Goal: Information Seeking & Learning: Understand process/instructions

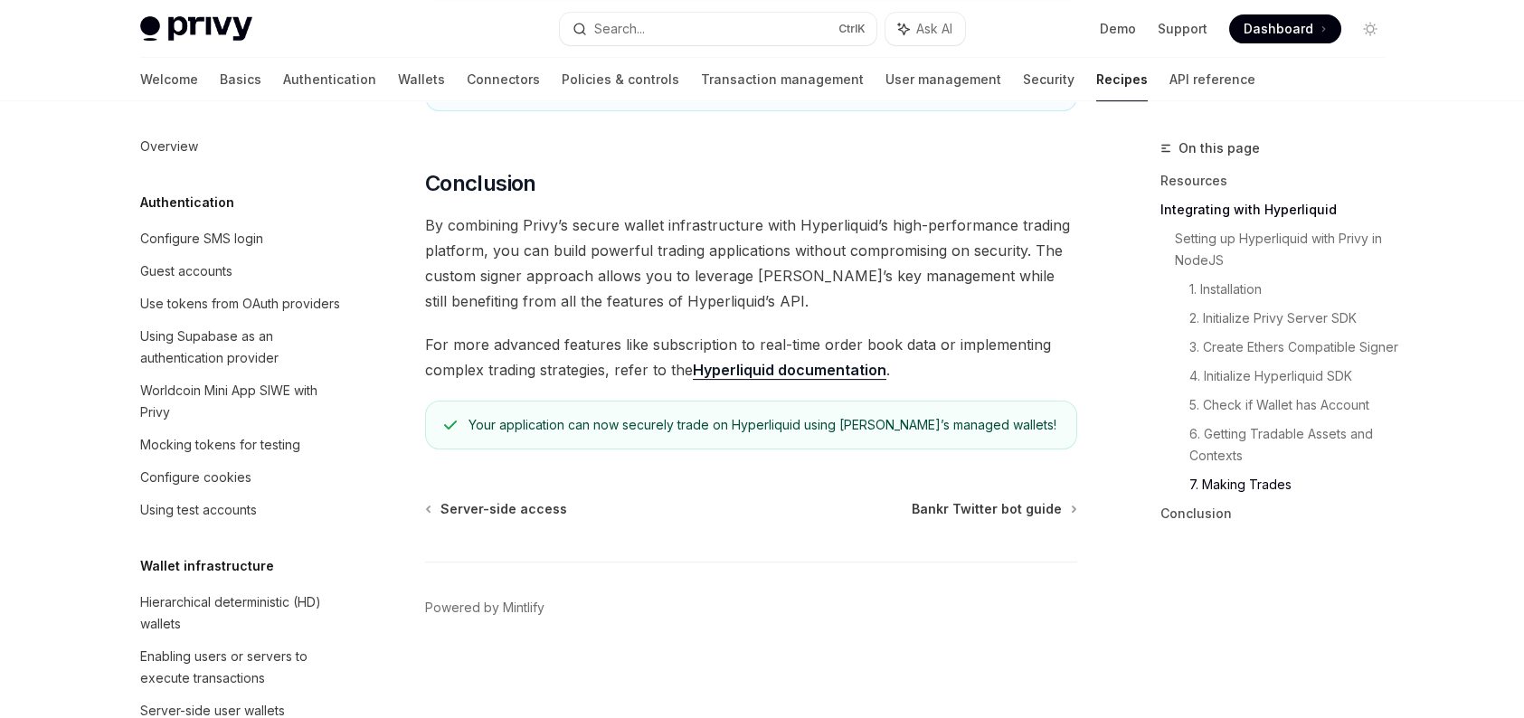
scroll to position [1695, 0]
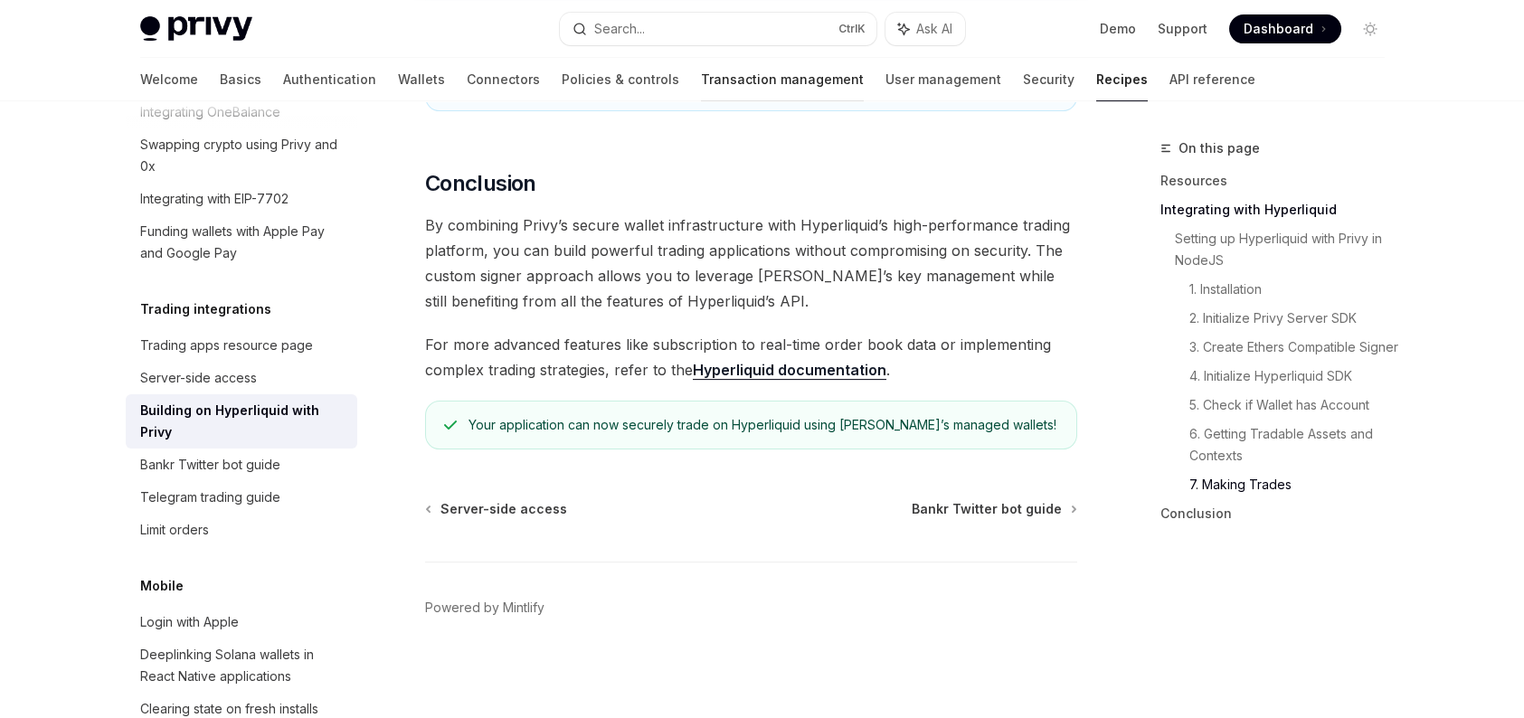
click at [703, 68] on link "Transaction management" at bounding box center [782, 79] width 163 height 43
type textarea "*"
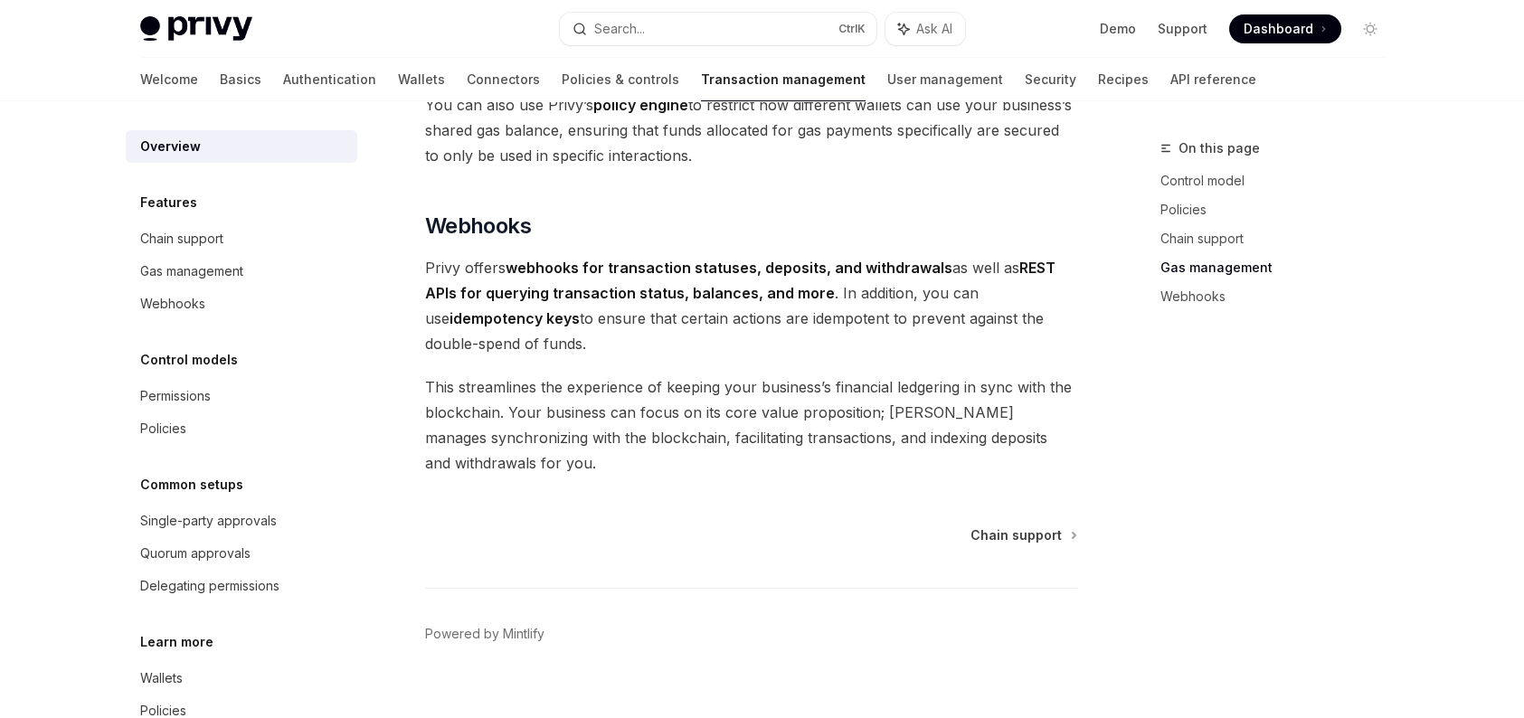
scroll to position [1722, 0]
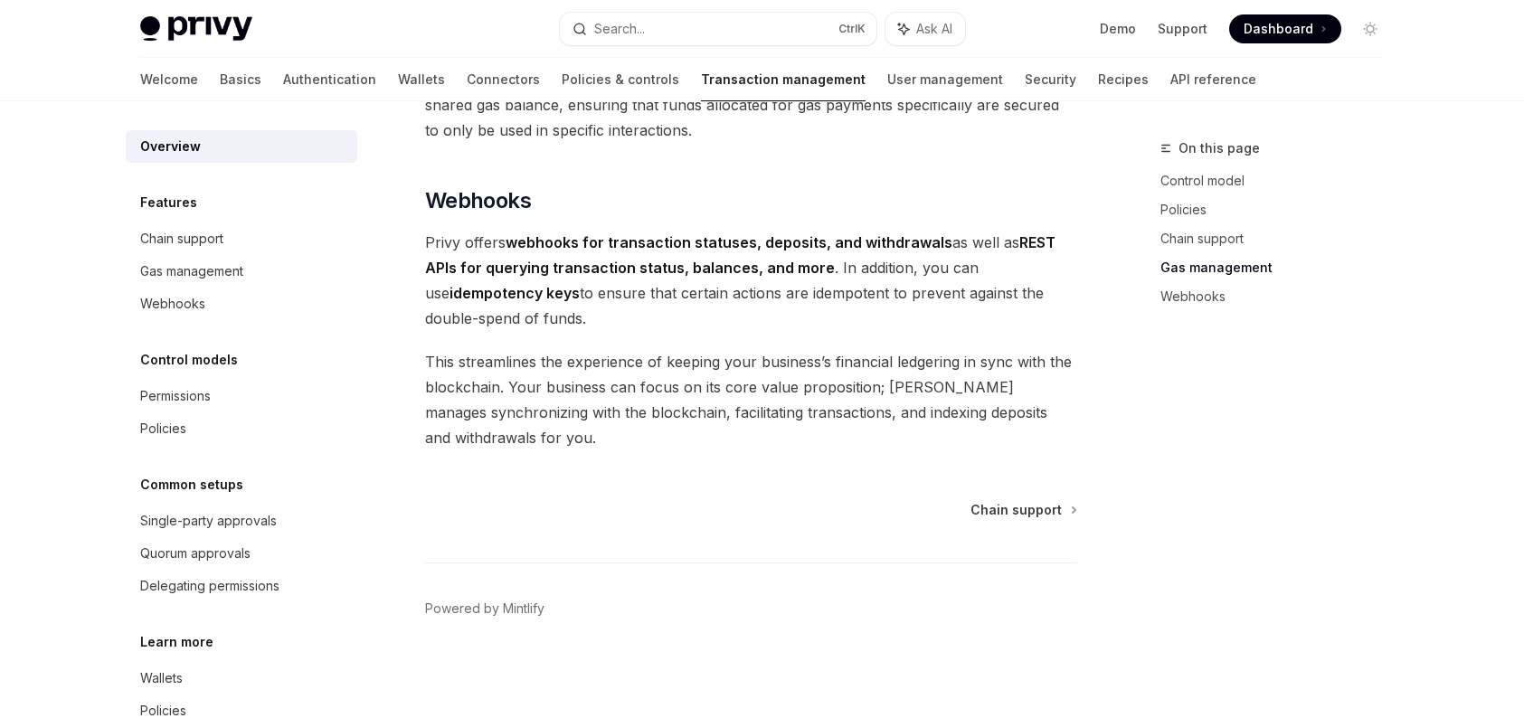
click at [1281, 31] on span "Dashboard" at bounding box center [1279, 29] width 70 height 18
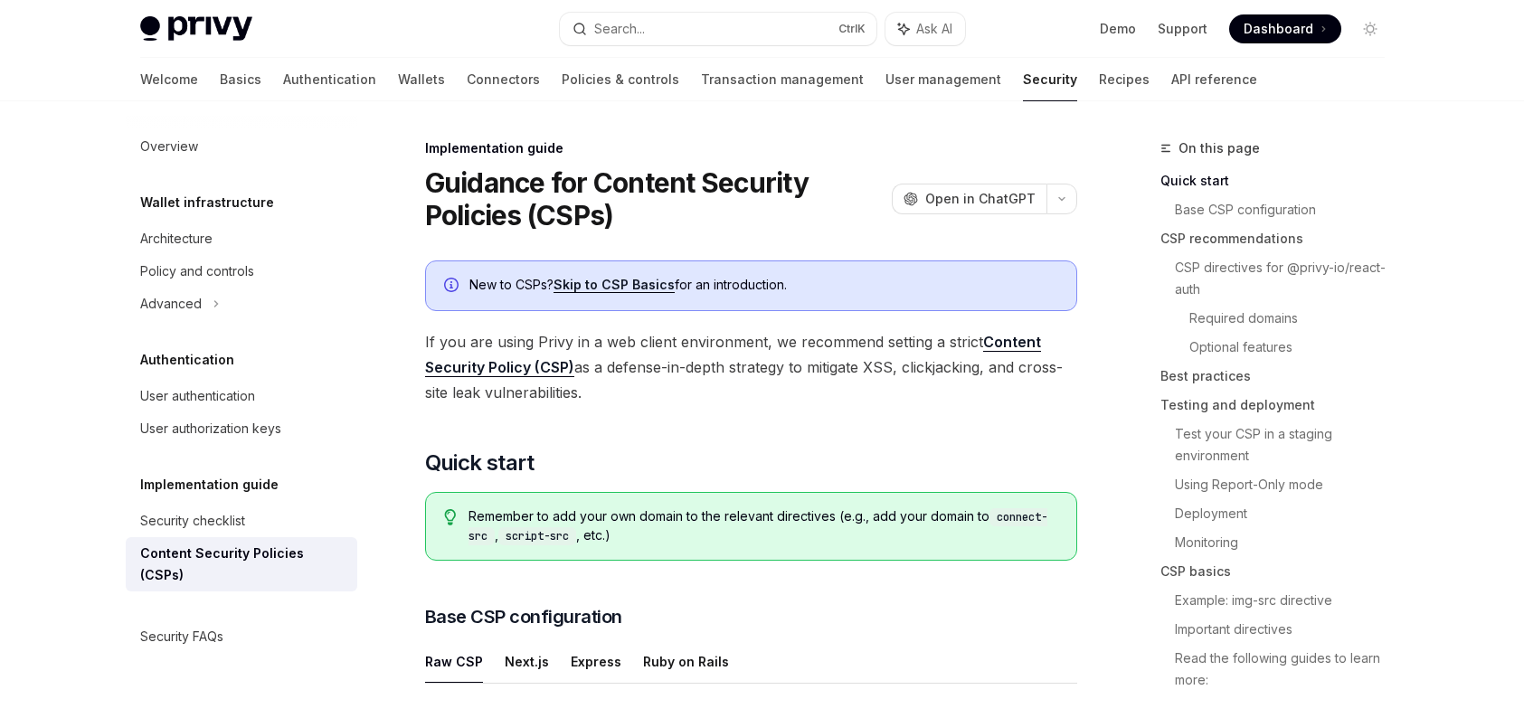
scroll to position [452, 0]
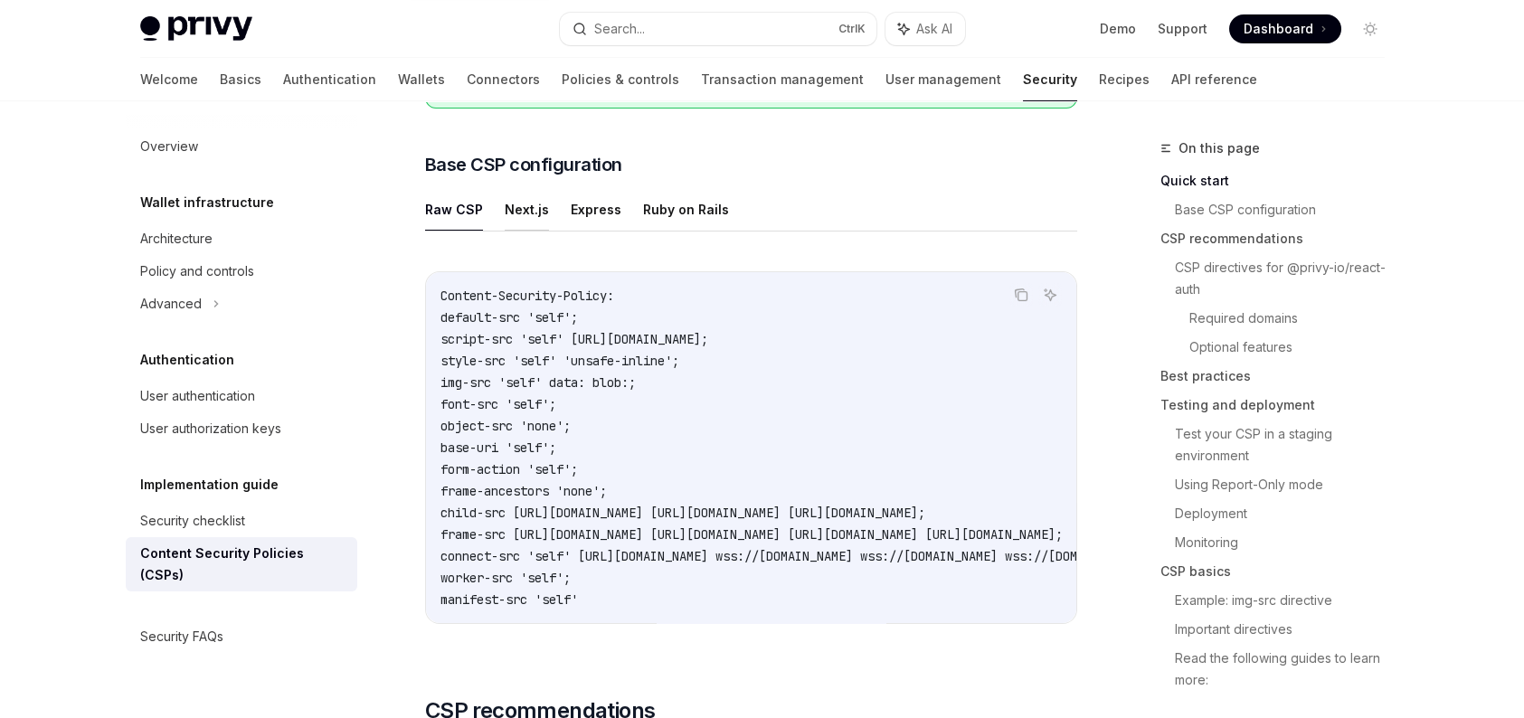
click at [533, 203] on button "Next.js" at bounding box center [527, 209] width 44 height 43
type textarea "*"
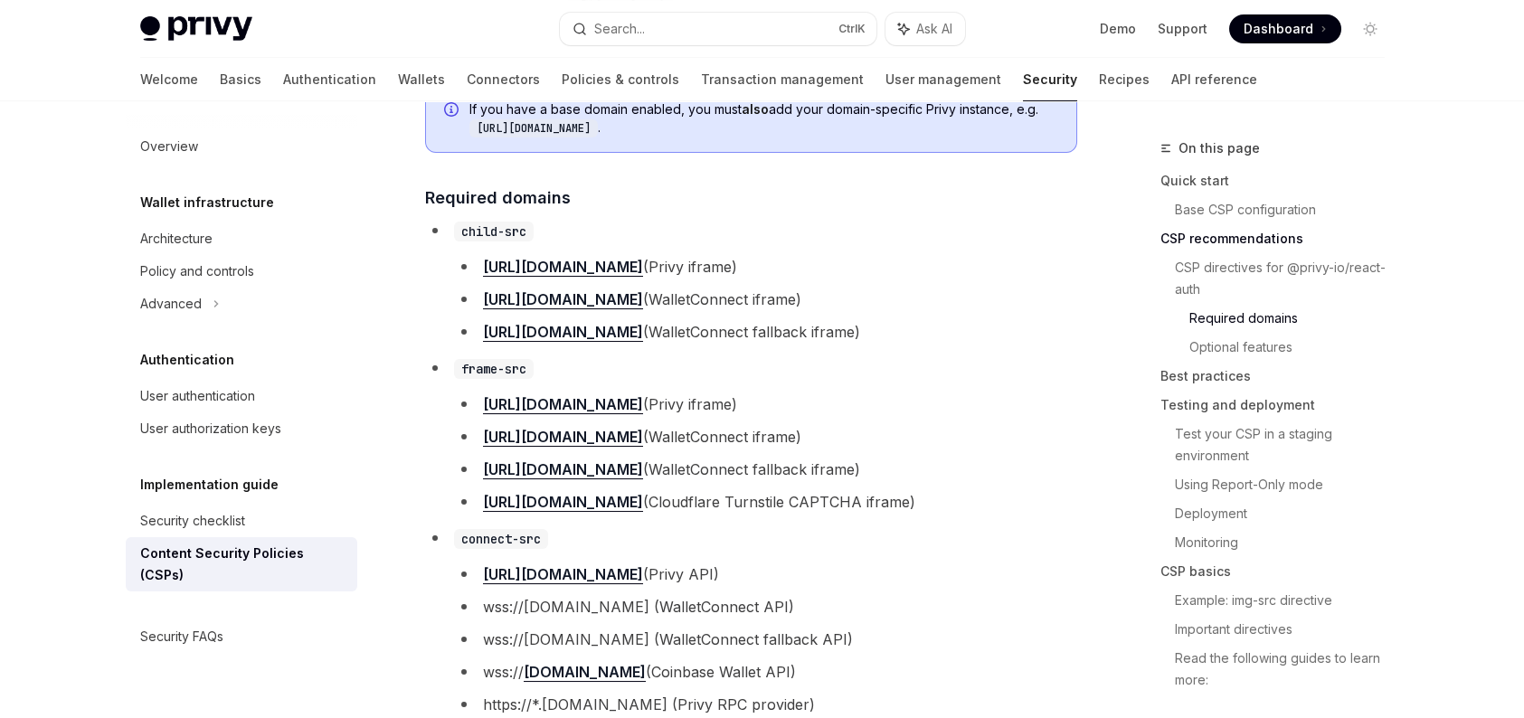
scroll to position [2171, 0]
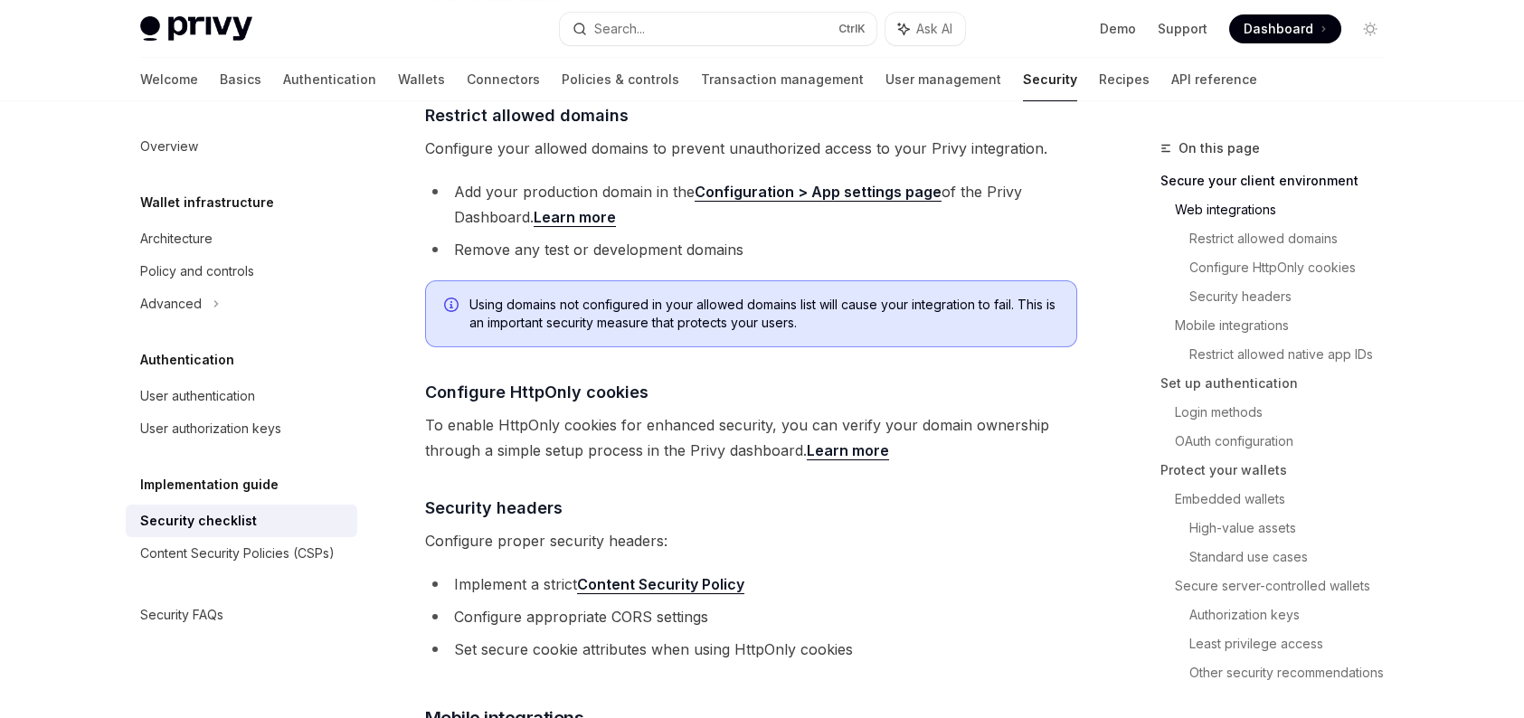
scroll to position [724, 0]
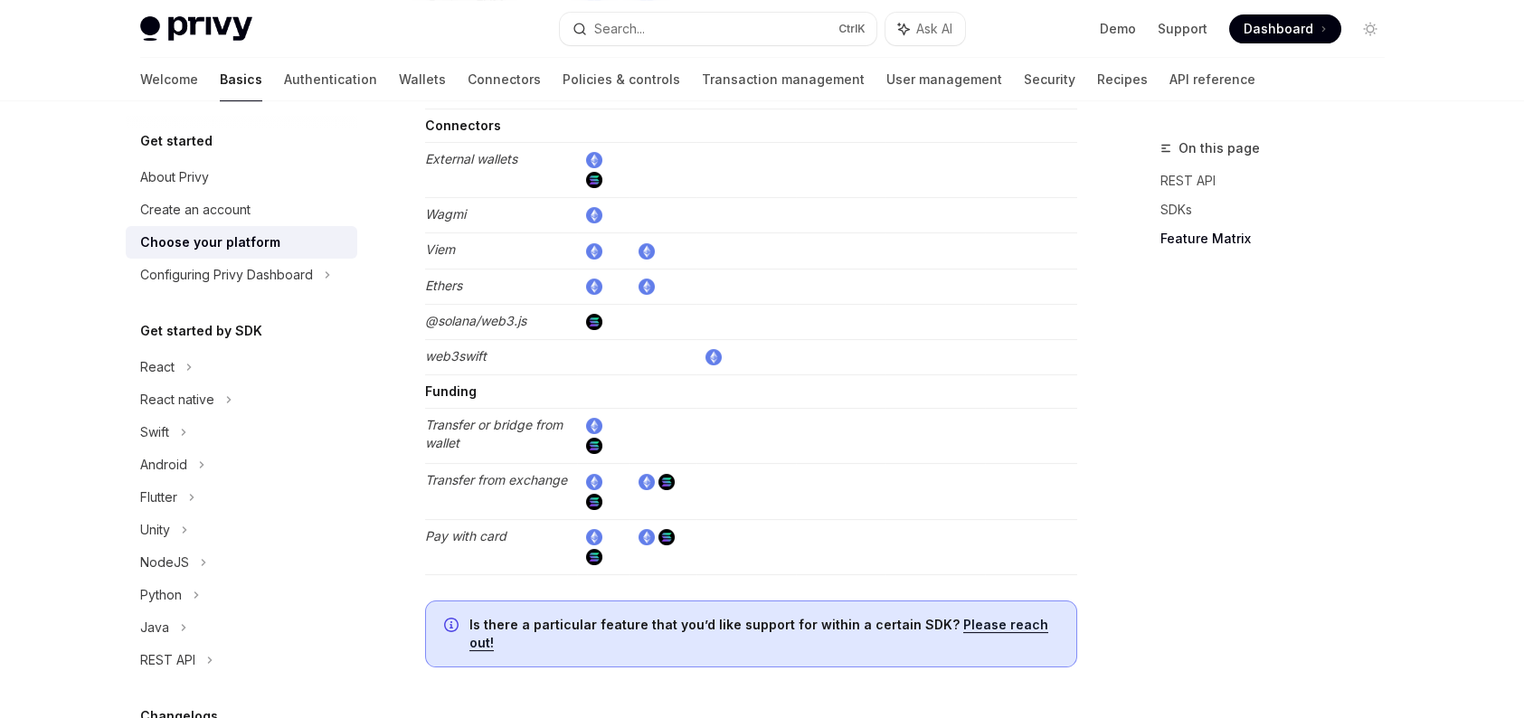
scroll to position [3415, 0]
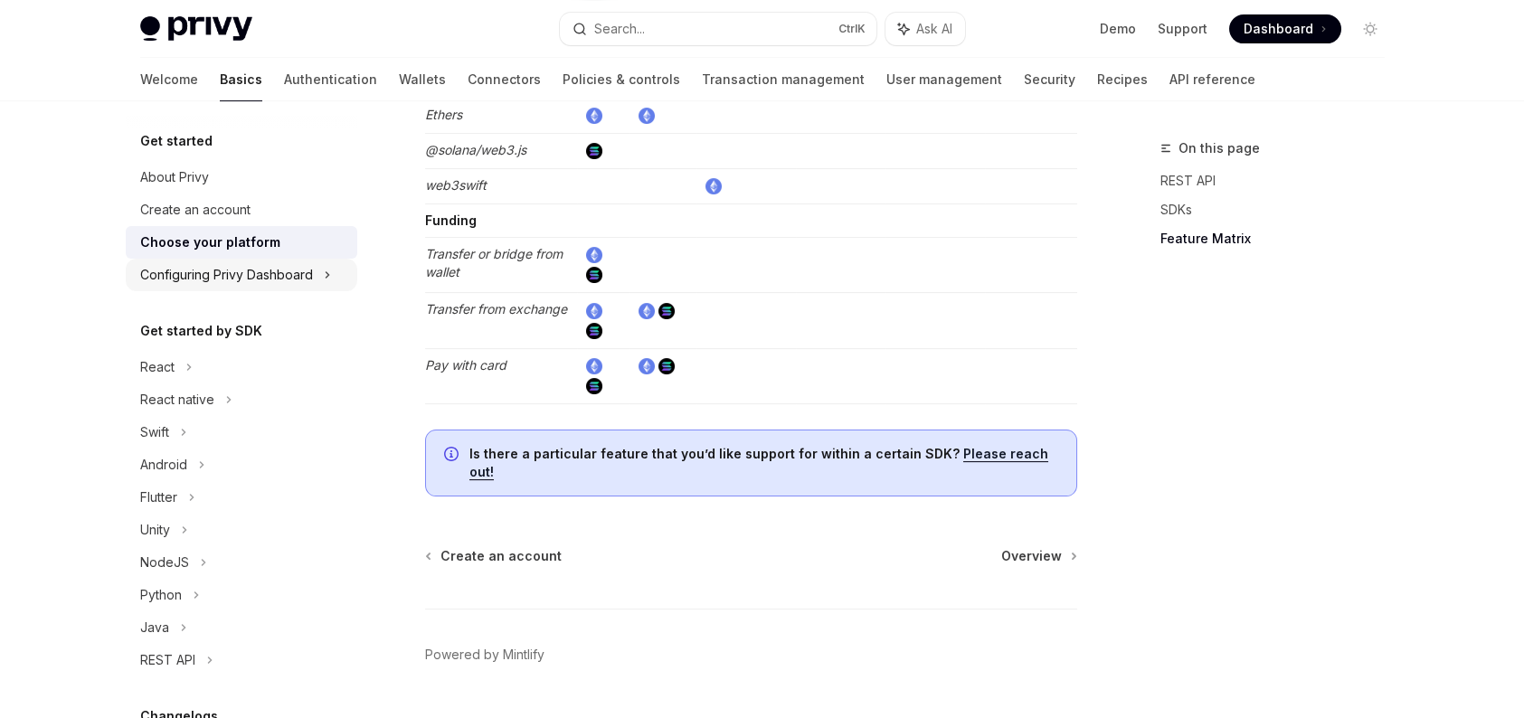
click at [274, 278] on div "Configuring Privy Dashboard" at bounding box center [226, 275] width 173 height 22
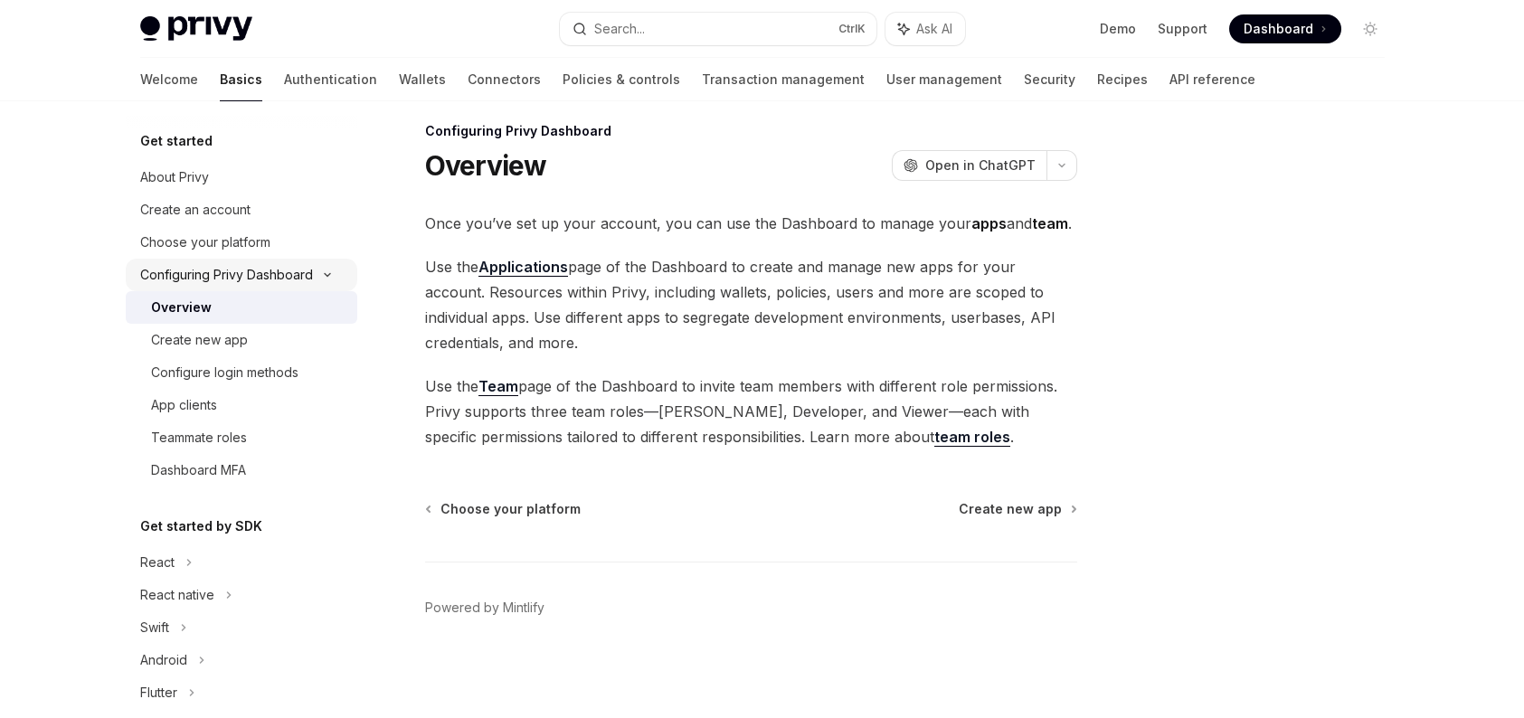
scroll to position [16, 0]
click at [274, 348] on div "Create new app" at bounding box center [248, 340] width 195 height 22
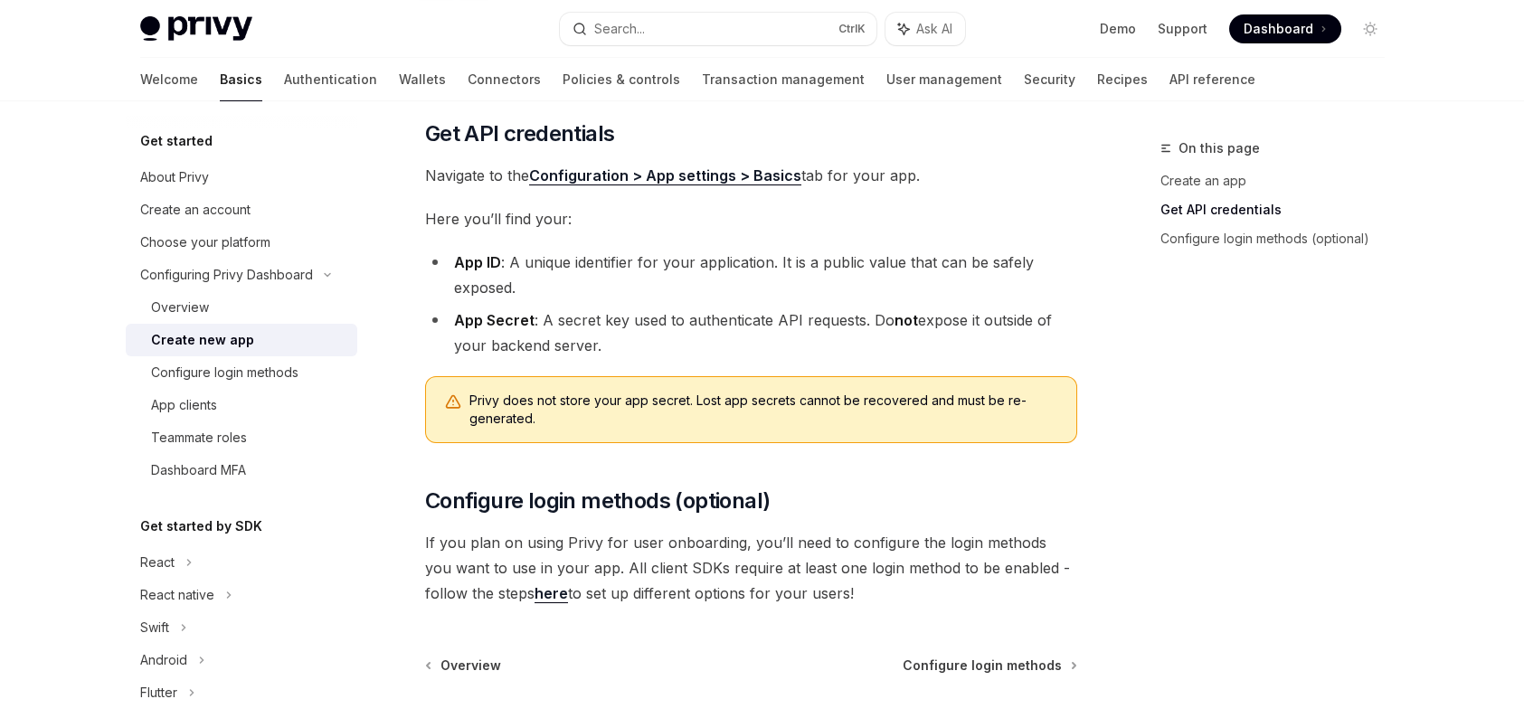
scroll to position [469, 0]
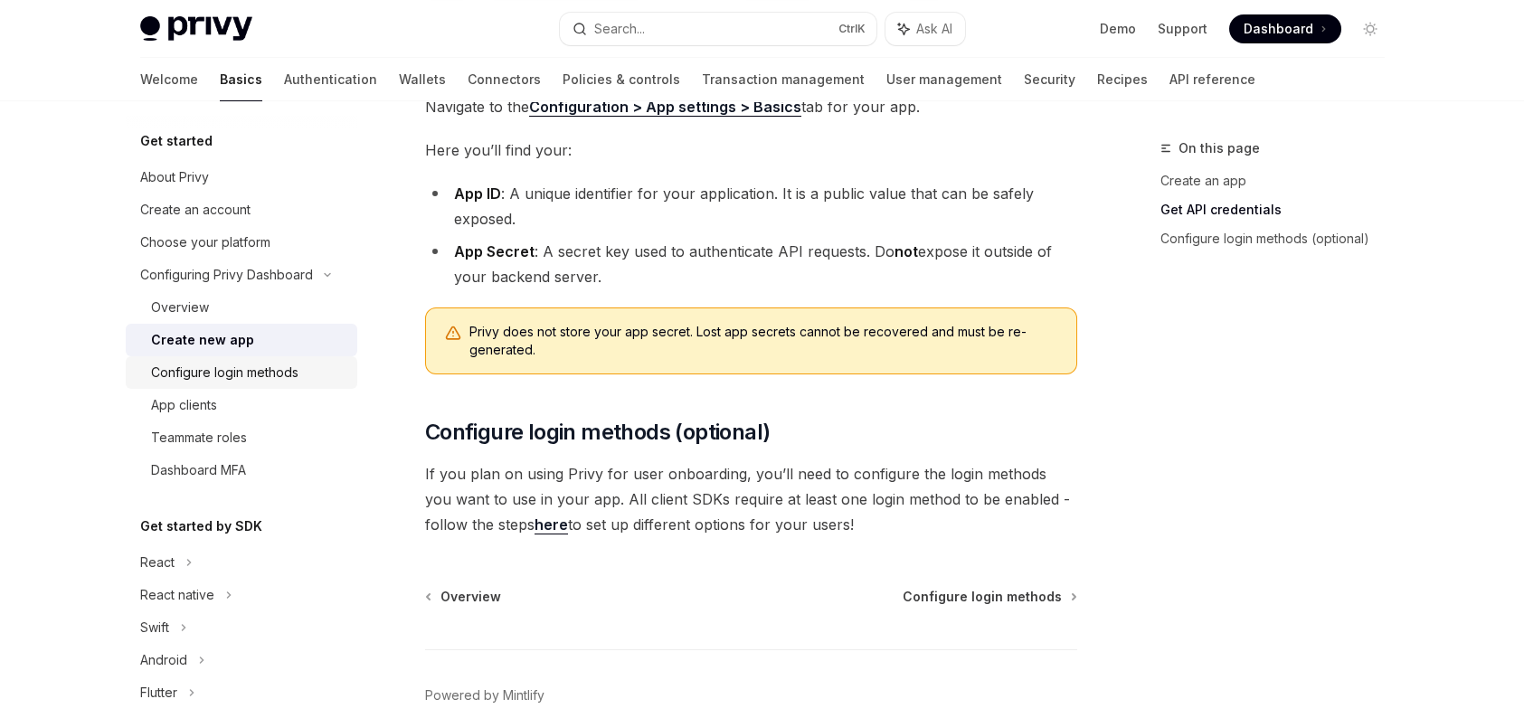
click at [309, 369] on div "Configure login methods" at bounding box center [248, 373] width 195 height 22
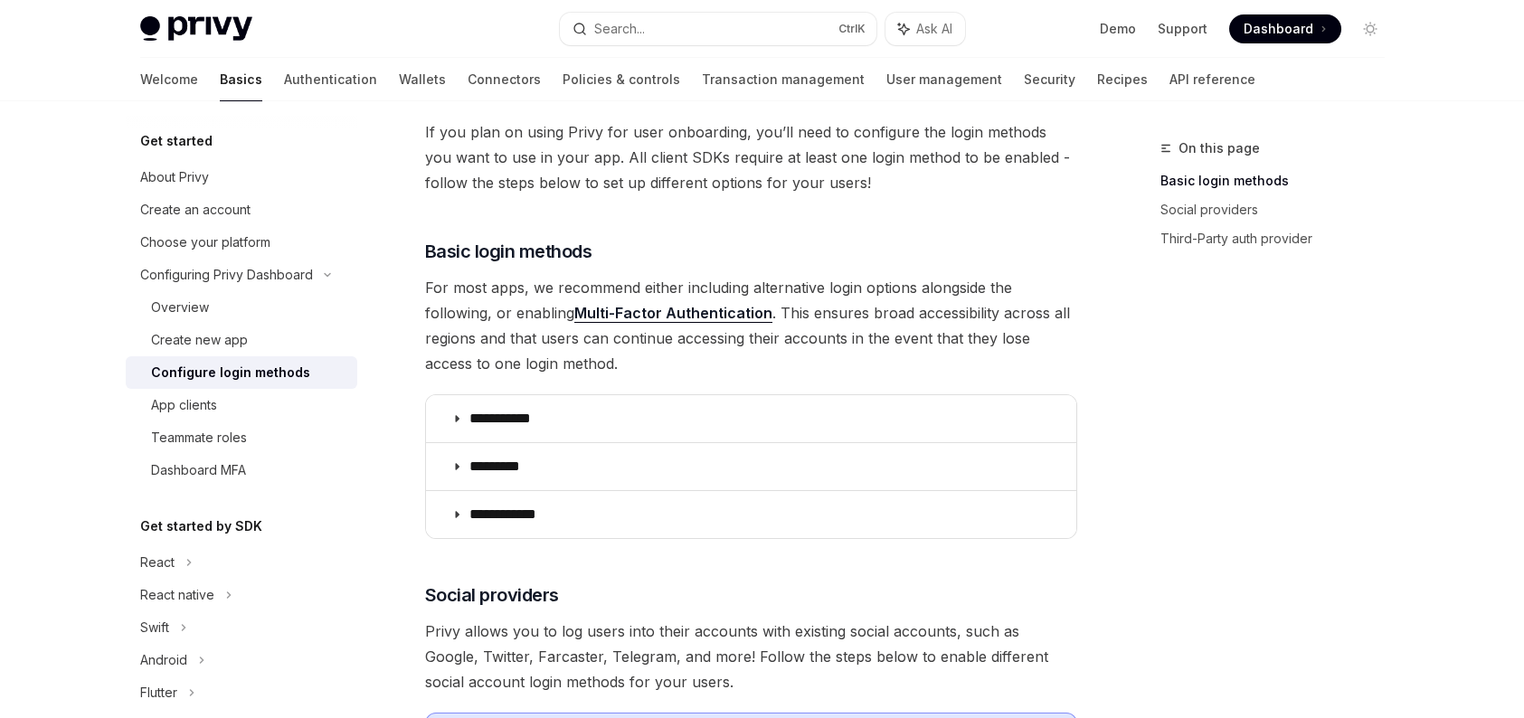
scroll to position [271, 0]
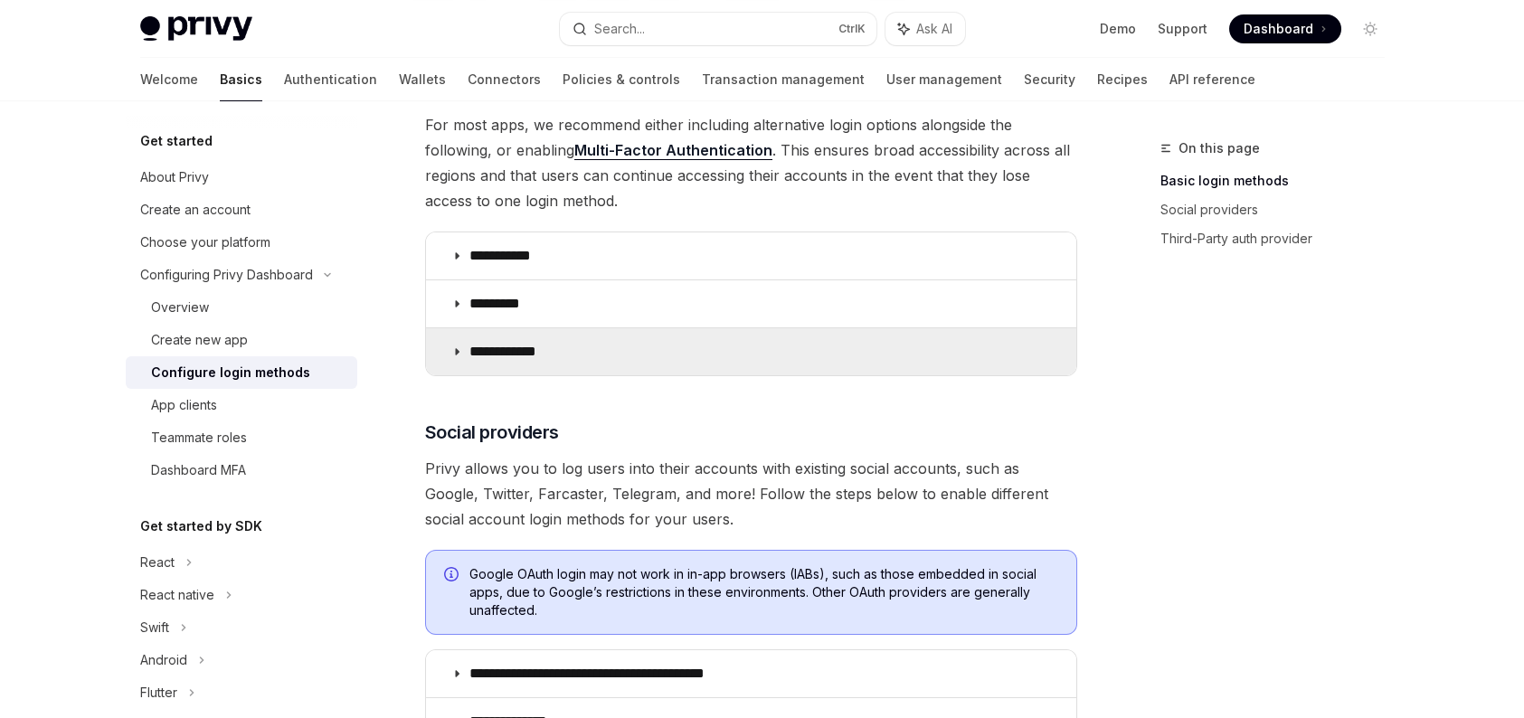
click at [516, 344] on p "**********" at bounding box center [509, 352] width 81 height 18
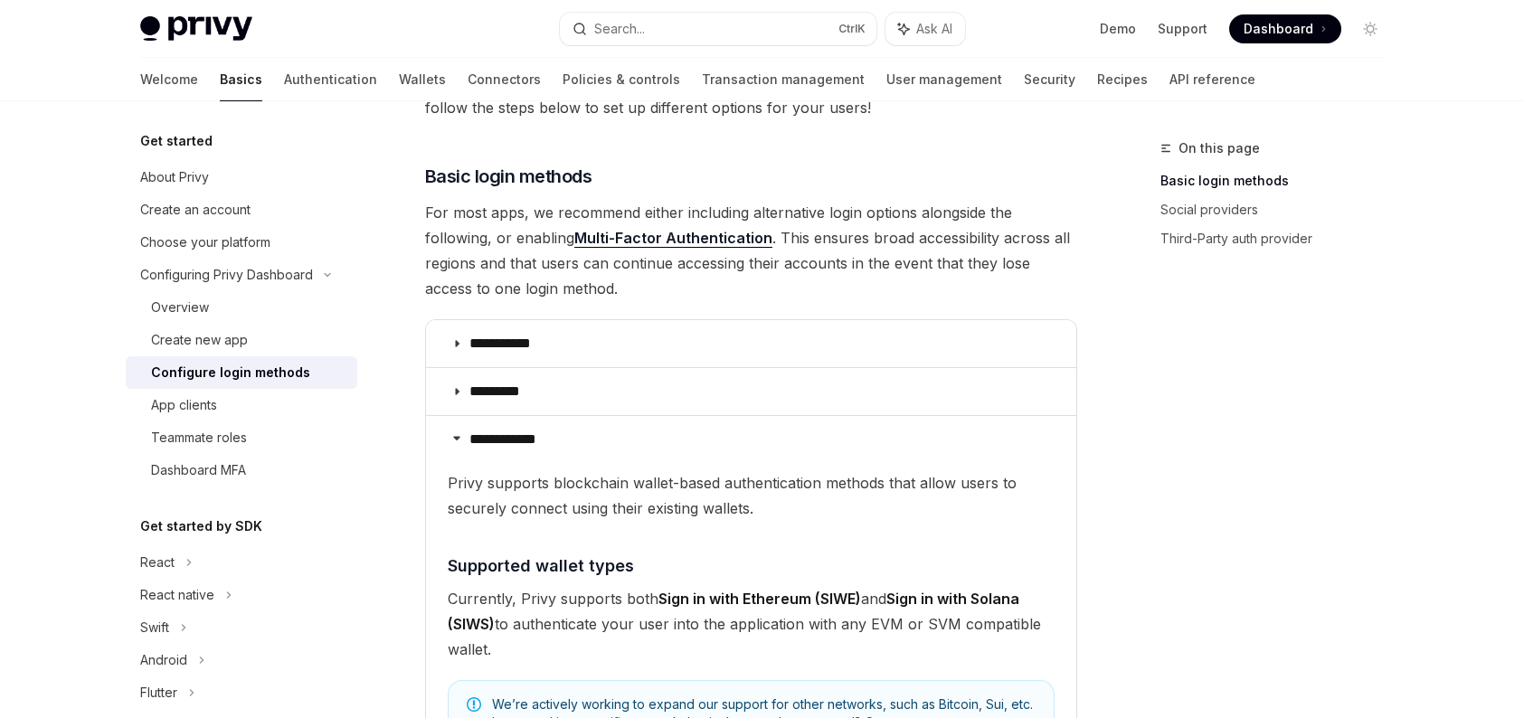
scroll to position [175, 0]
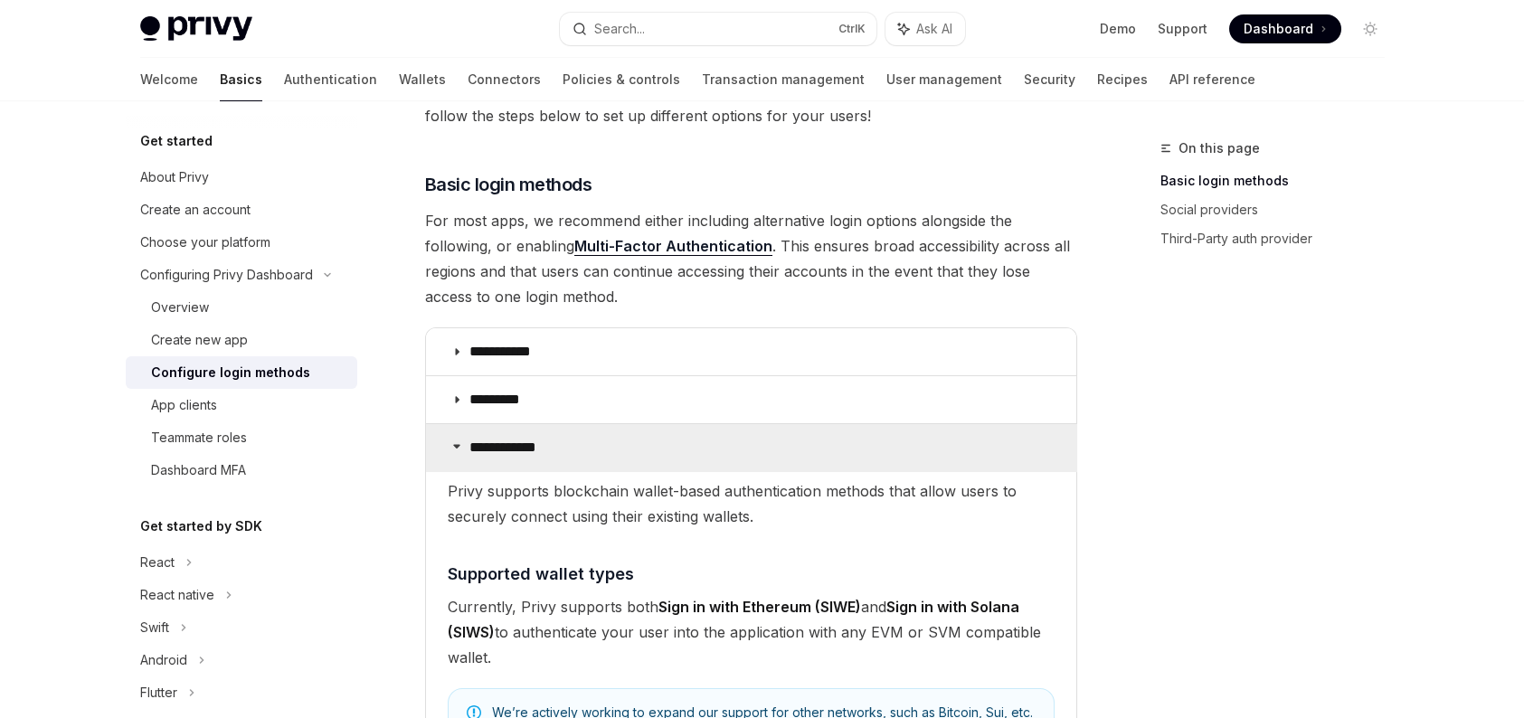
click at [582, 446] on summary "**********" at bounding box center [751, 447] width 650 height 47
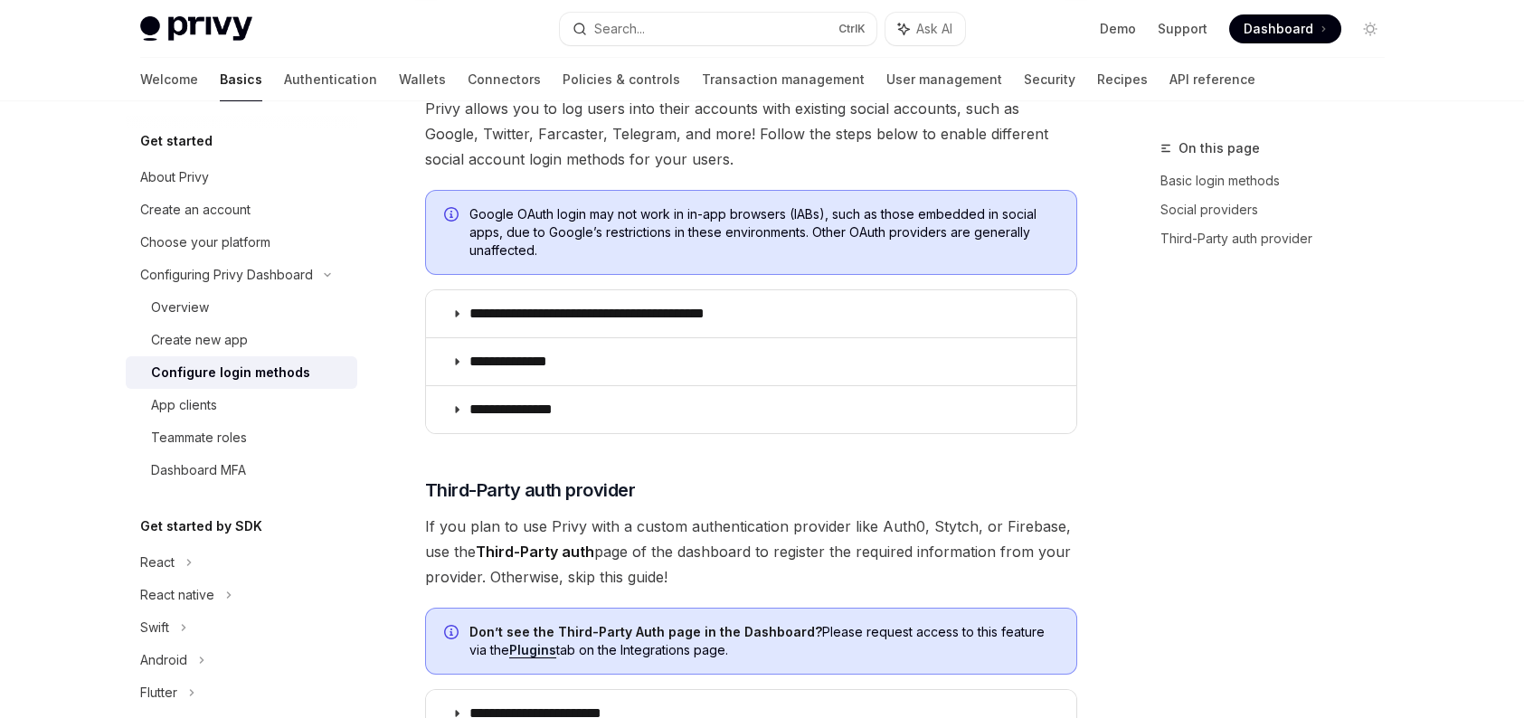
scroll to position [633, 0]
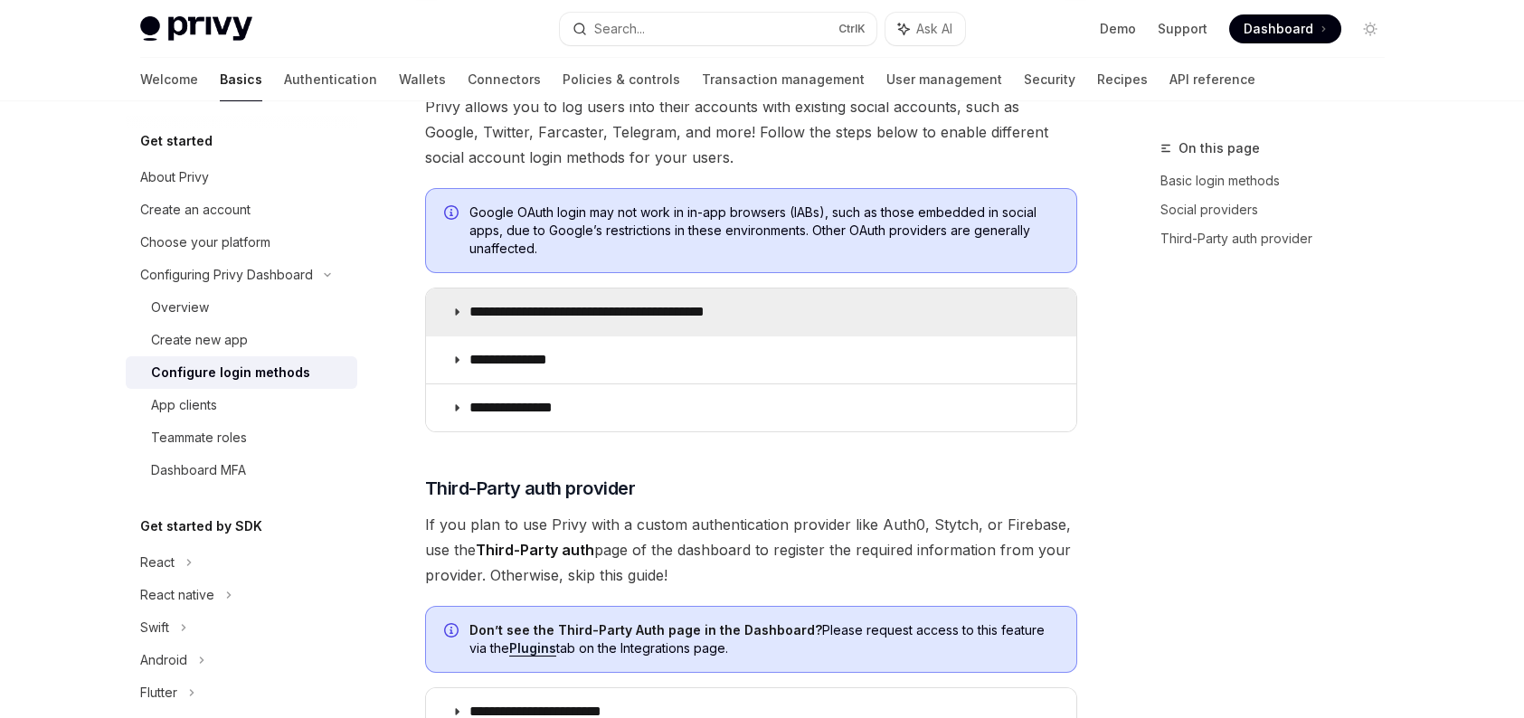
click at [676, 315] on p "**********" at bounding box center [618, 312] width 298 height 18
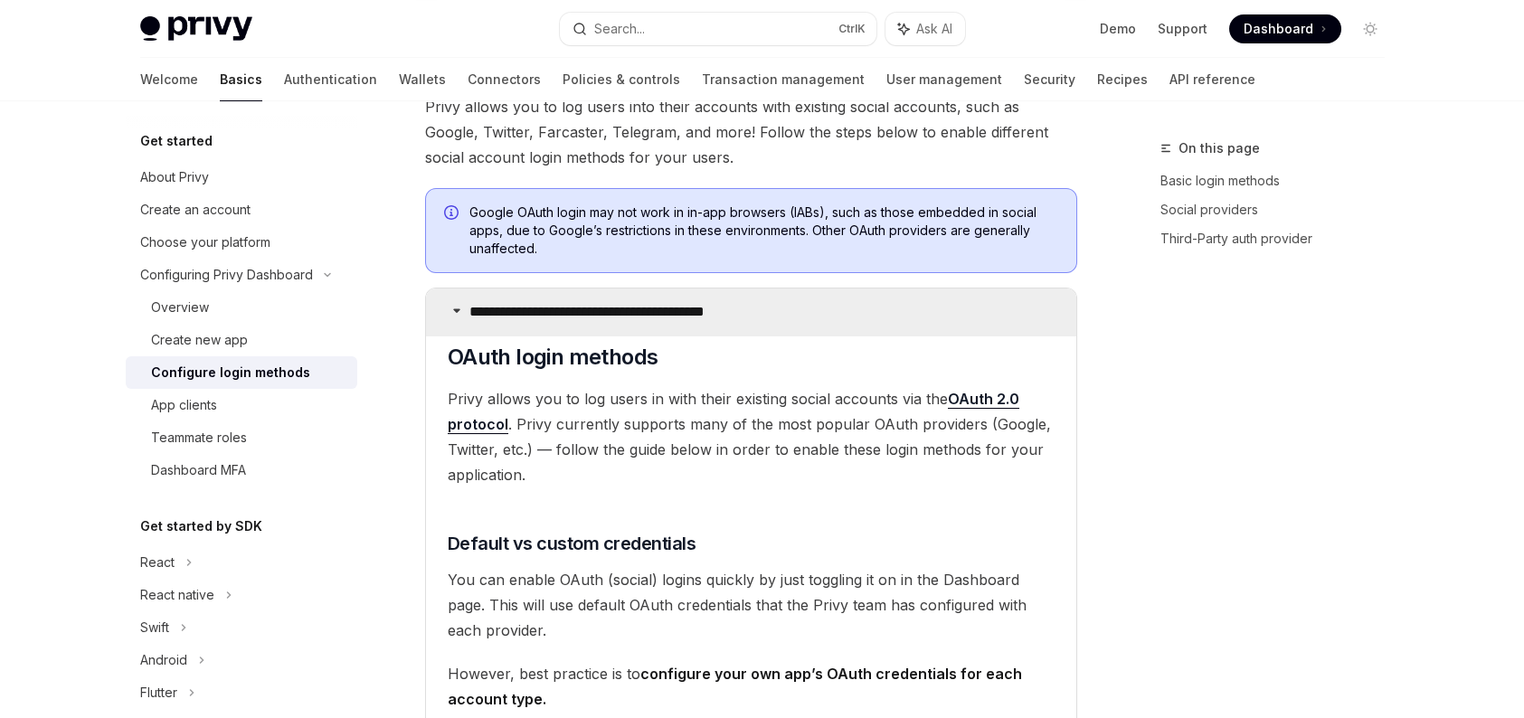
click at [676, 315] on p "**********" at bounding box center [618, 312] width 298 height 18
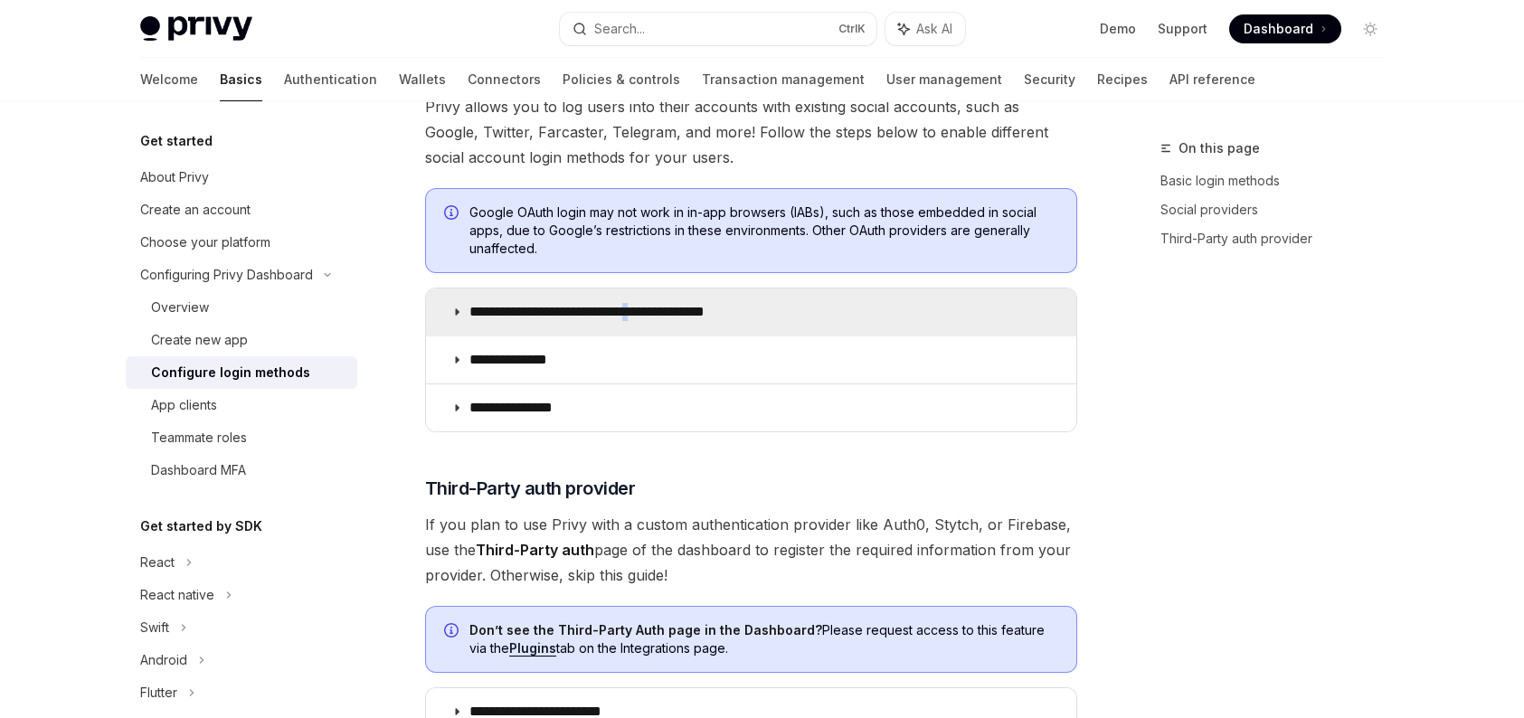
click at [676, 315] on p "**********" at bounding box center [618, 312] width 298 height 18
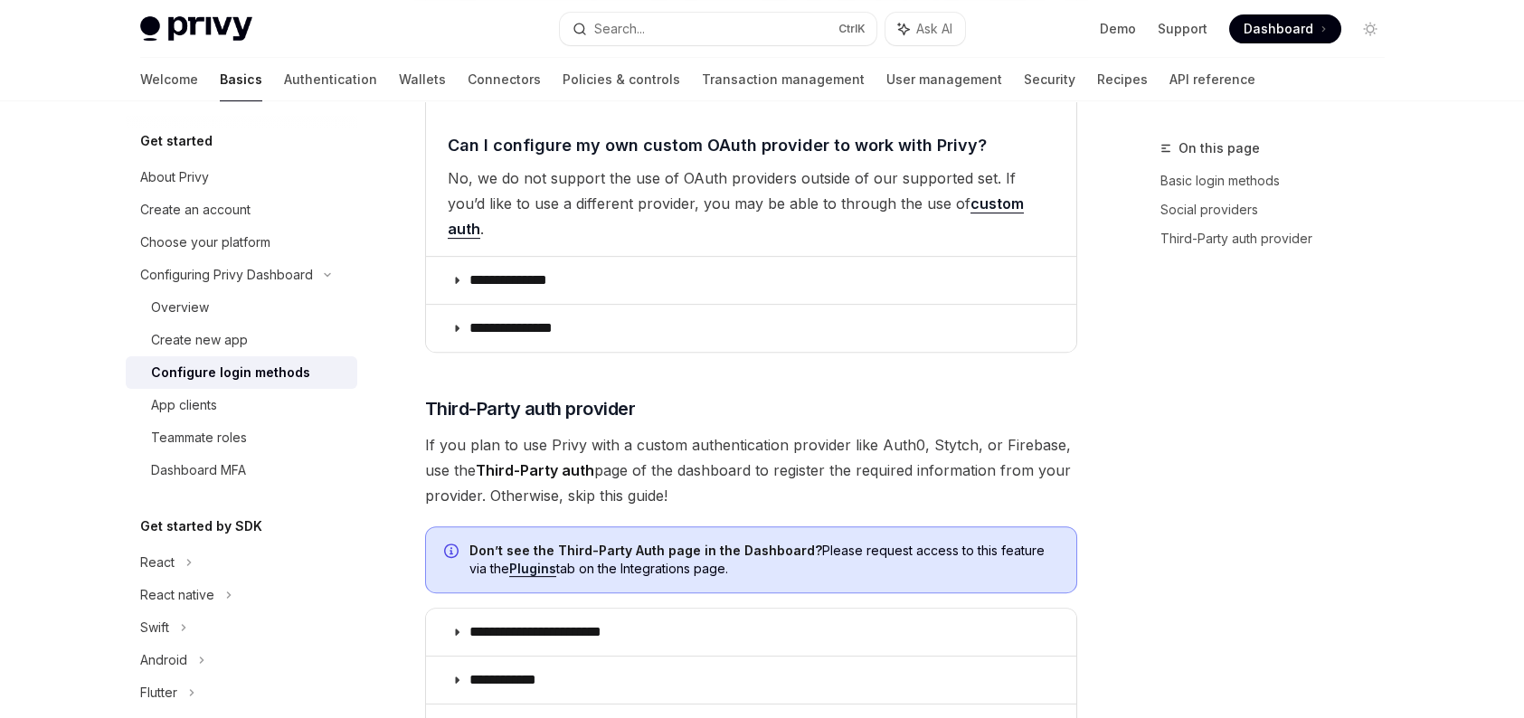
scroll to position [3980, 0]
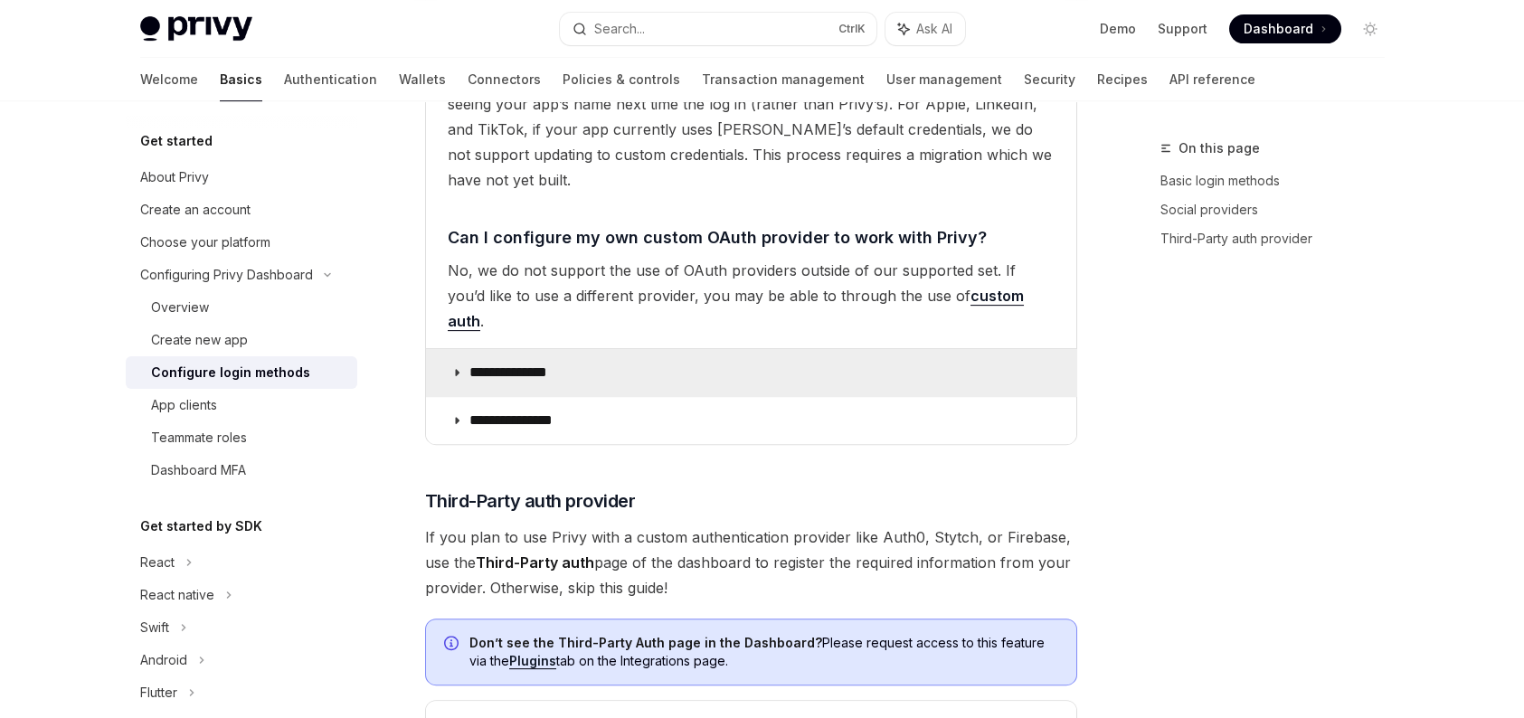
click at [679, 349] on summary "**********" at bounding box center [751, 372] width 650 height 47
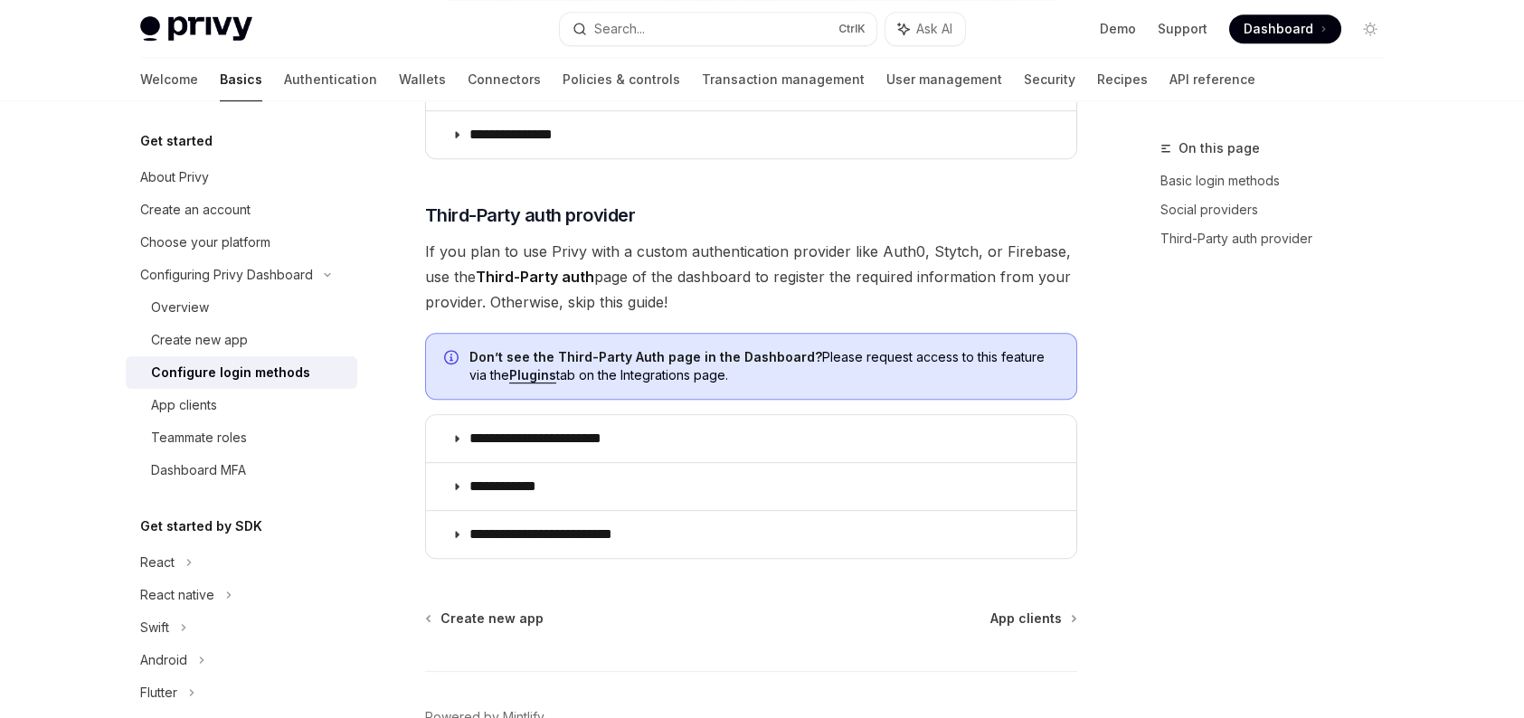
scroll to position [5120, 0]
click at [248, 358] on link "Configure login methods" at bounding box center [242, 372] width 232 height 33
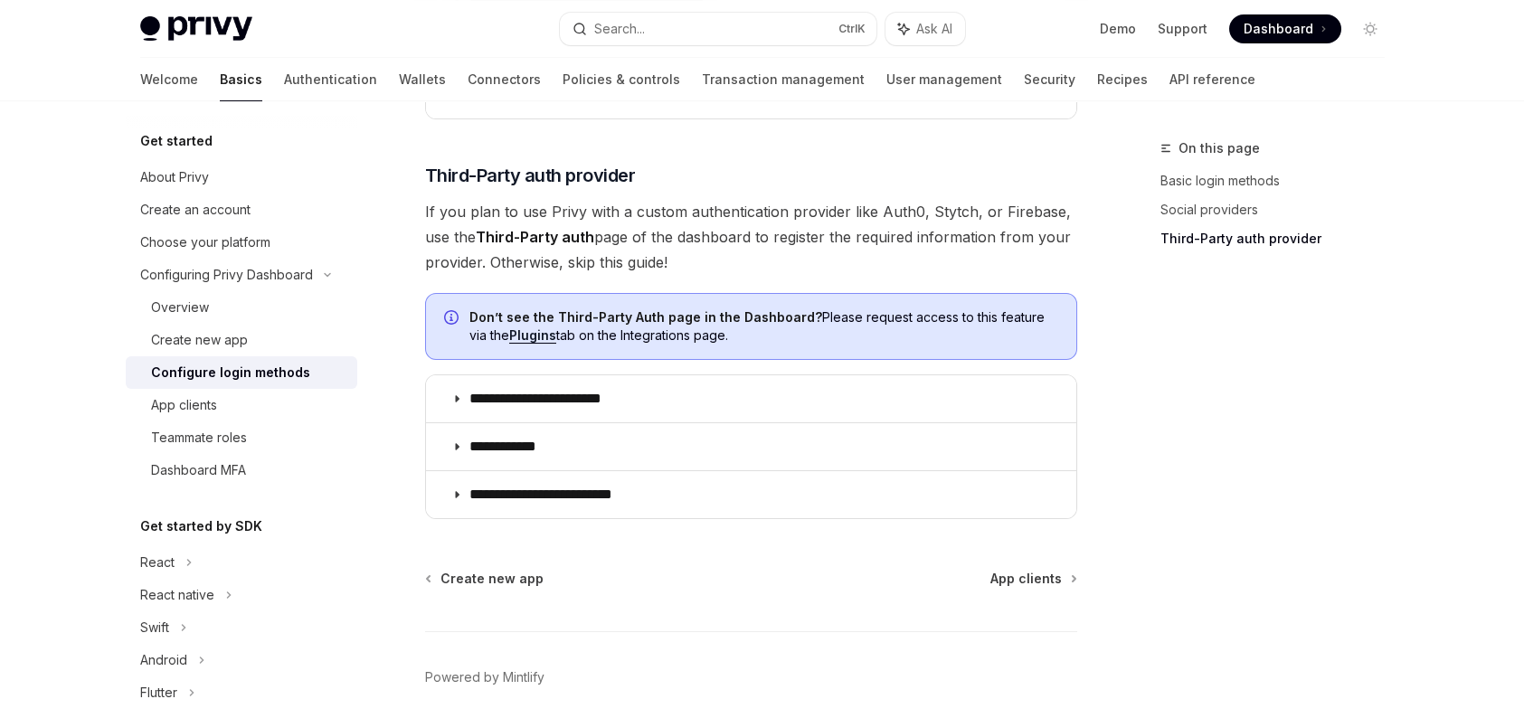
scroll to position [1013, 0]
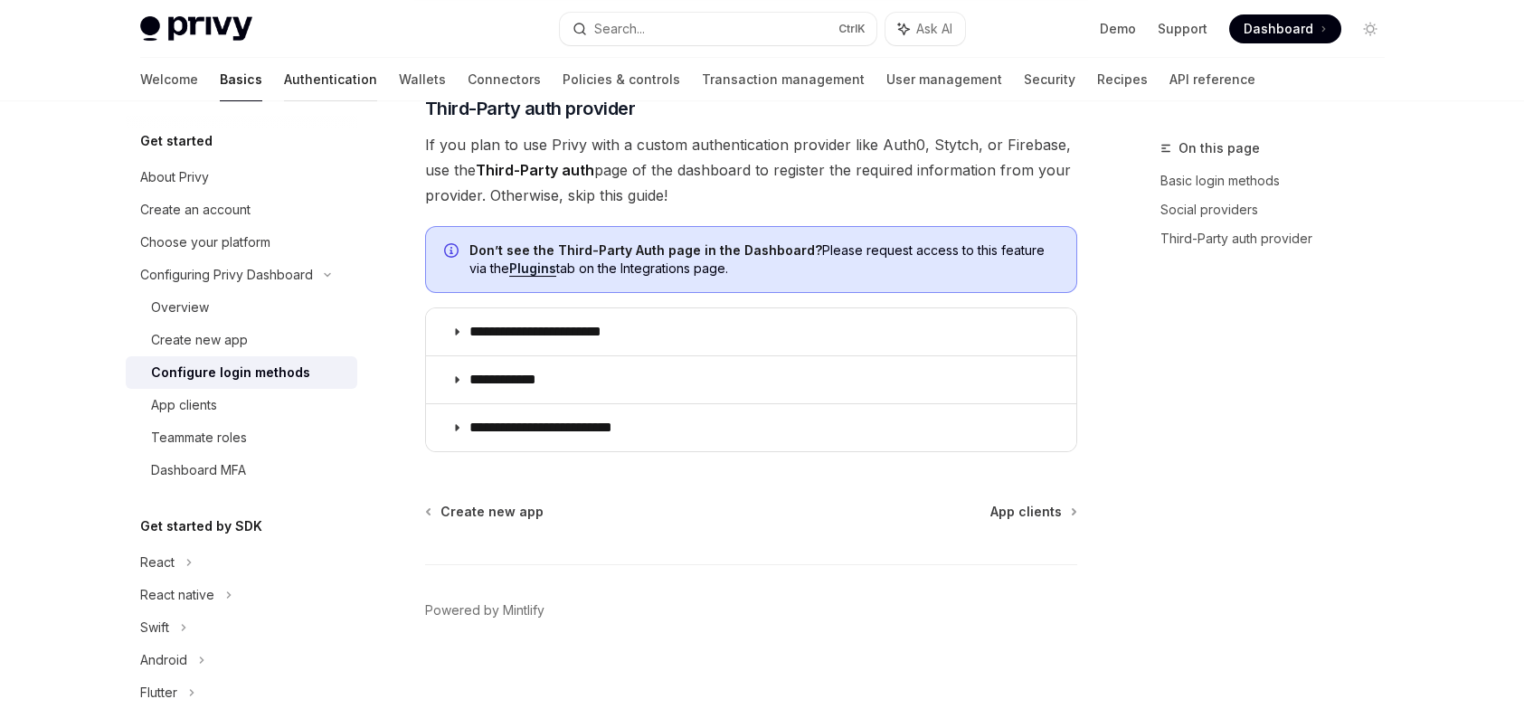
click at [284, 78] on link "Authentication" at bounding box center [330, 79] width 93 height 43
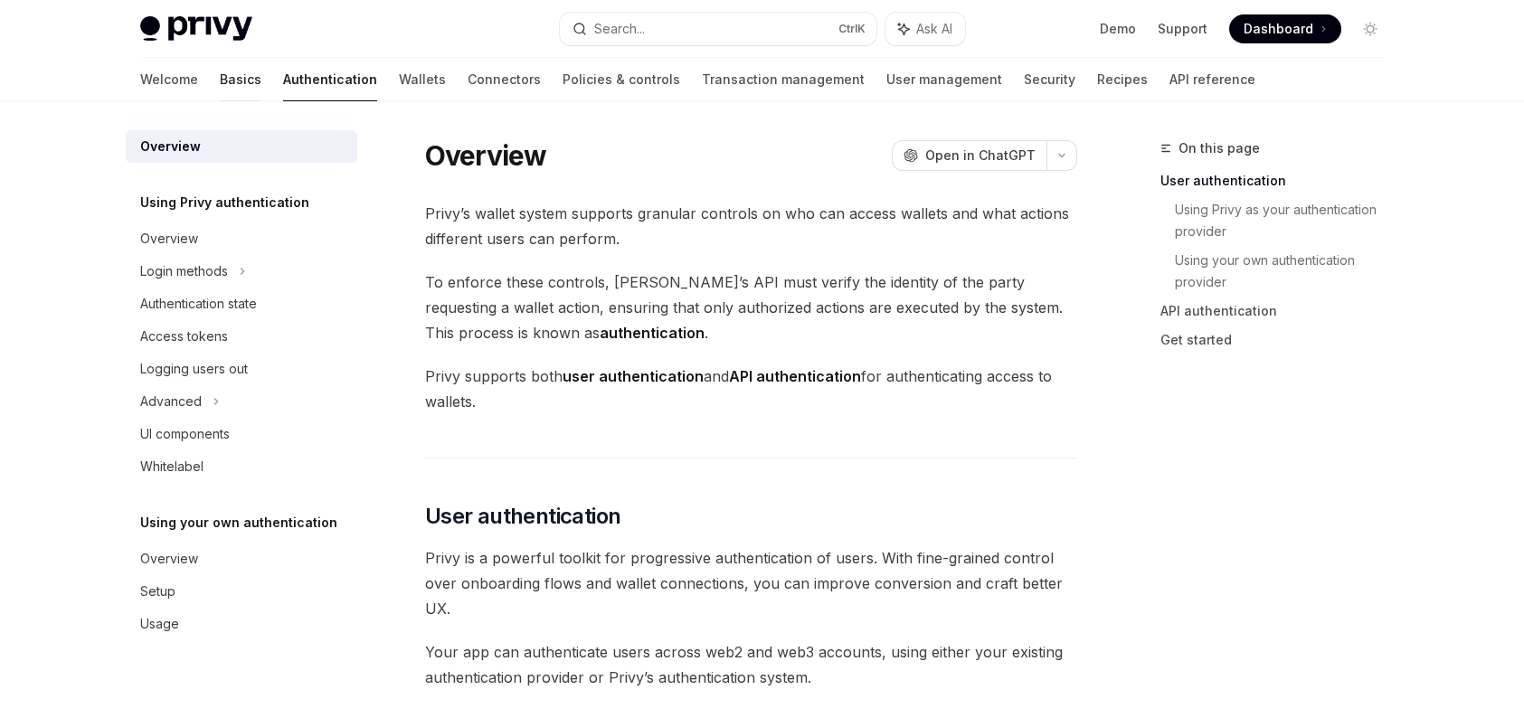
click at [220, 71] on link "Basics" at bounding box center [241, 79] width 42 height 43
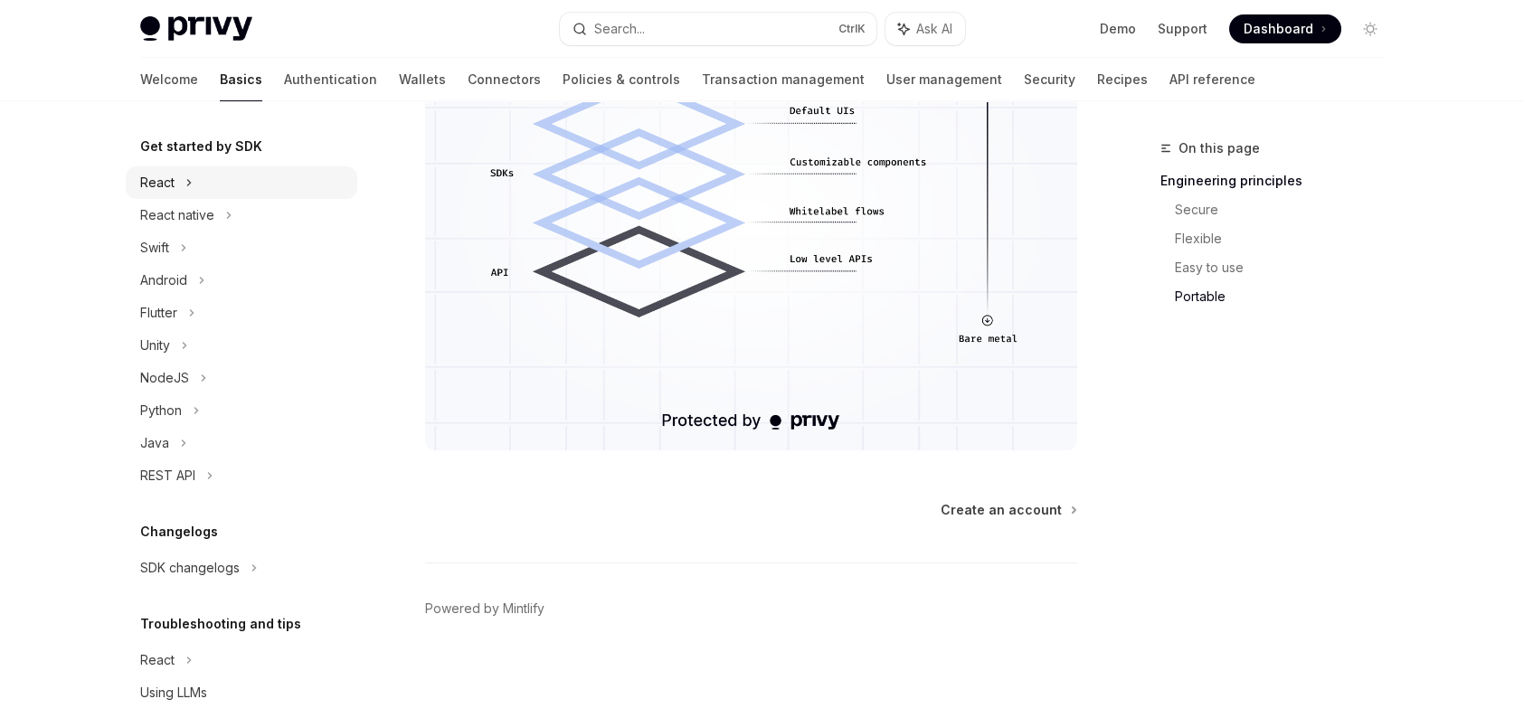
scroll to position [153, 0]
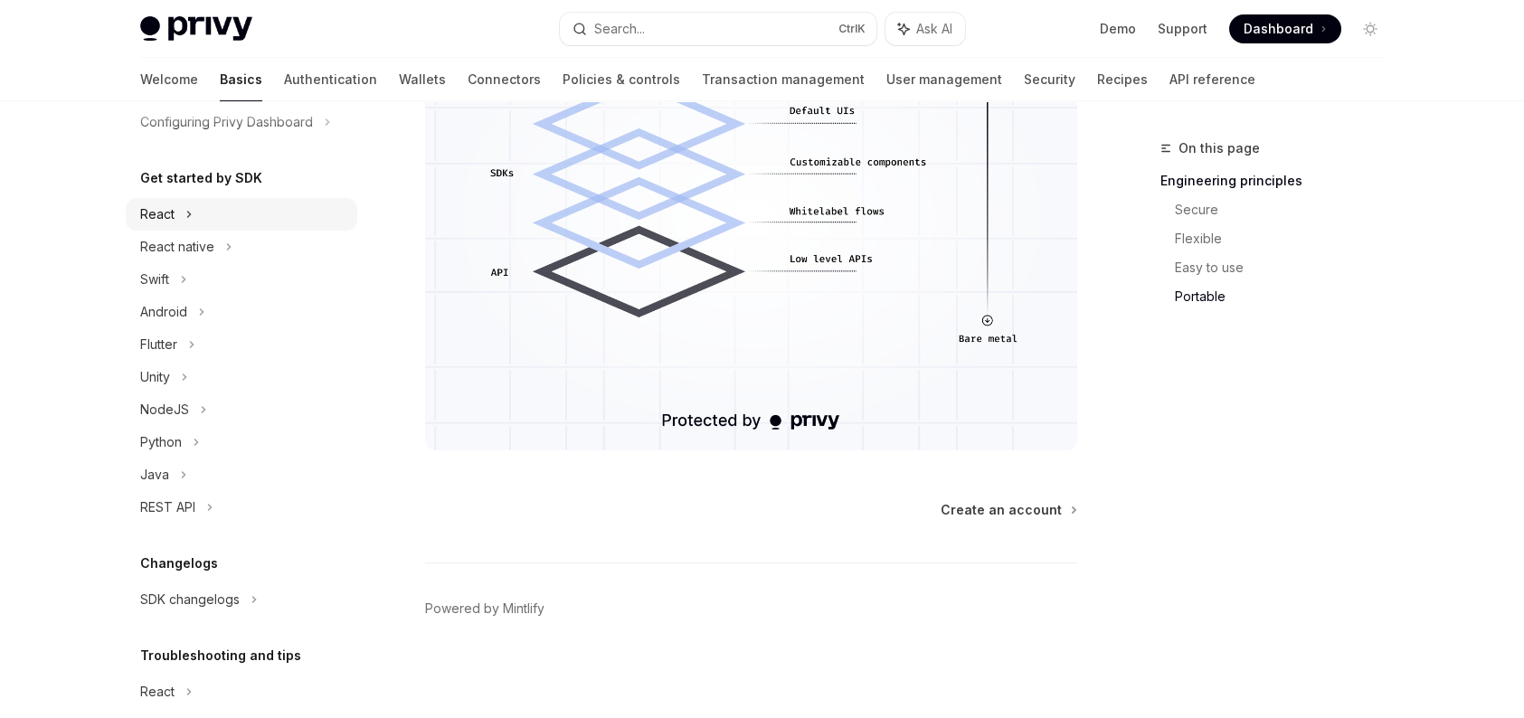
click at [192, 210] on div "React" at bounding box center [242, 214] width 232 height 33
type textarea "*"
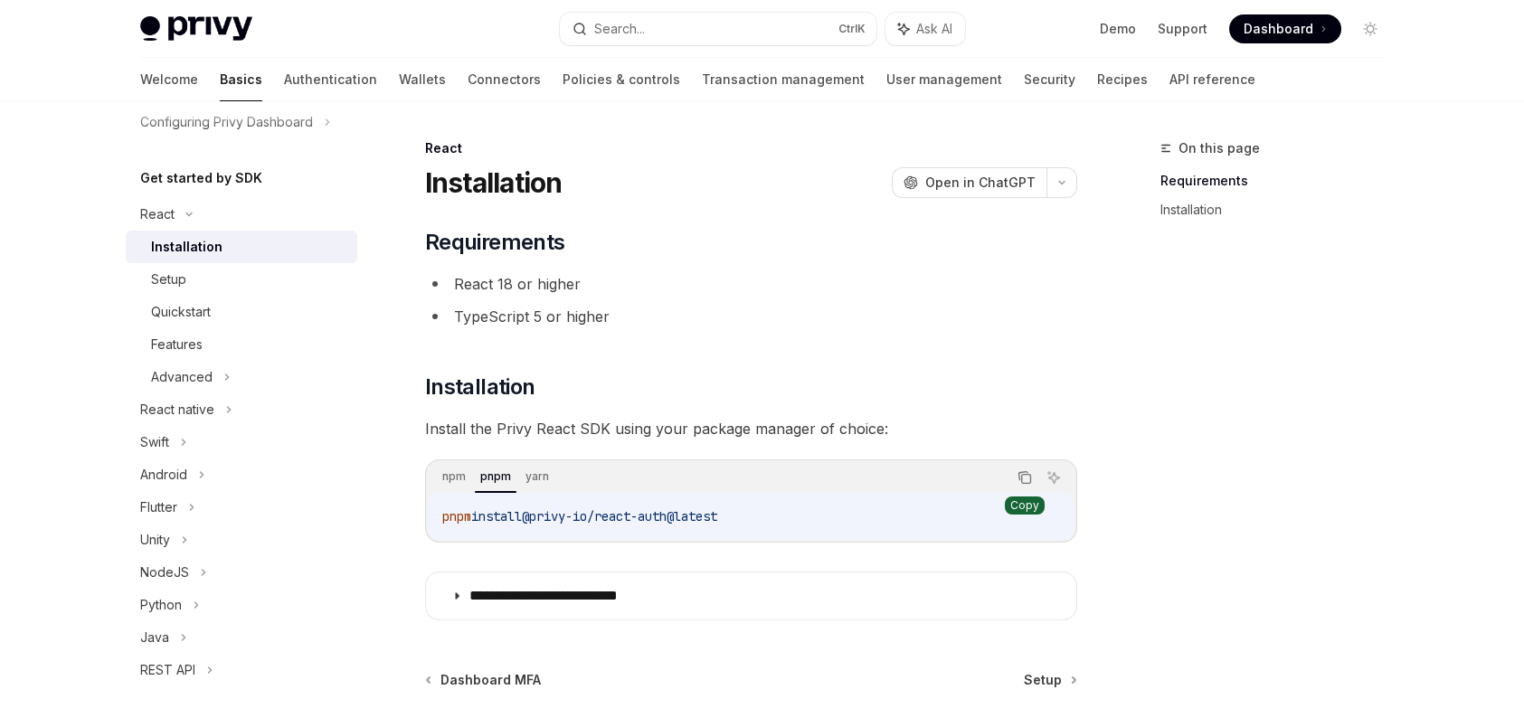
click at [1031, 480] on button "Copy the contents from the code block" at bounding box center [1025, 478] width 24 height 24
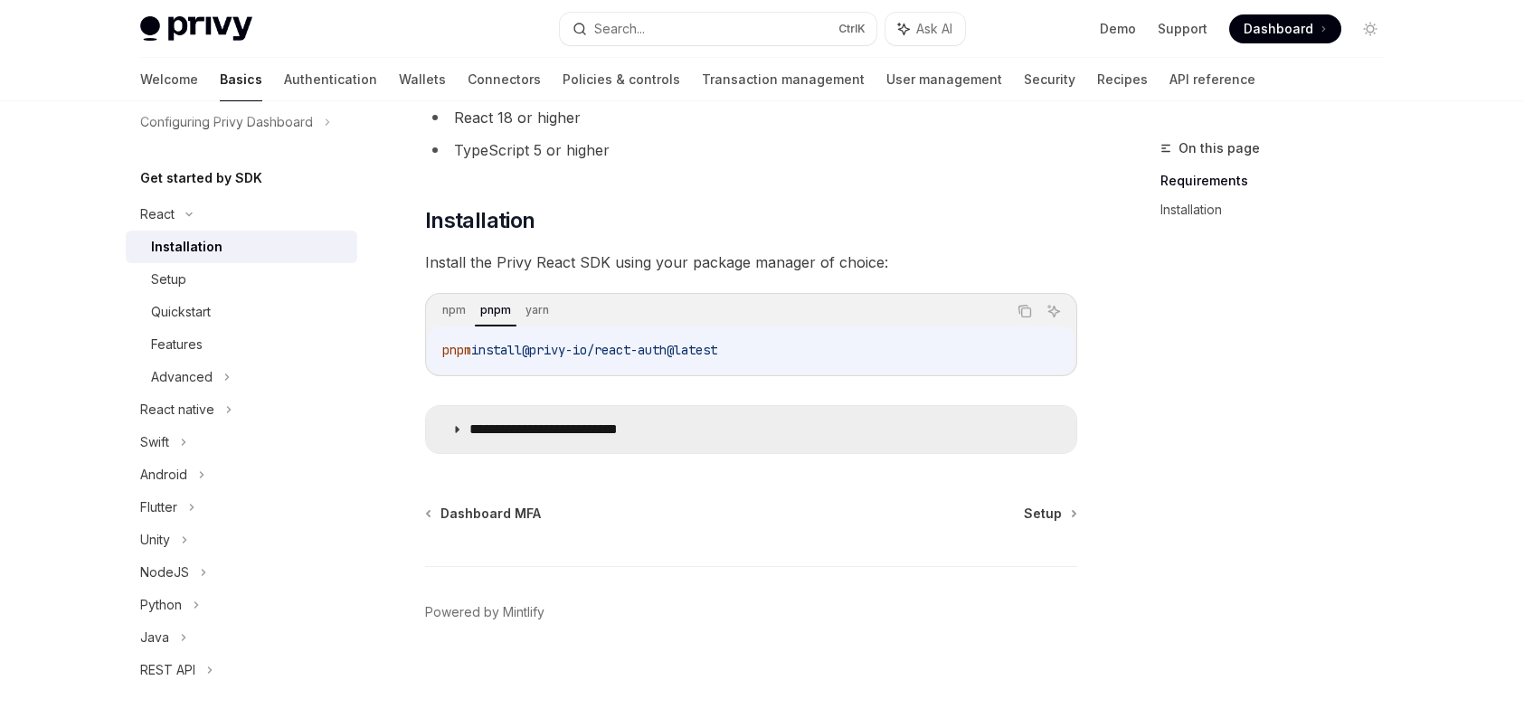
scroll to position [170, 0]
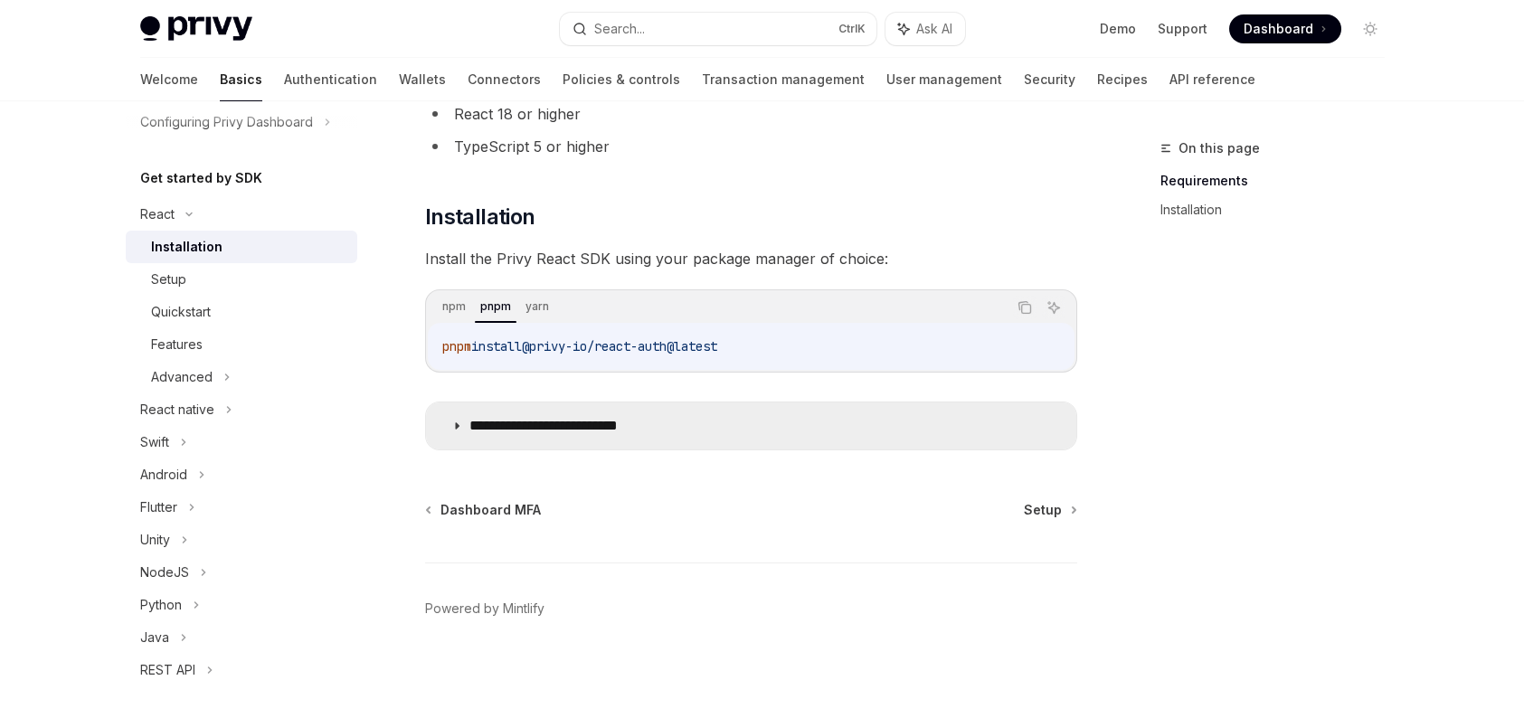
click at [674, 431] on summary "**********" at bounding box center [751, 426] width 650 height 47
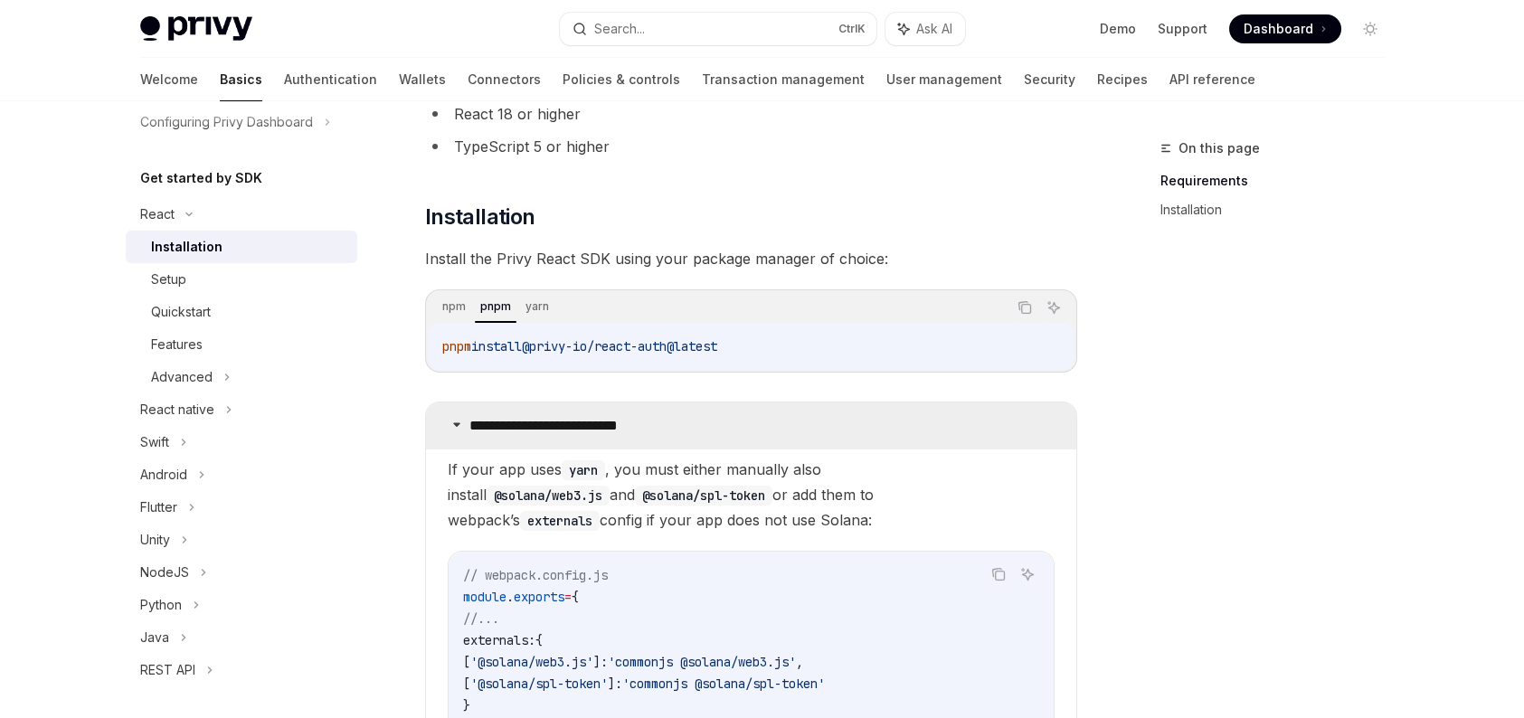
click at [674, 431] on summary "**********" at bounding box center [751, 426] width 650 height 47
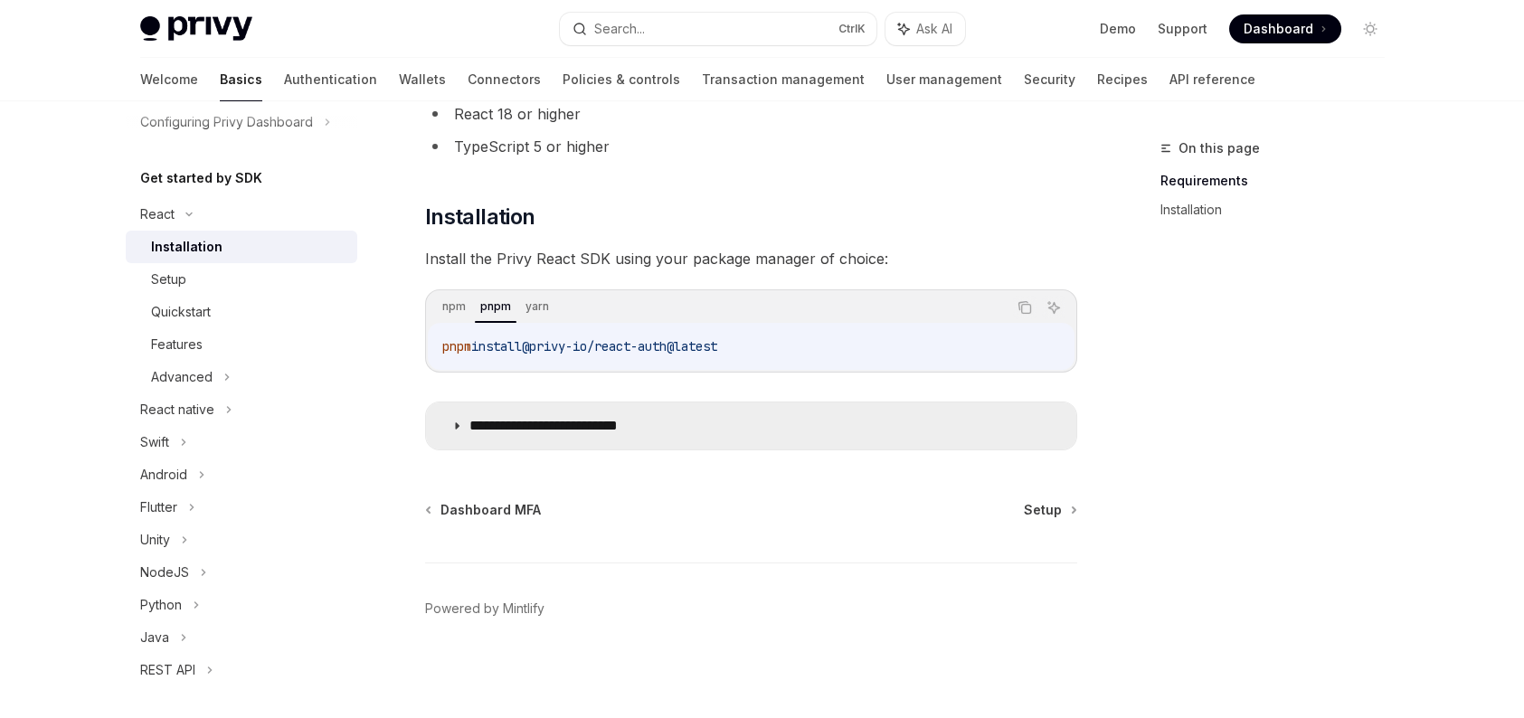
click at [674, 431] on summary "**********" at bounding box center [751, 426] width 650 height 47
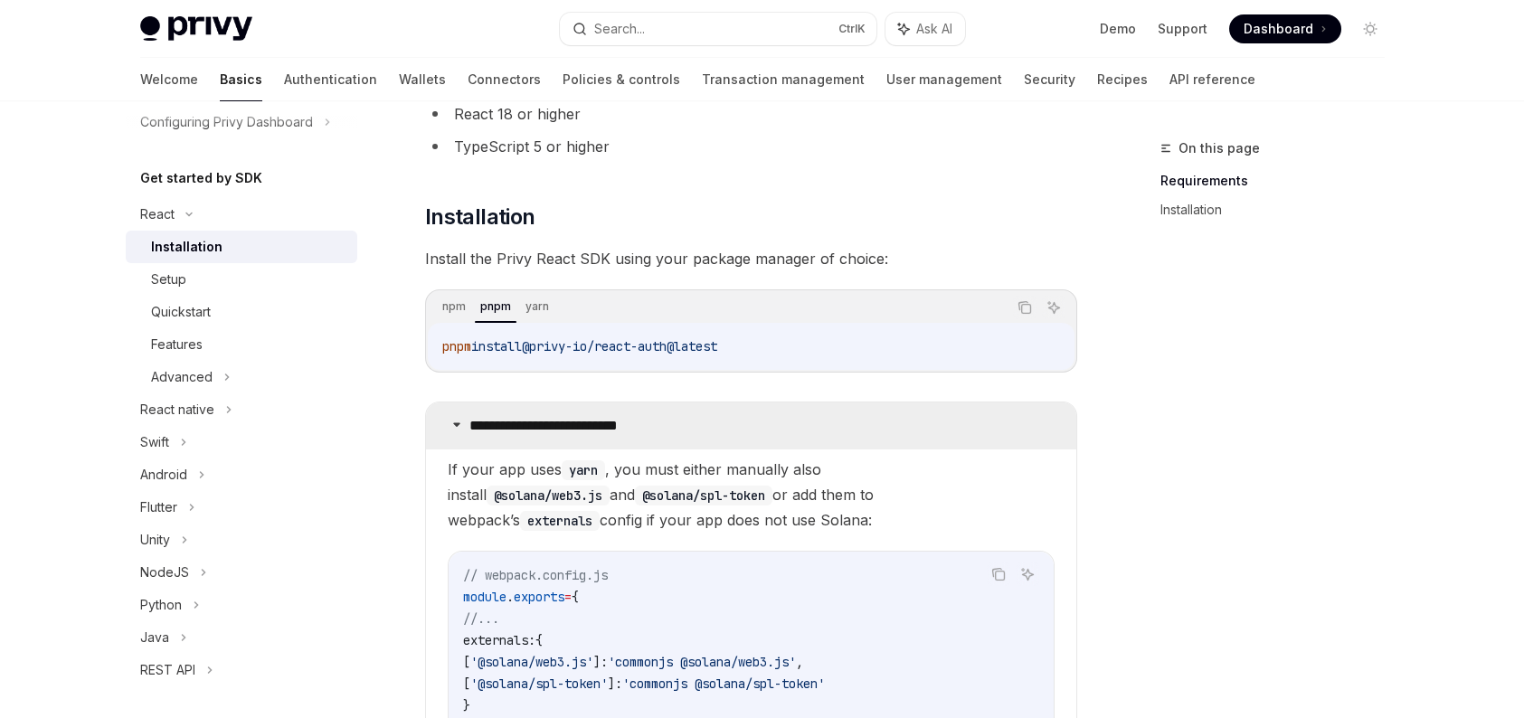
click at [674, 431] on summary "**********" at bounding box center [751, 426] width 650 height 47
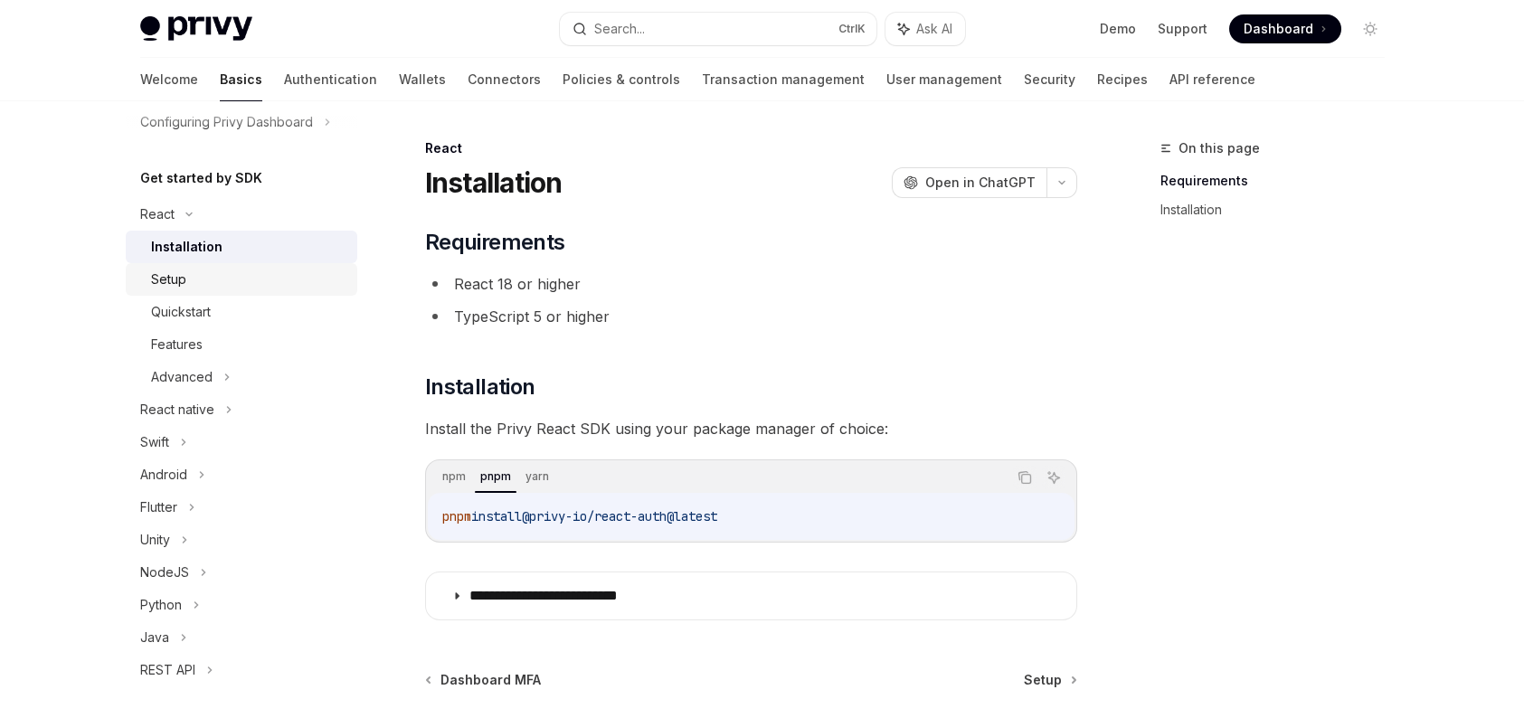
click at [266, 282] on div "Setup" at bounding box center [248, 280] width 195 height 22
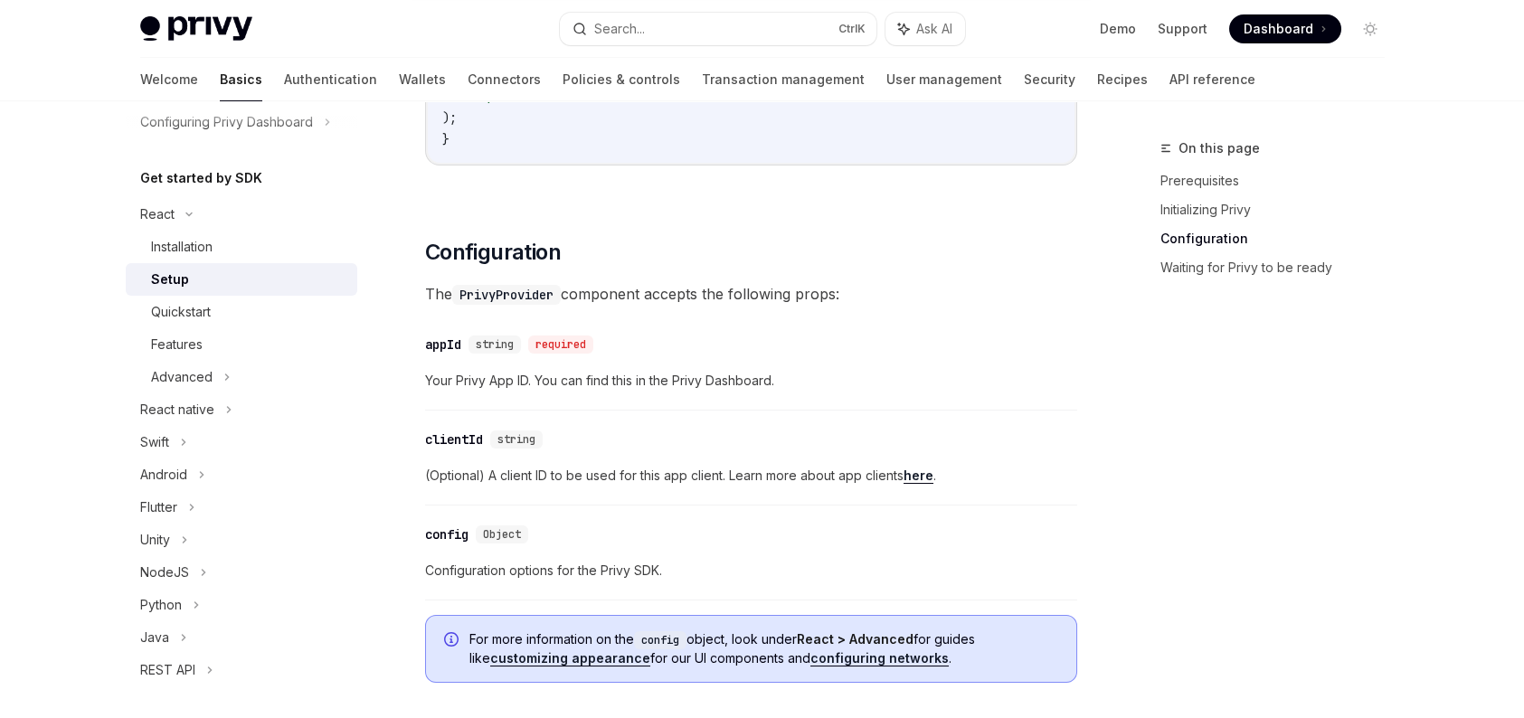
scroll to position [1266, 0]
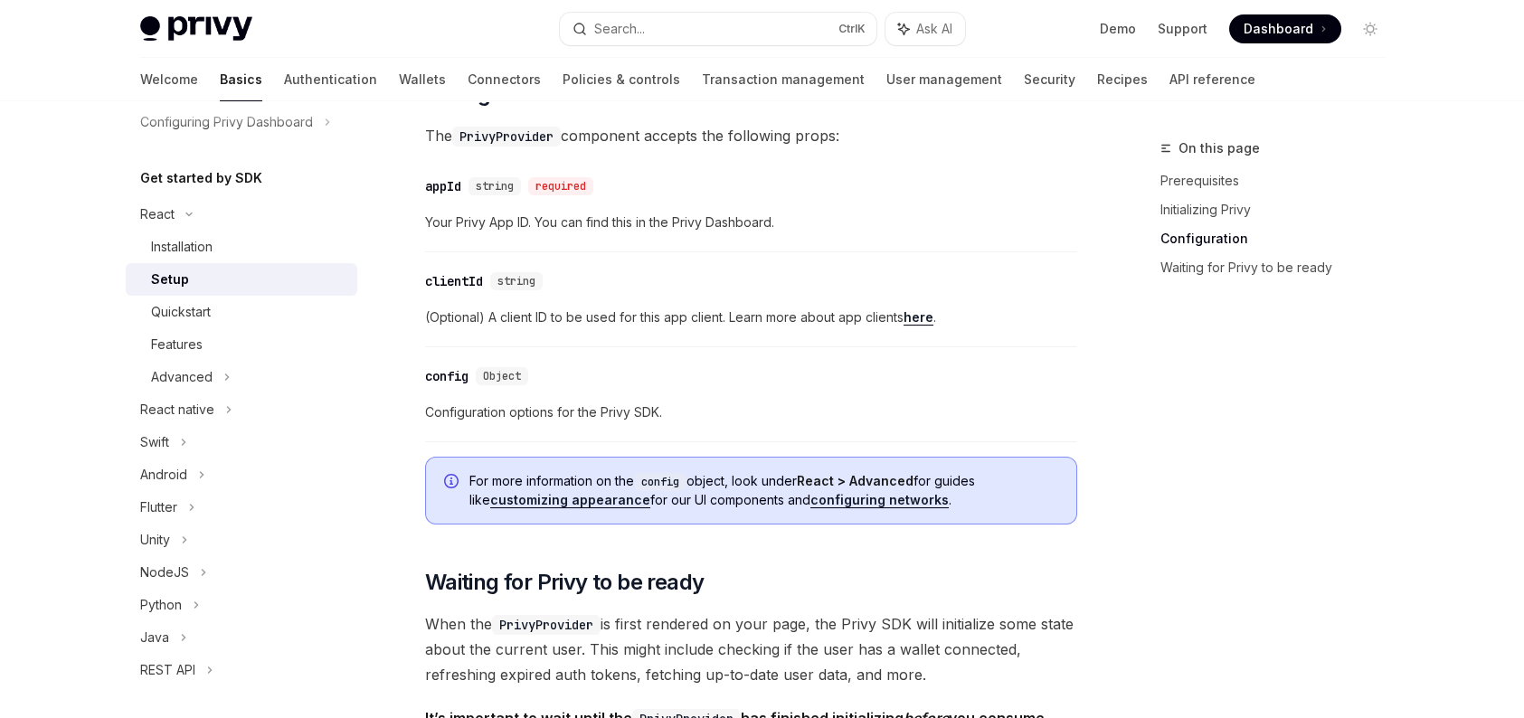
click at [681, 407] on span "Configuration options for the Privy SDK." at bounding box center [751, 413] width 652 height 22
click at [596, 404] on span "Configuration options for the Privy SDK." at bounding box center [751, 413] width 652 height 22
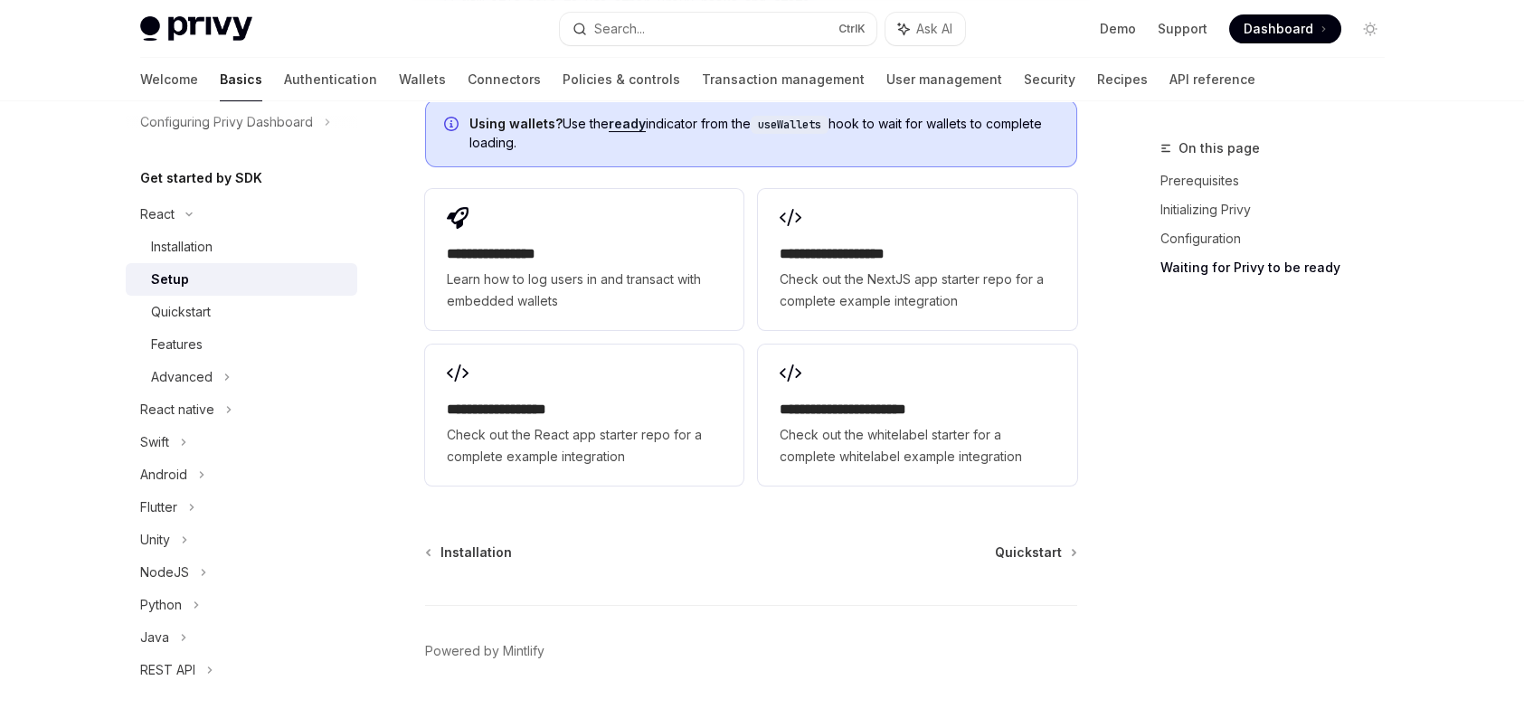
scroll to position [2391, 0]
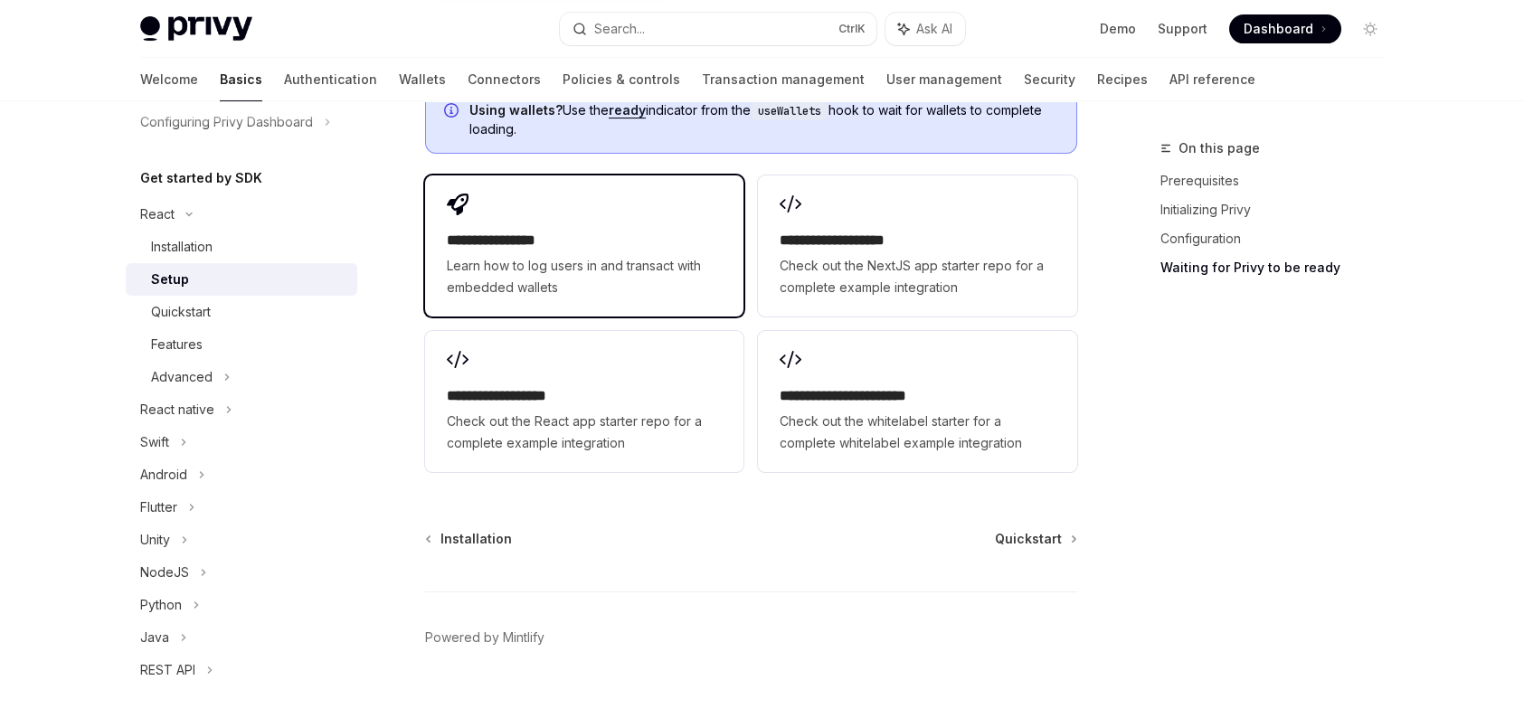
click at [649, 230] on h2 "**********" at bounding box center [584, 241] width 275 height 22
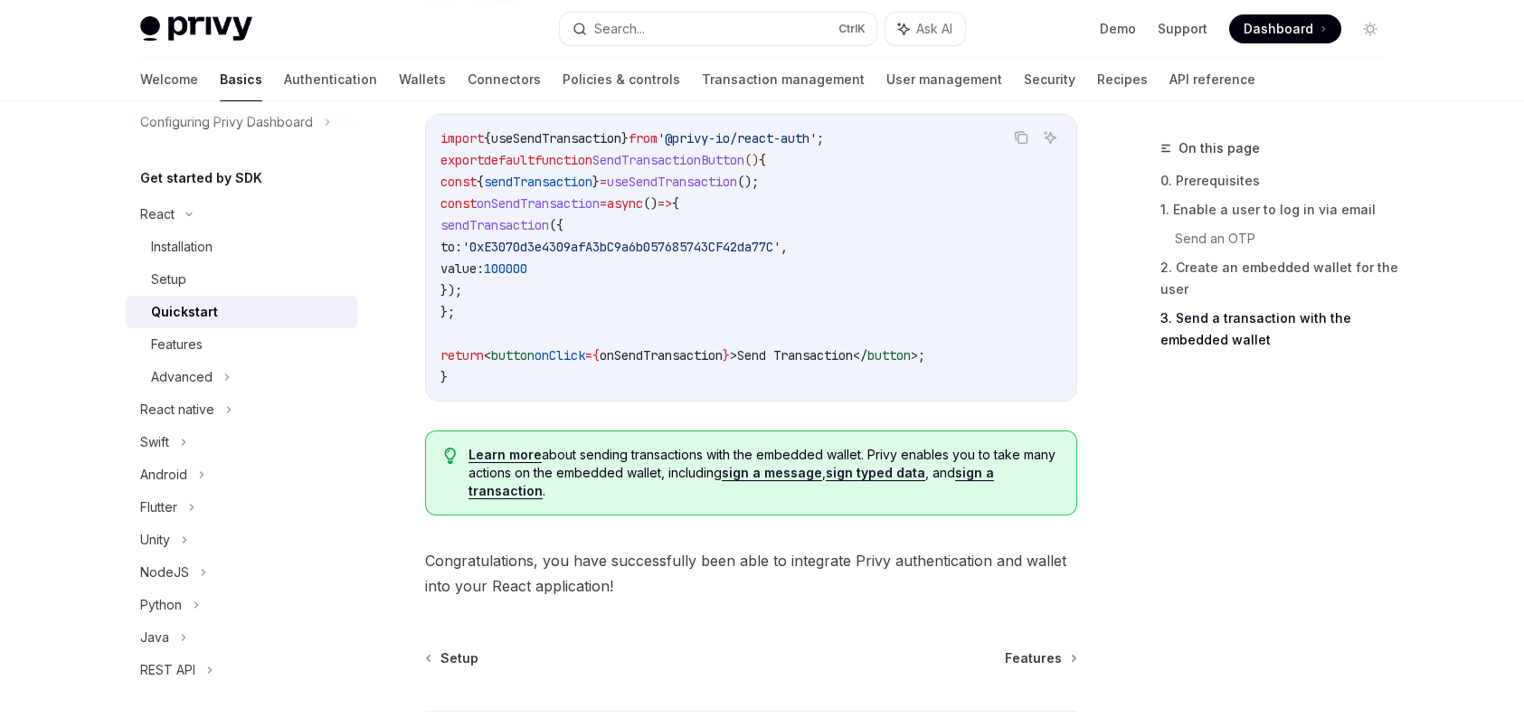
scroll to position [1456, 0]
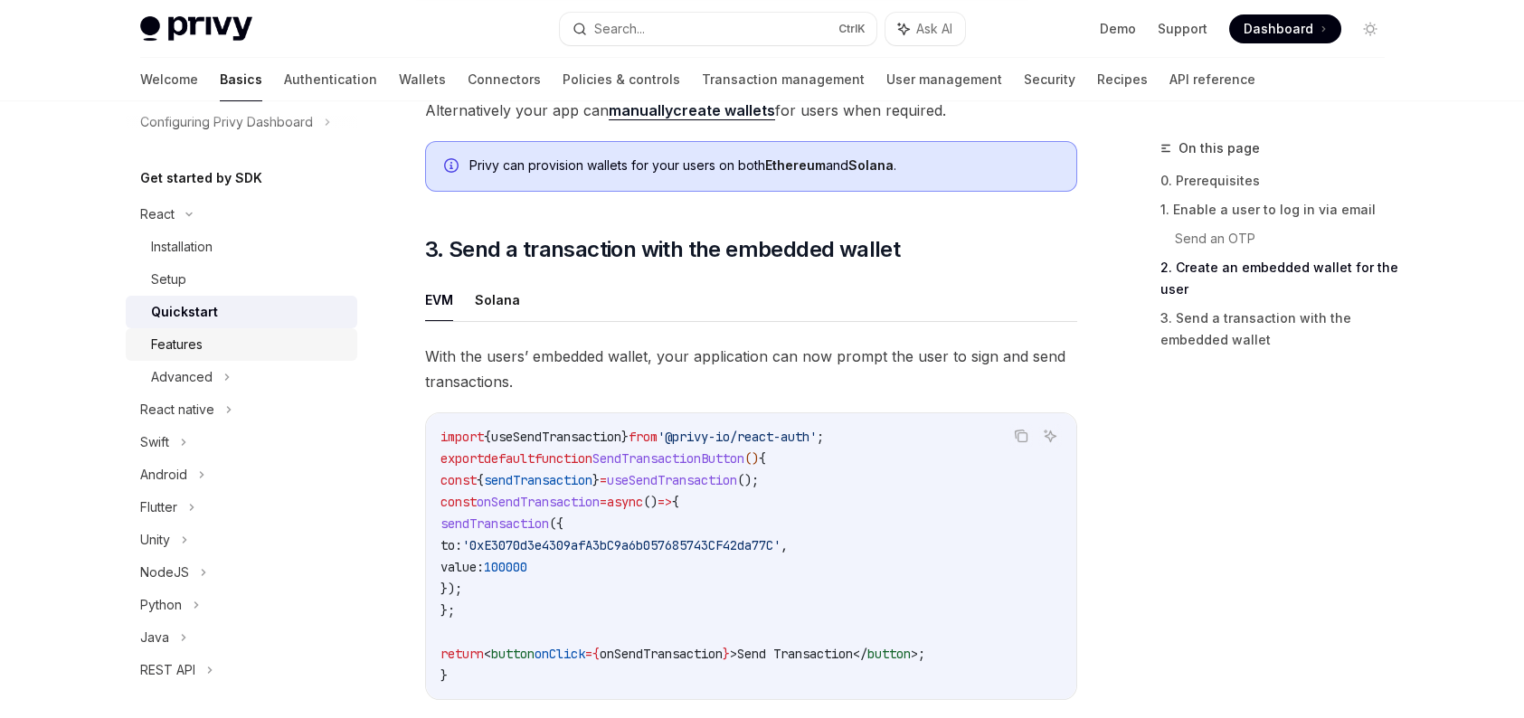
click at [169, 342] on div "Features" at bounding box center [177, 345] width 52 height 22
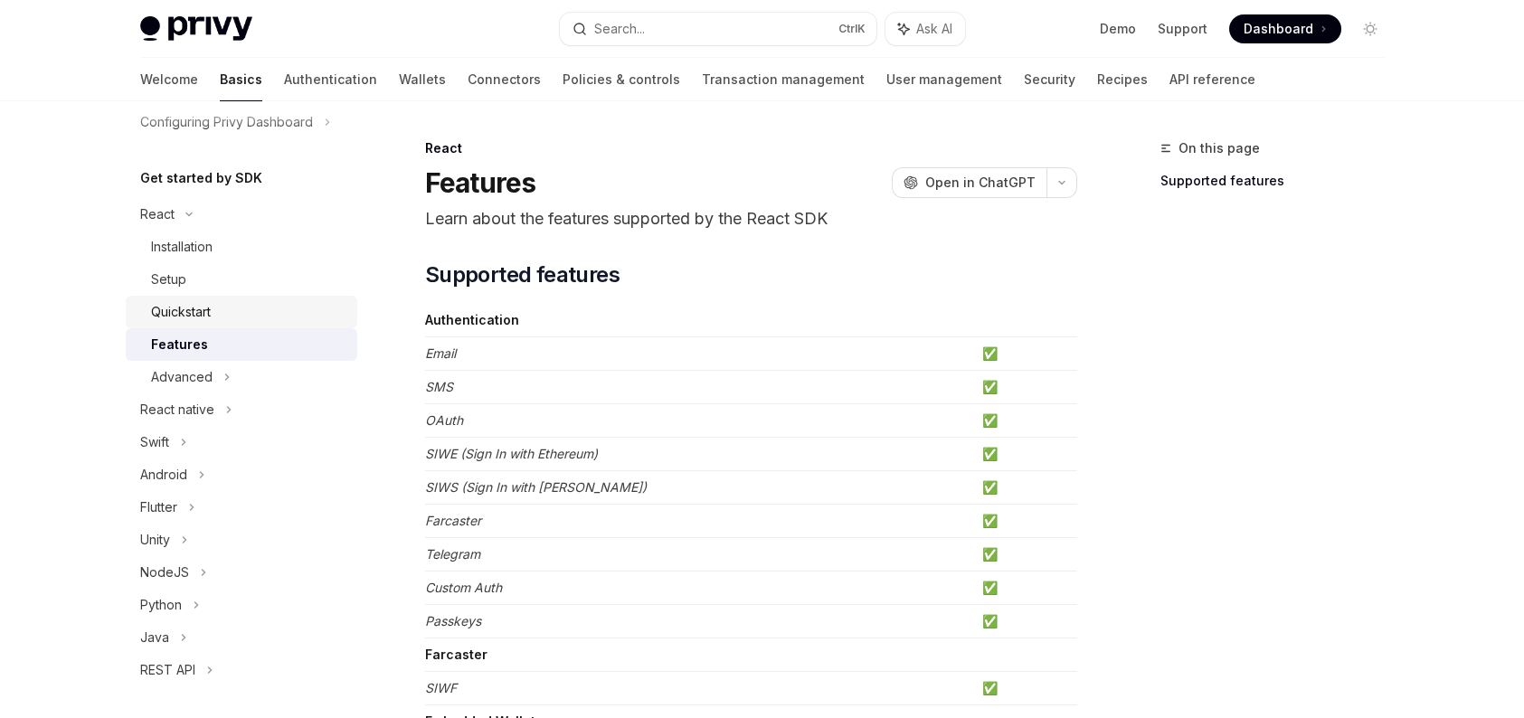
click at [300, 326] on link "Quickstart" at bounding box center [242, 312] width 232 height 33
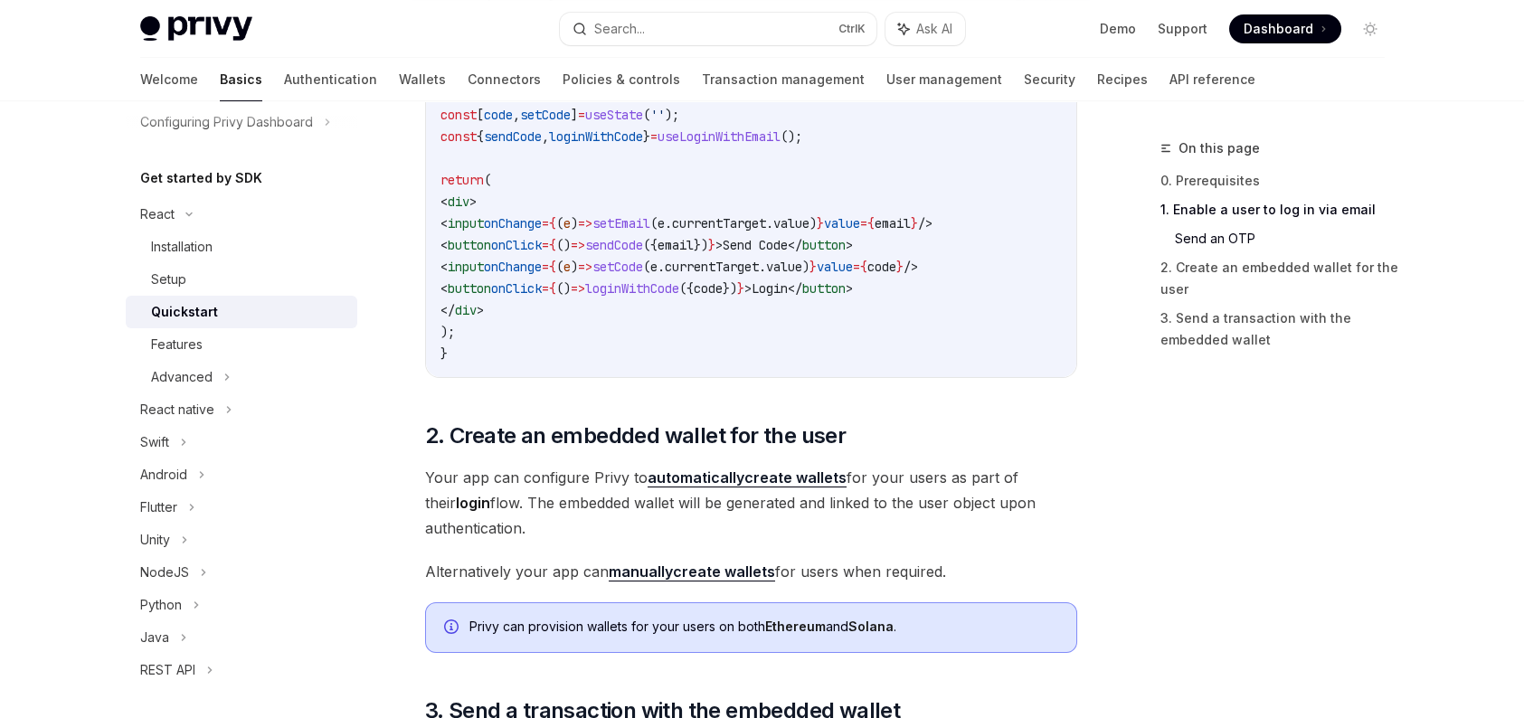
scroll to position [543, 0]
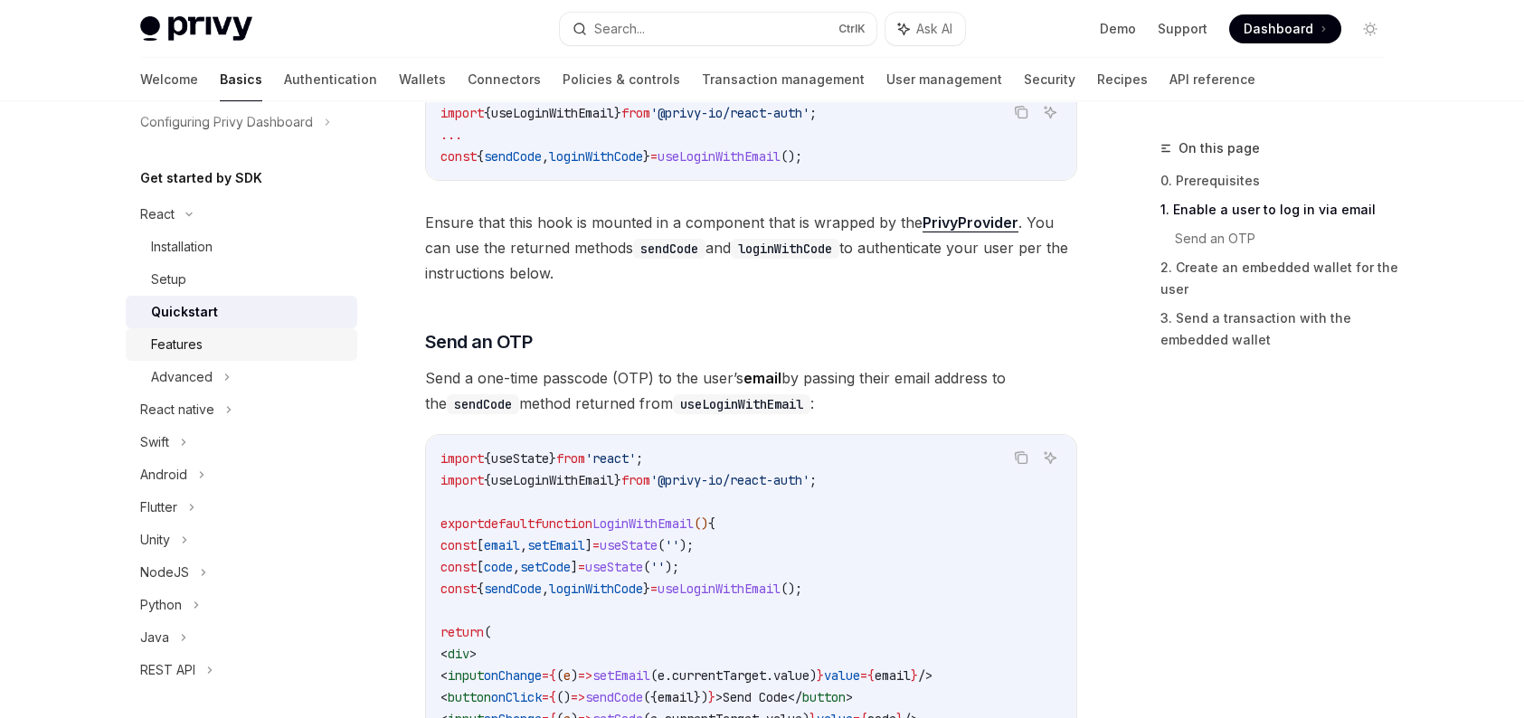
click at [240, 349] on div "Features" at bounding box center [248, 345] width 195 height 22
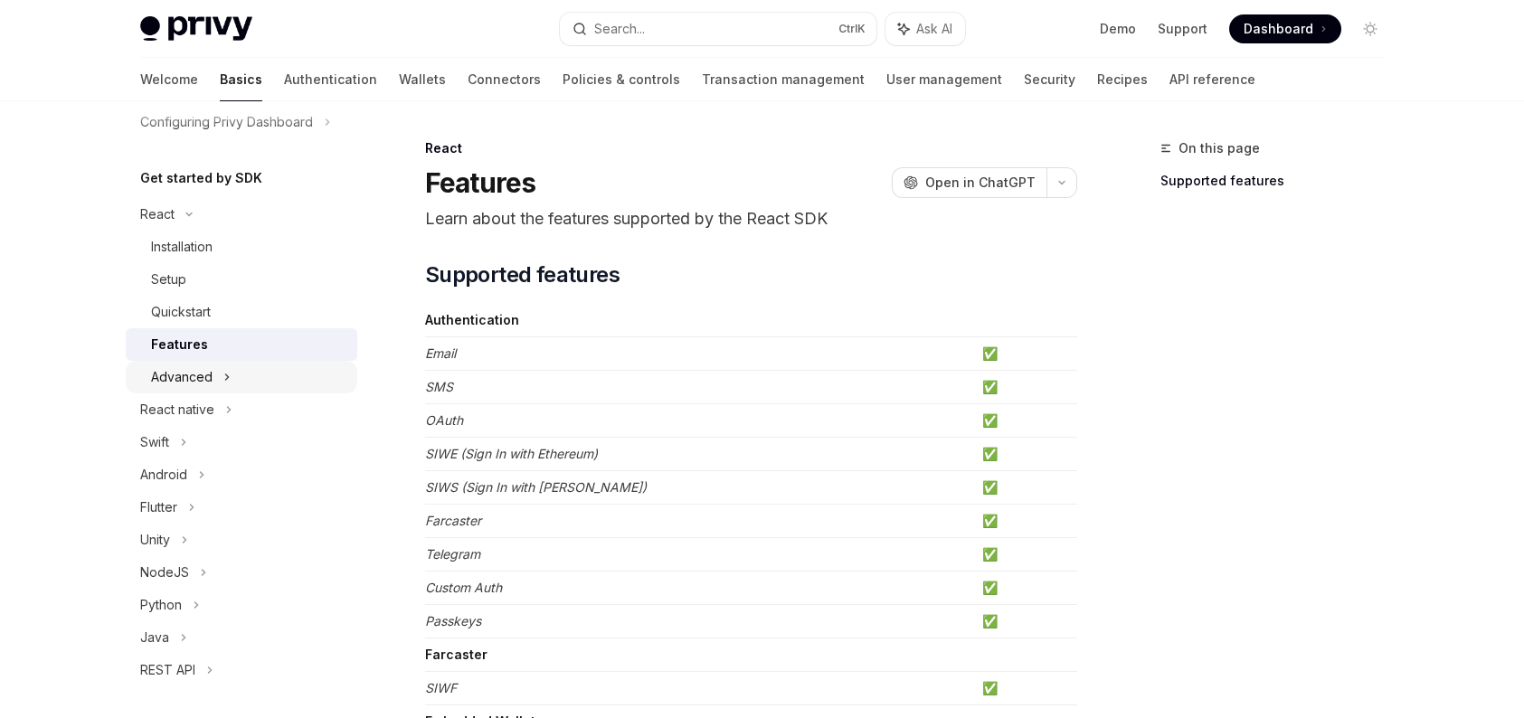
click at [242, 381] on div "Advanced" at bounding box center [242, 377] width 232 height 33
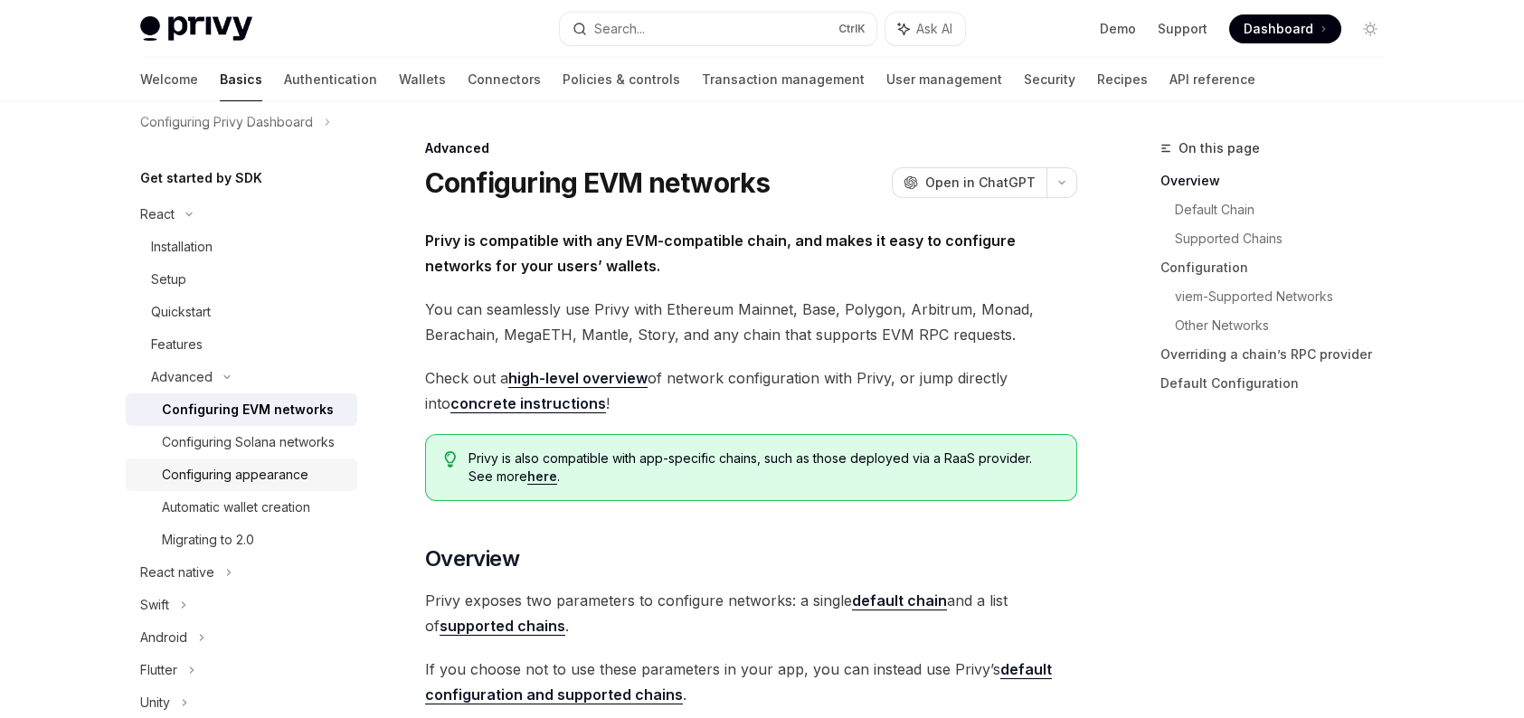
click at [286, 486] on div "Configuring appearance" at bounding box center [235, 475] width 147 height 22
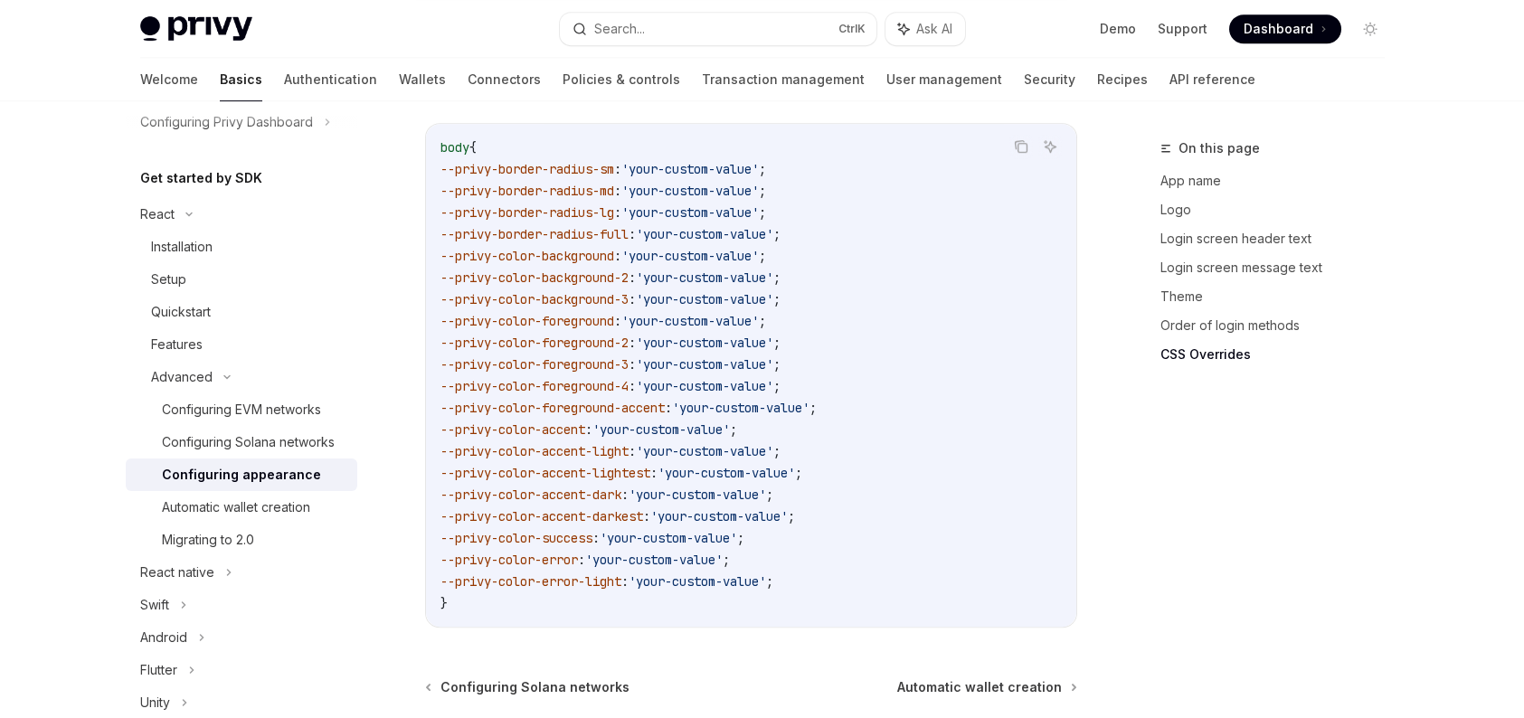
scroll to position [4677, 0]
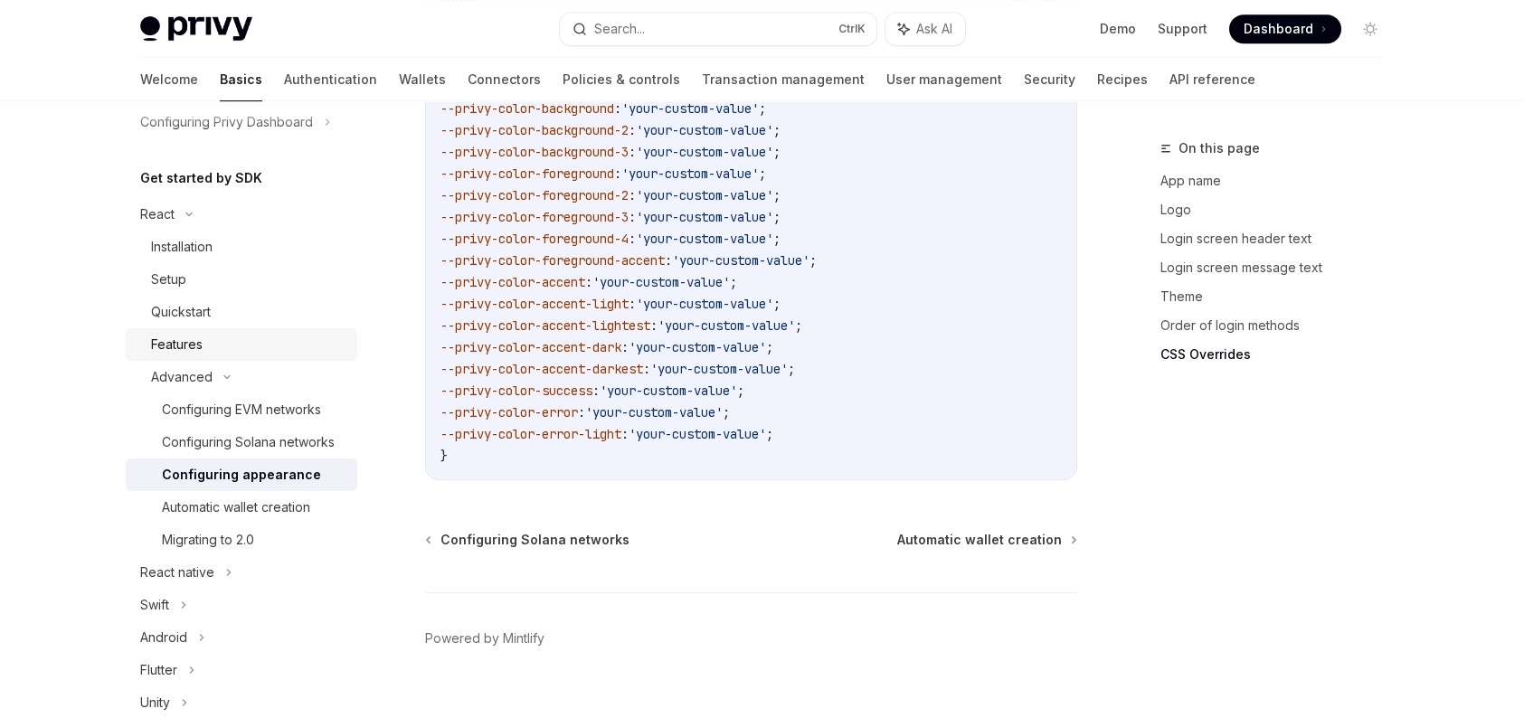
click at [212, 342] on div "Features" at bounding box center [248, 345] width 195 height 22
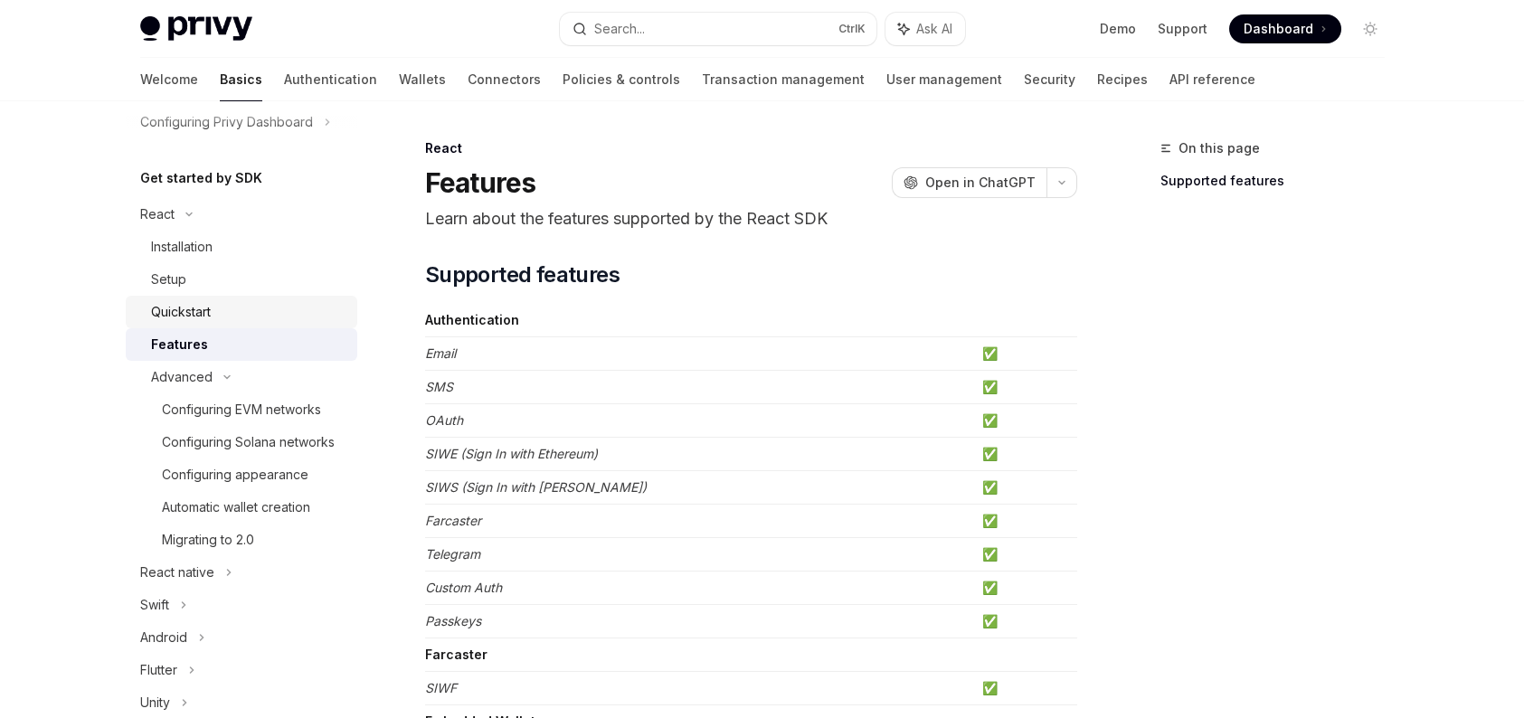
click at [211, 308] on div "Quickstart" at bounding box center [181, 312] width 60 height 22
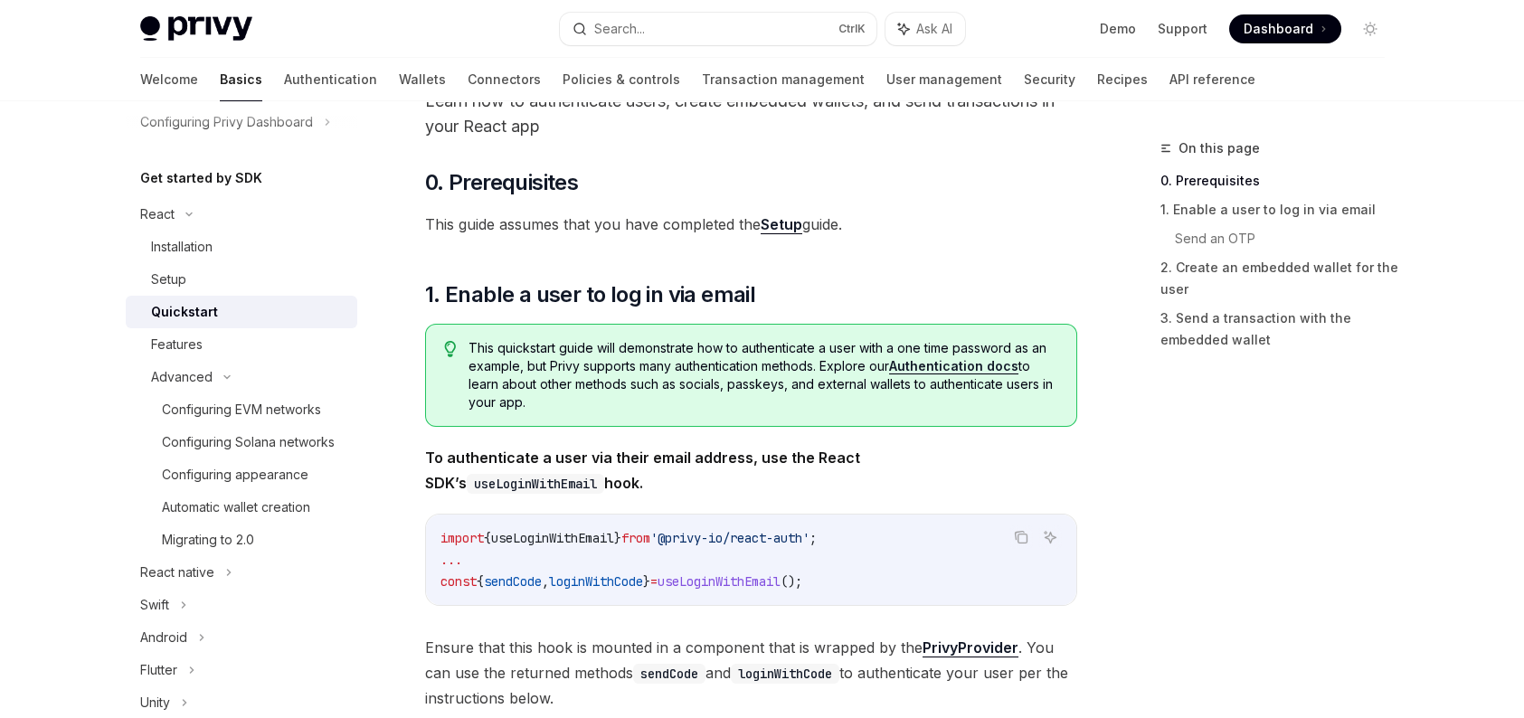
scroll to position [90, 0]
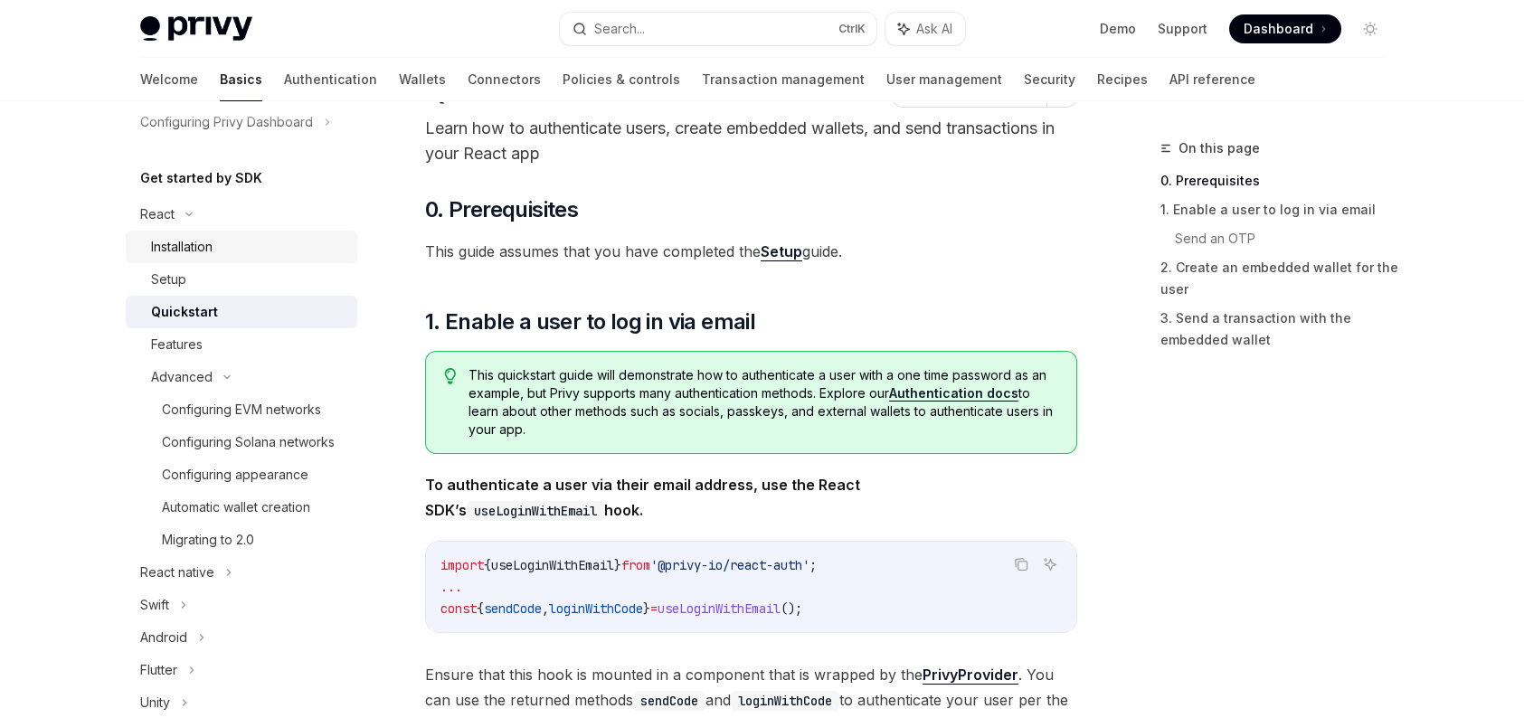
click at [200, 254] on div "Installation" at bounding box center [182, 247] width 62 height 22
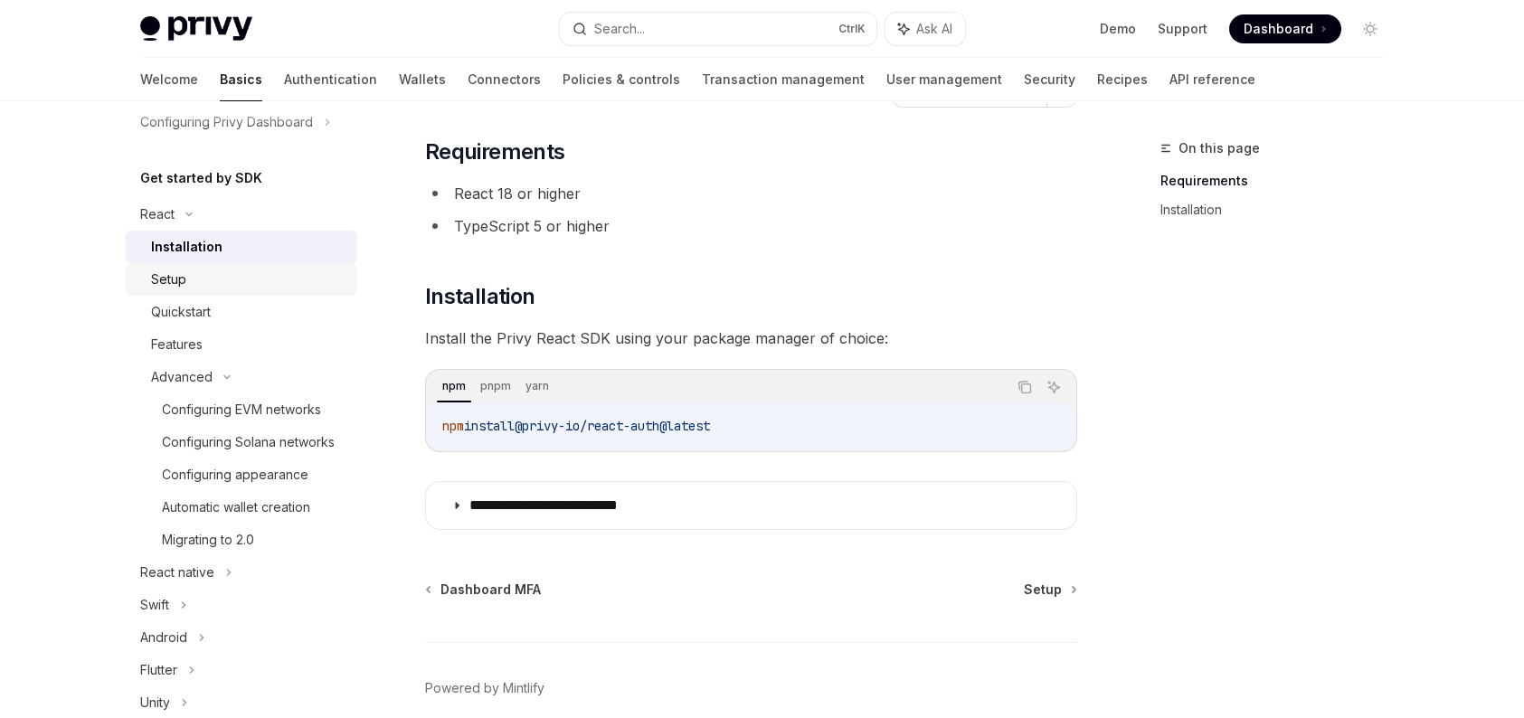
click at [199, 274] on div "Setup" at bounding box center [248, 280] width 195 height 22
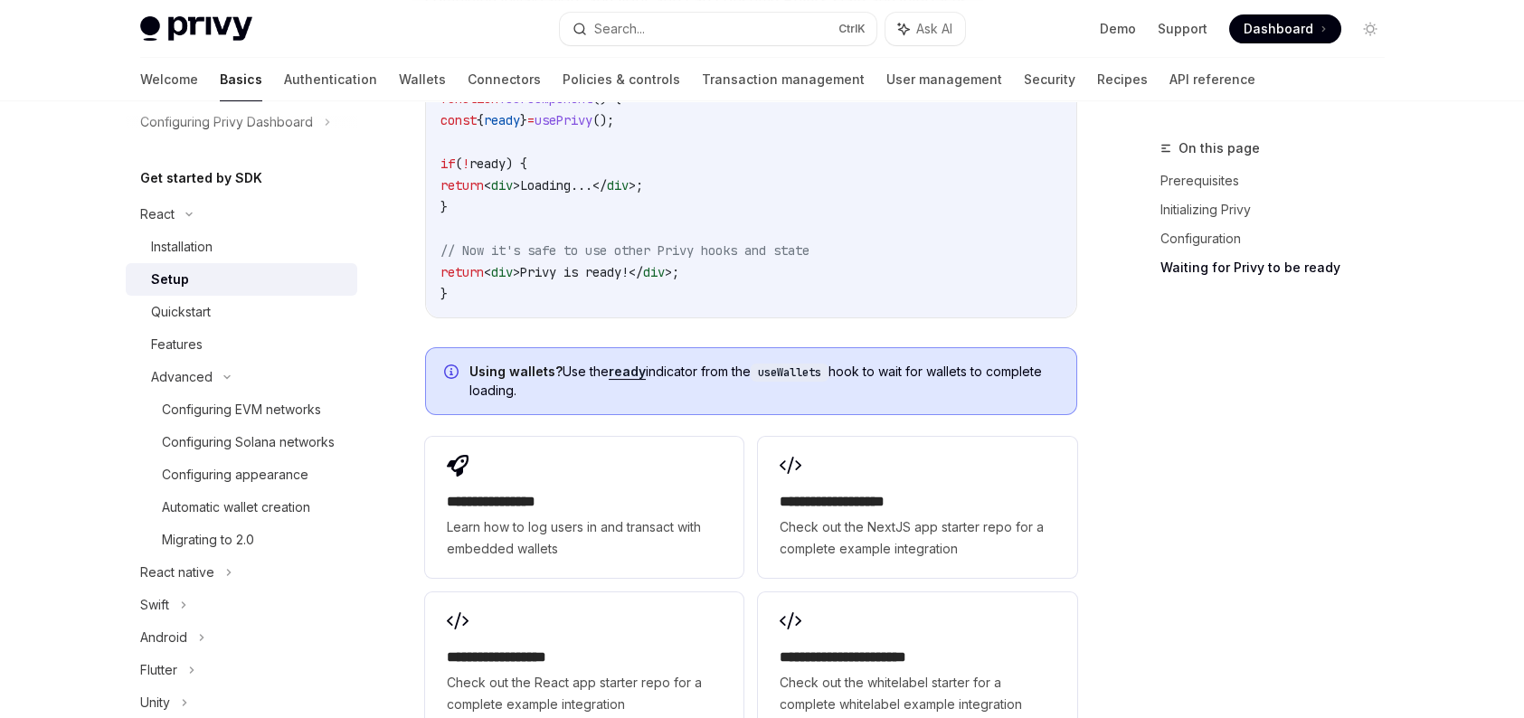
scroll to position [2352, 0]
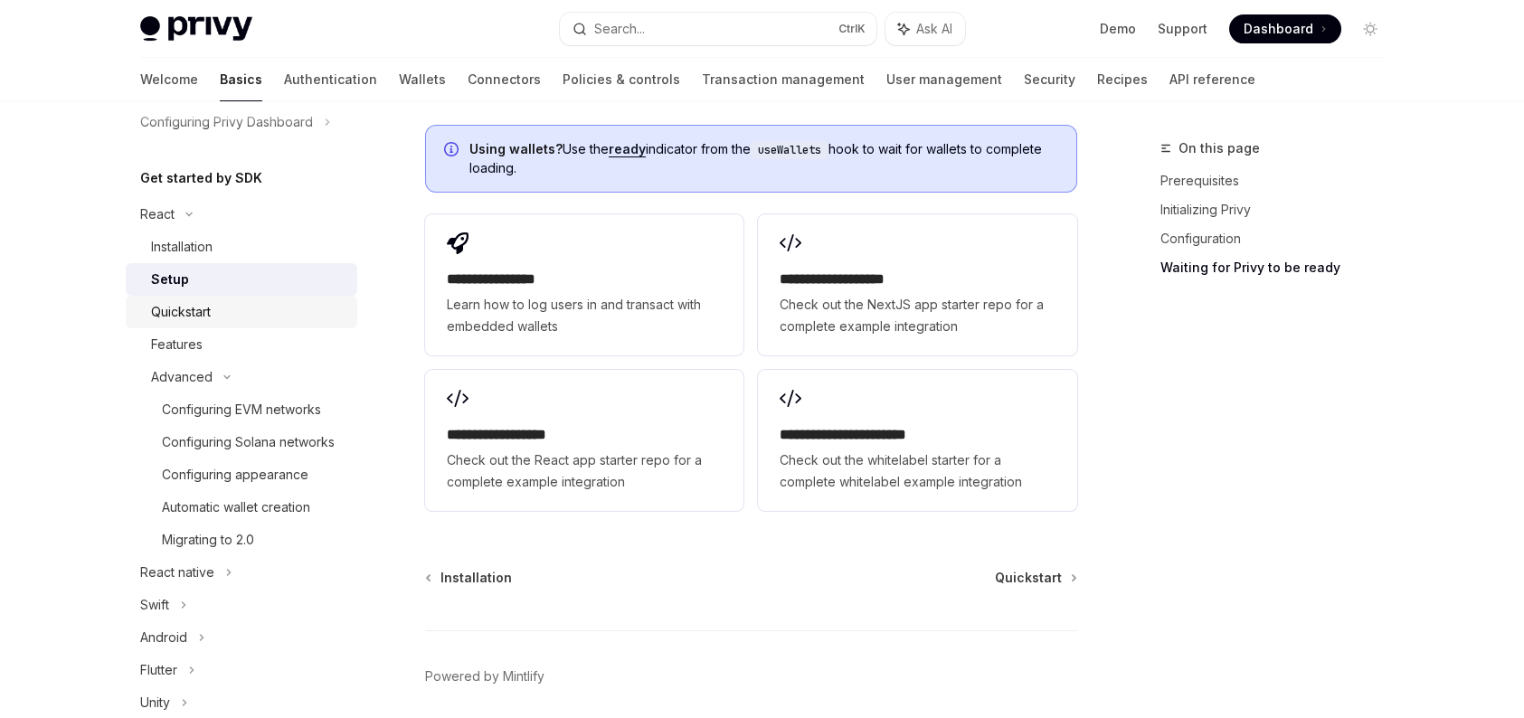
click at [195, 314] on div "Quickstart" at bounding box center [181, 312] width 60 height 22
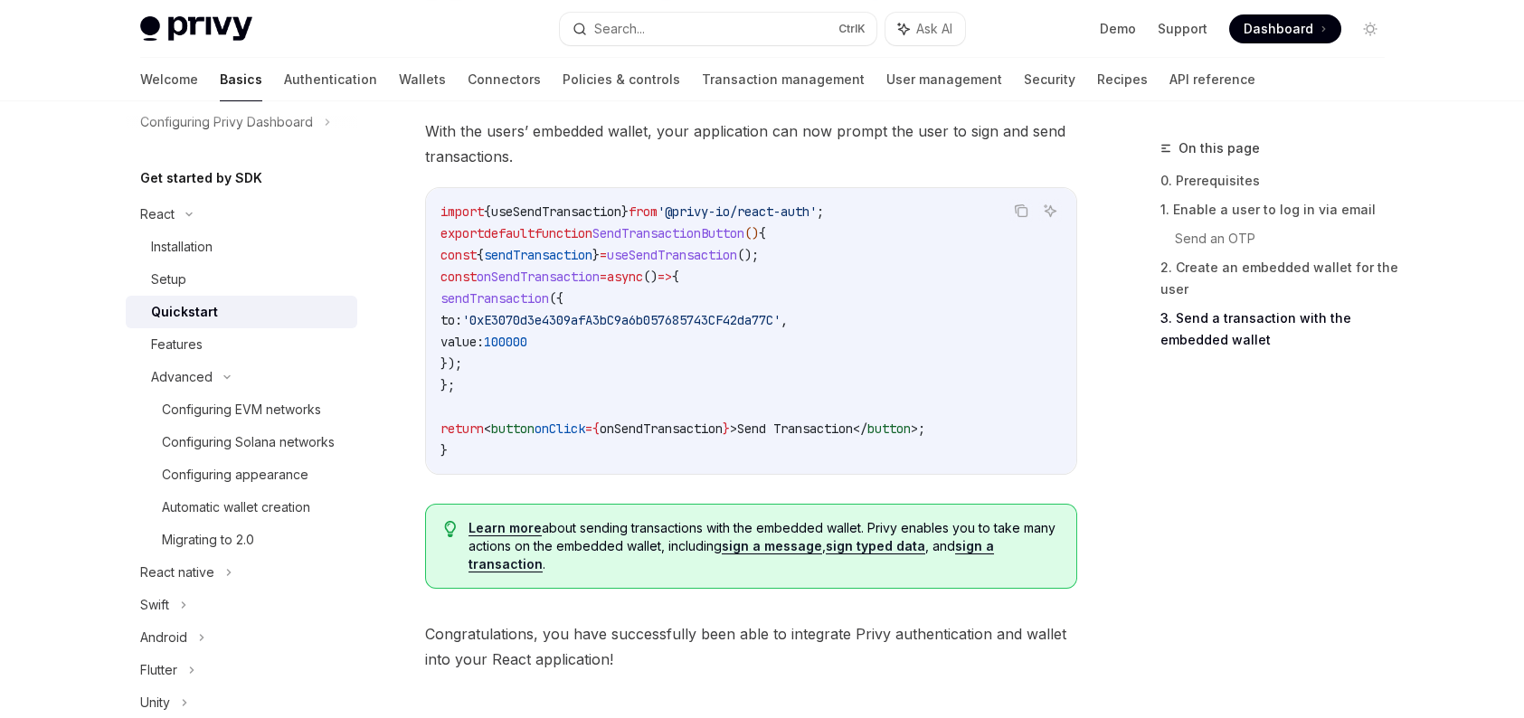
scroll to position [1637, 0]
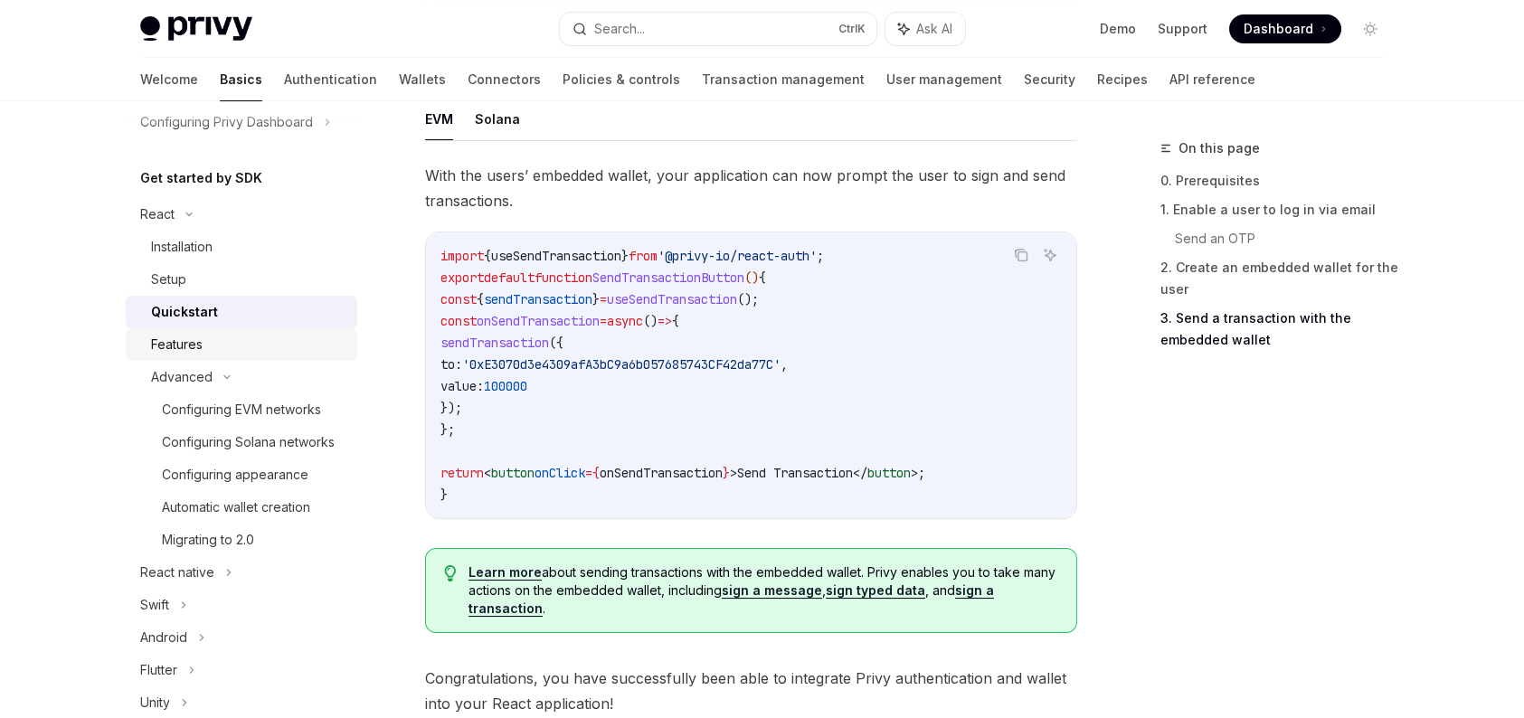
click at [246, 358] on link "Features" at bounding box center [242, 344] width 232 height 33
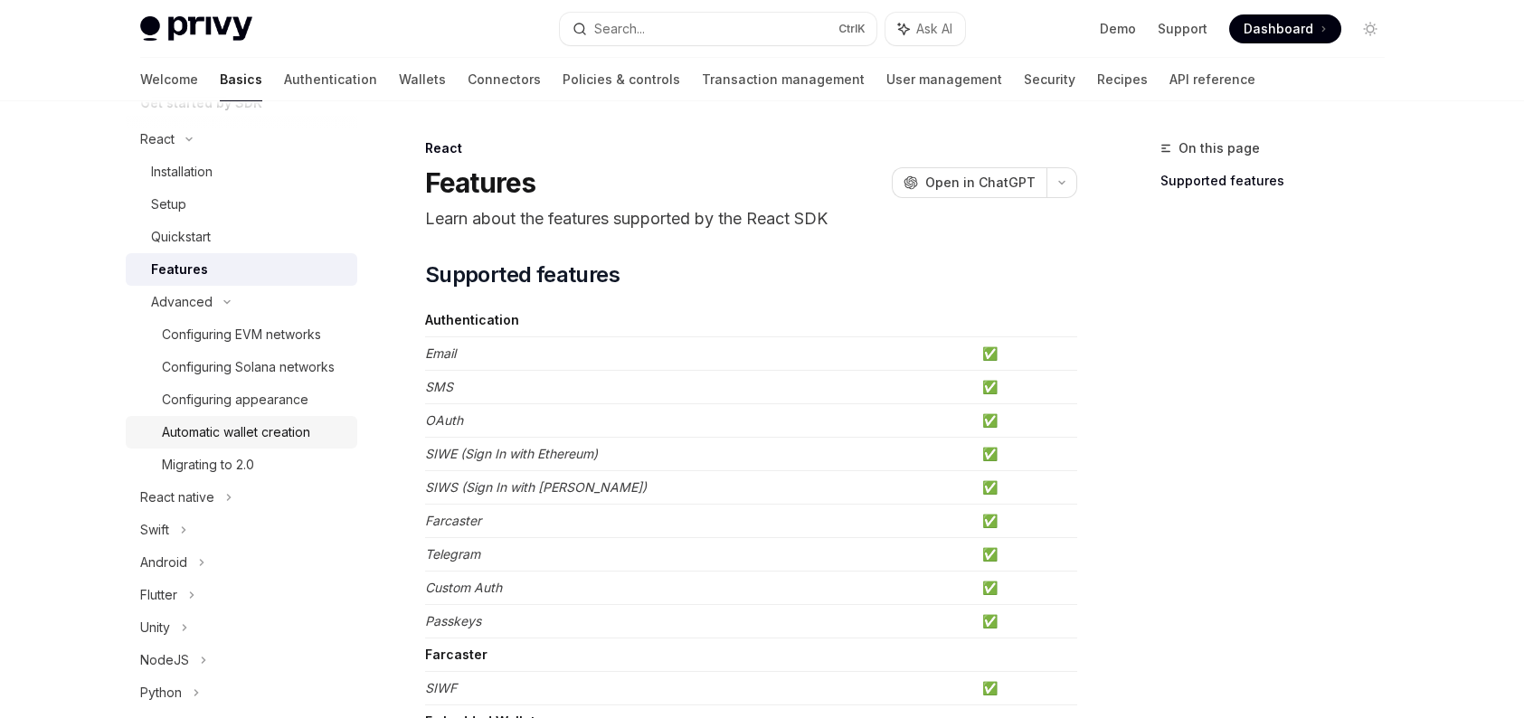
scroll to position [424, 0]
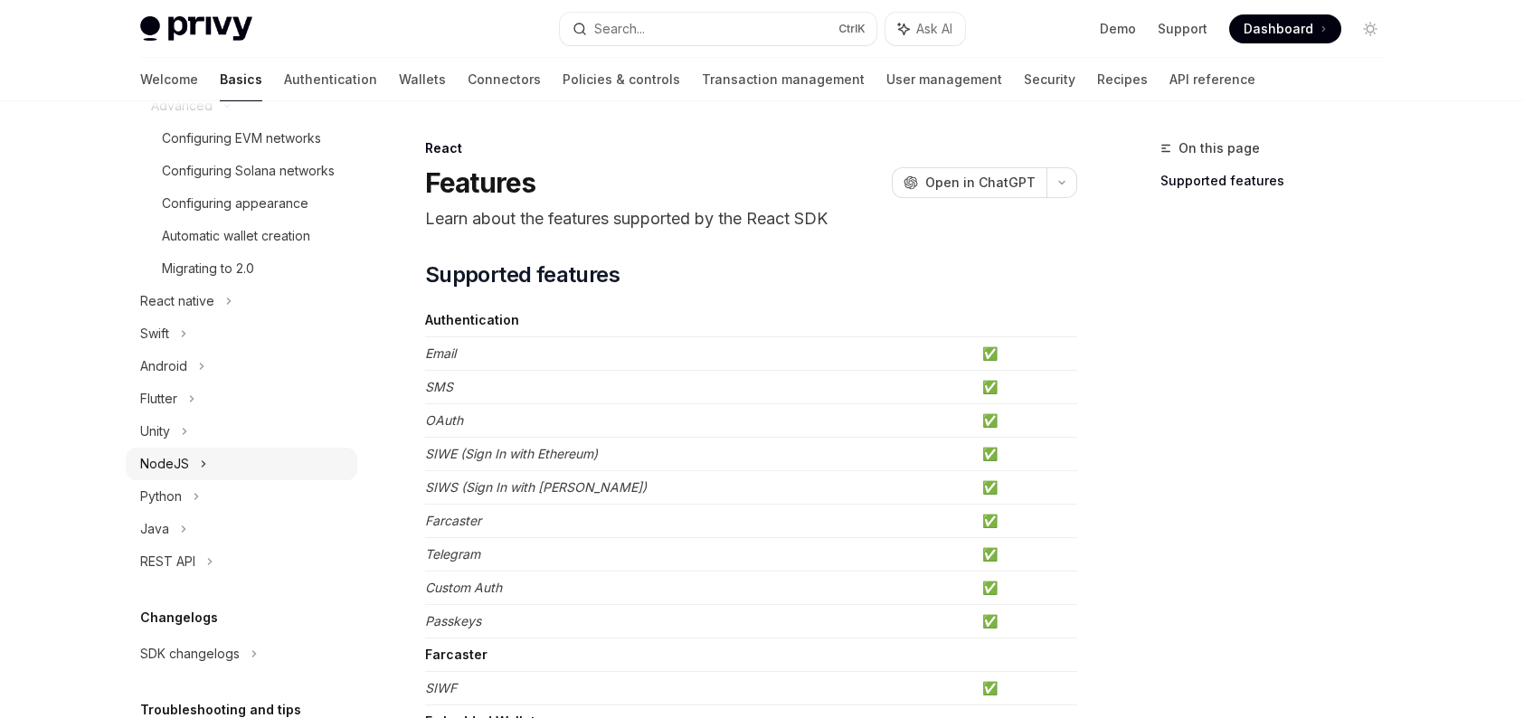
click at [289, 480] on div "NodeJS" at bounding box center [242, 464] width 232 height 33
type textarea "*"
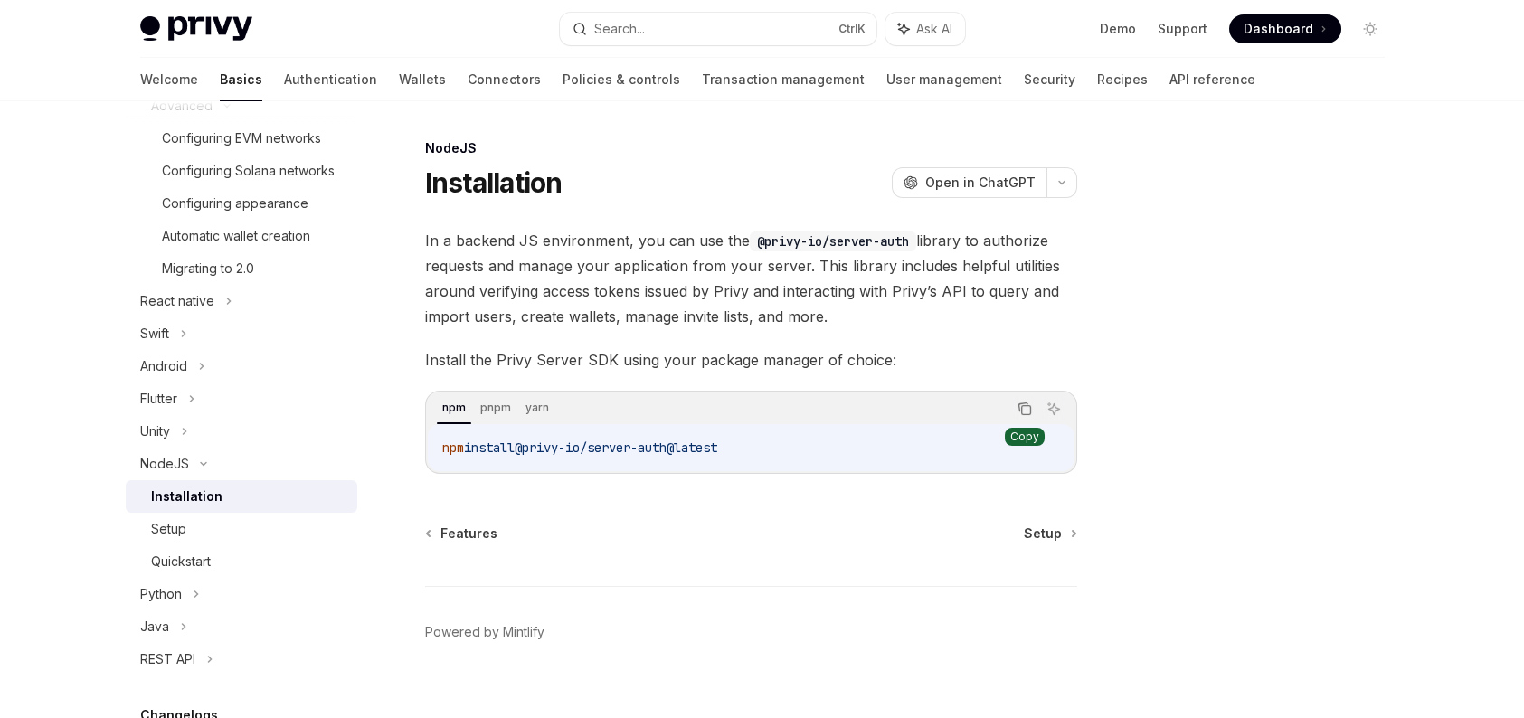
click at [1031, 405] on button "Copy the contents from the code block" at bounding box center [1025, 409] width 24 height 24
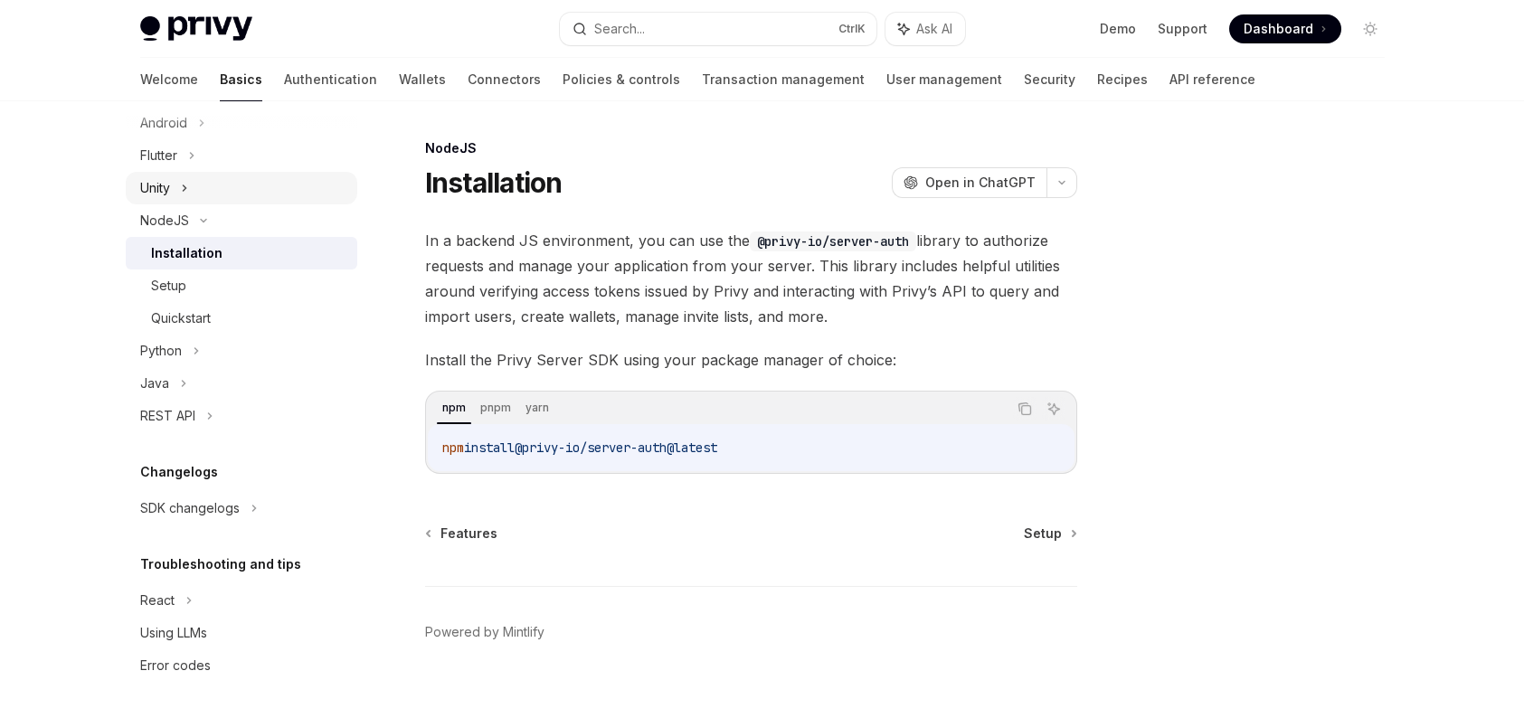
scroll to position [24, 0]
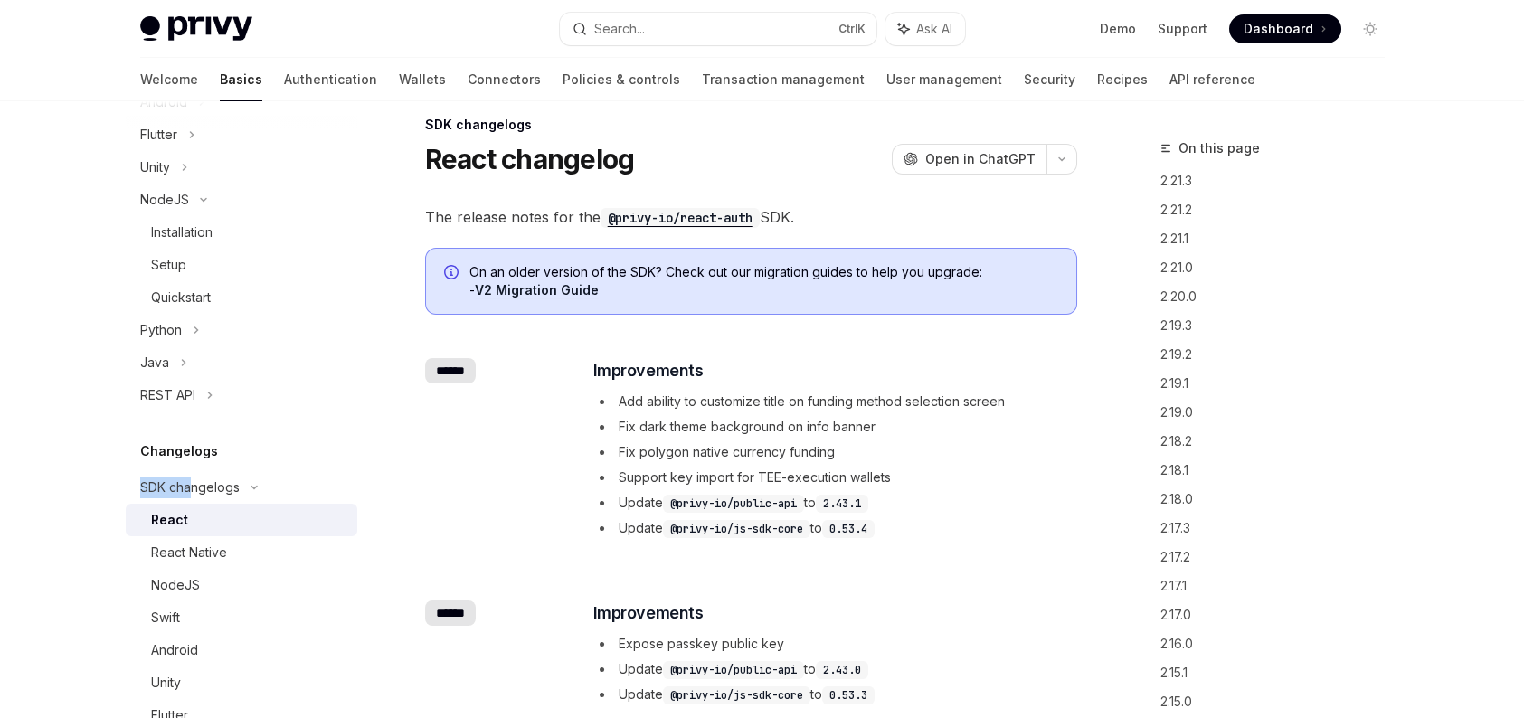
drag, startPoint x: 187, startPoint y: 520, endPoint x: 281, endPoint y: 450, distance: 117.0
click at [281, 450] on div "Get started About Privy Create an account Choose your platform Configuring Priv…" at bounding box center [242, 214] width 232 height 1545
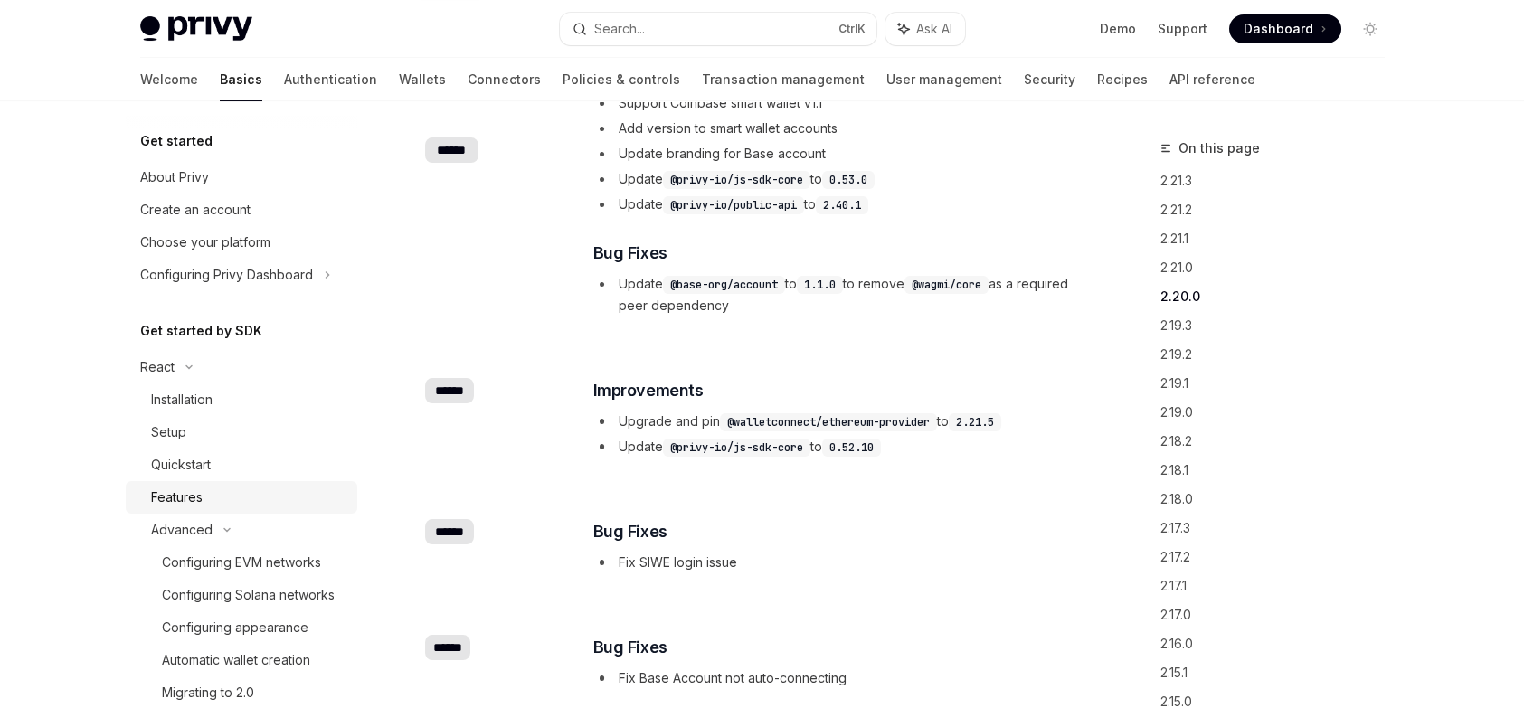
click at [270, 499] on div "Features" at bounding box center [248, 498] width 195 height 22
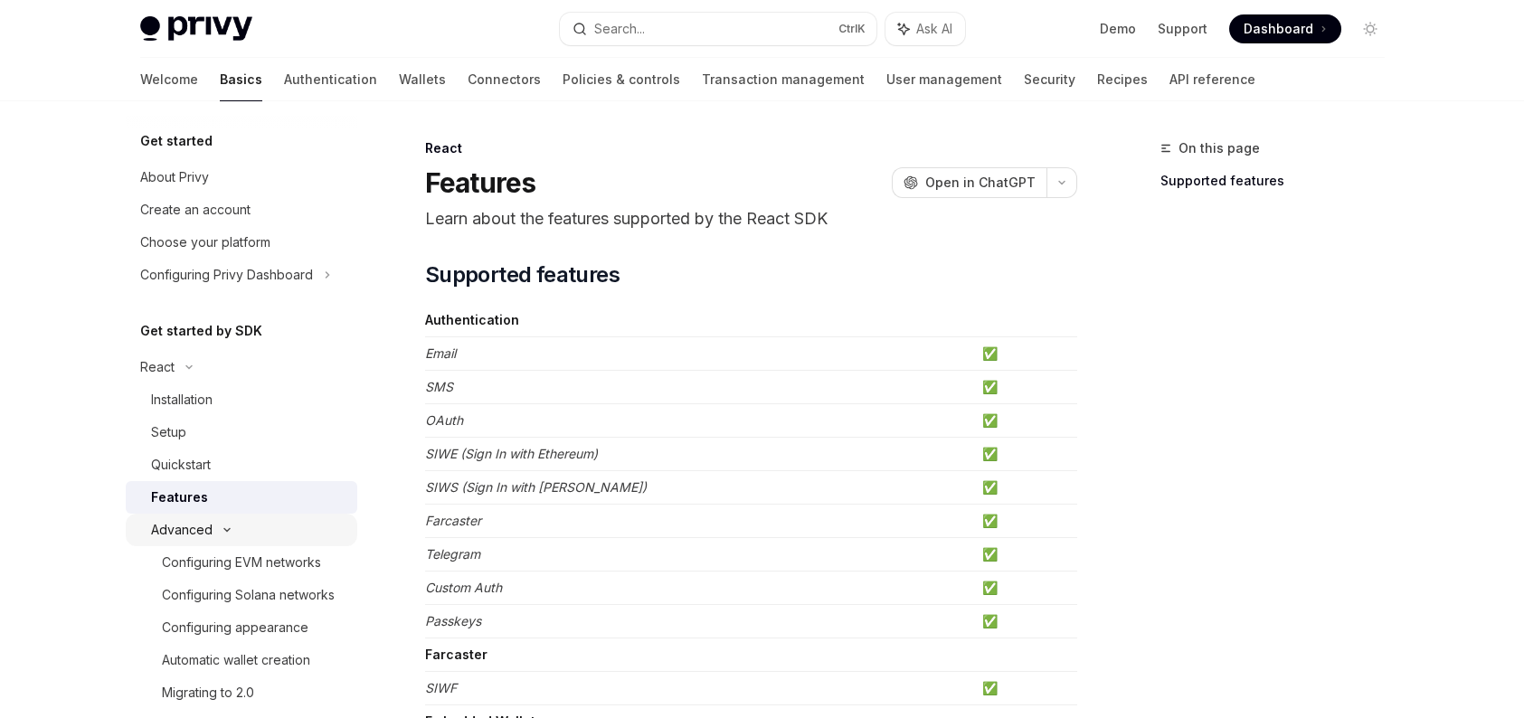
click at [226, 528] on icon at bounding box center [227, 529] width 22 height 7
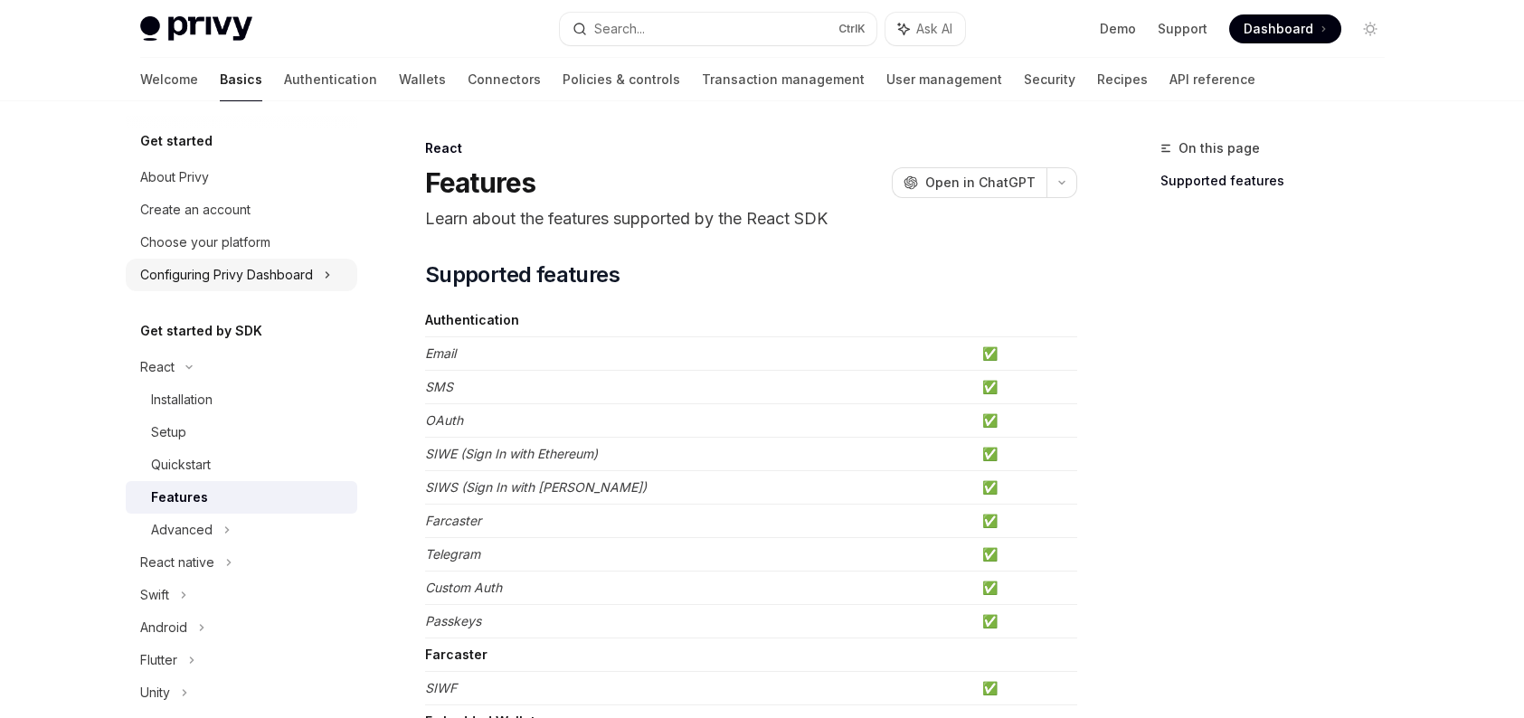
click at [243, 286] on div "Configuring Privy Dashboard" at bounding box center [242, 275] width 232 height 33
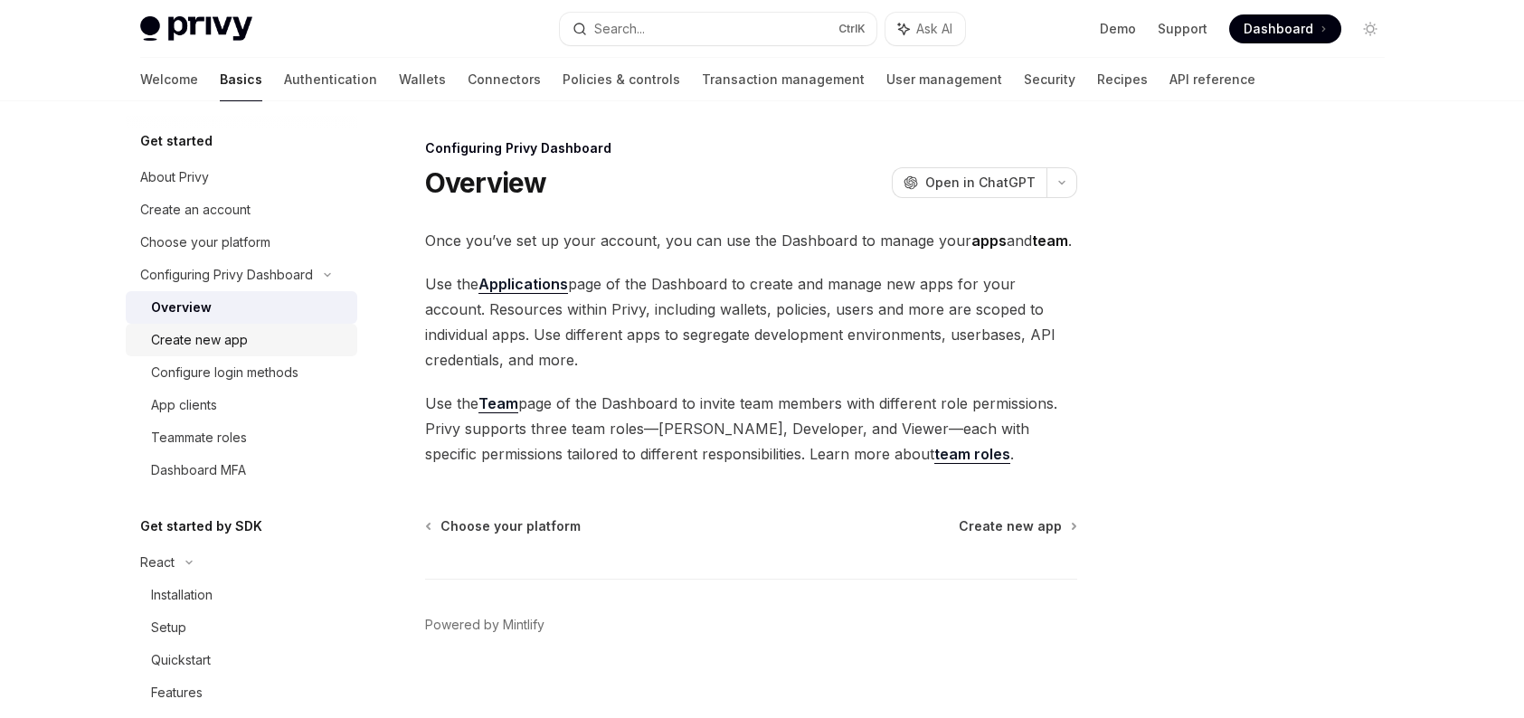
click at [229, 336] on div "Create new app" at bounding box center [199, 340] width 97 height 22
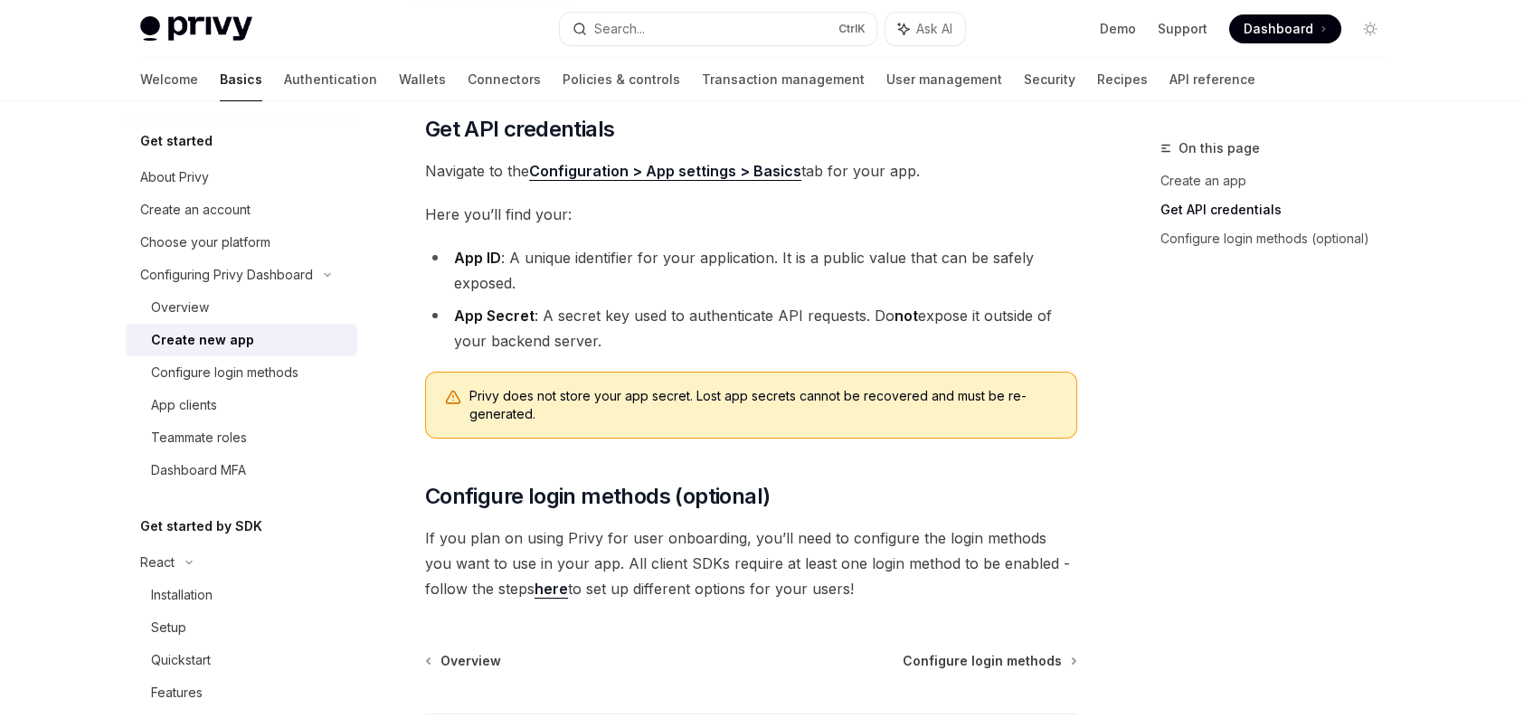
scroll to position [555, 0]
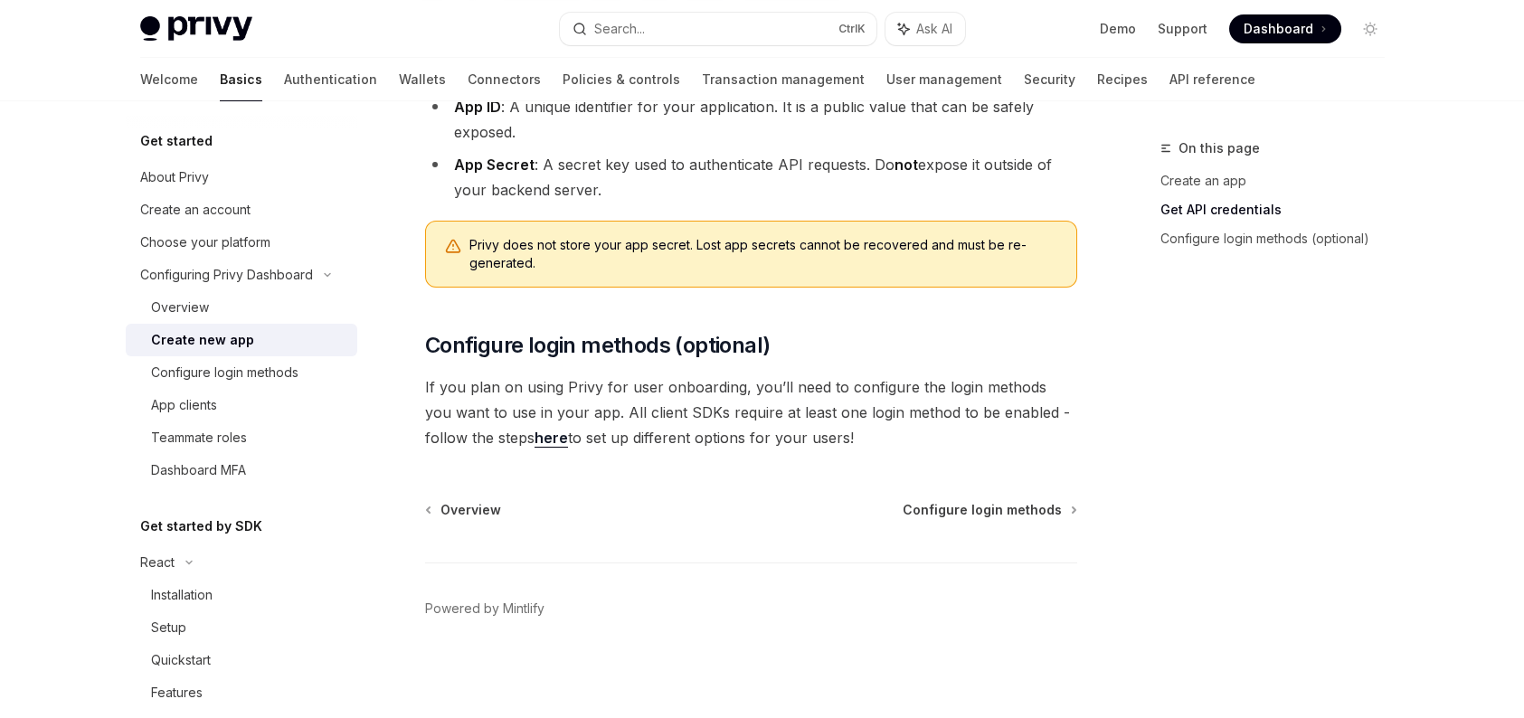
click at [535, 434] on link "here" at bounding box center [551, 438] width 33 height 19
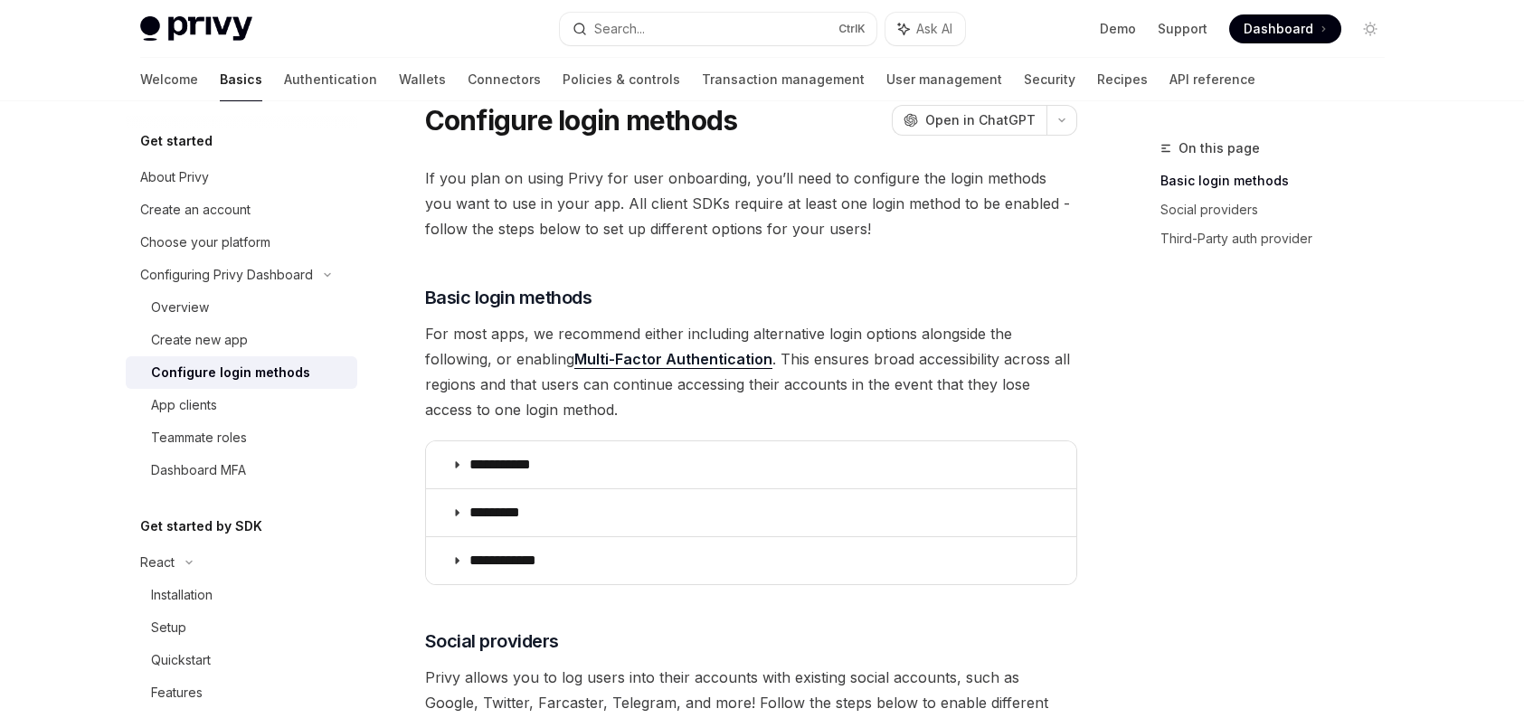
scroll to position [181, 0]
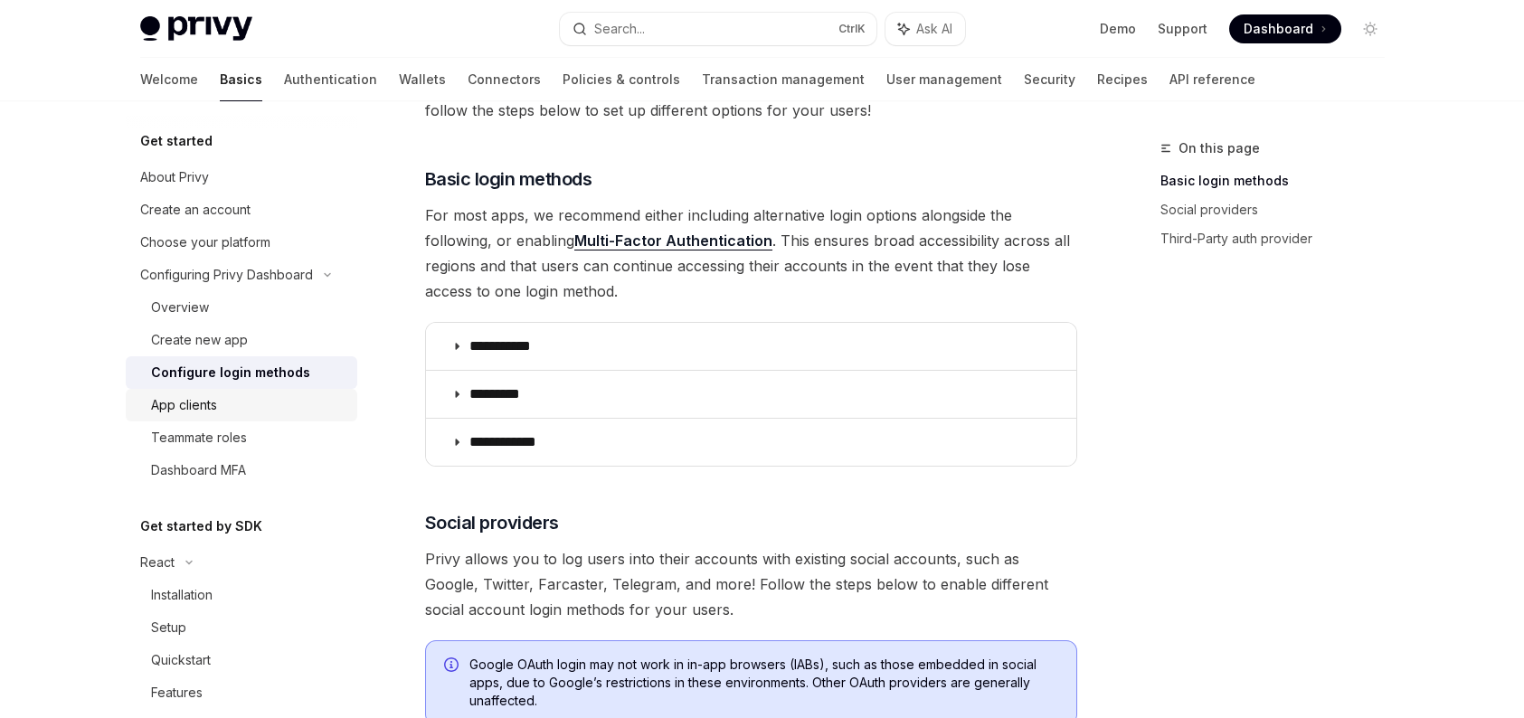
click at [281, 412] on div "App clients" at bounding box center [248, 405] width 195 height 22
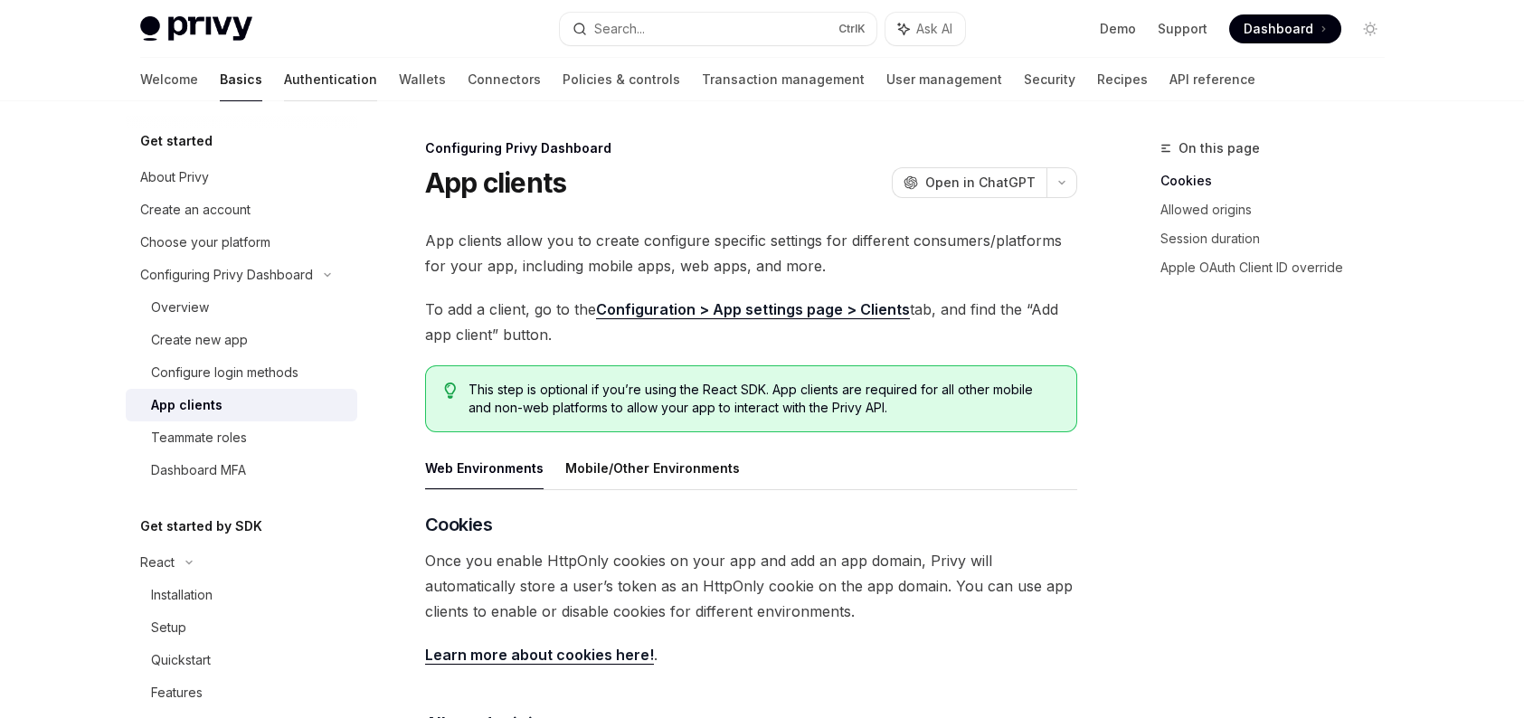
click at [284, 83] on link "Authentication" at bounding box center [330, 79] width 93 height 43
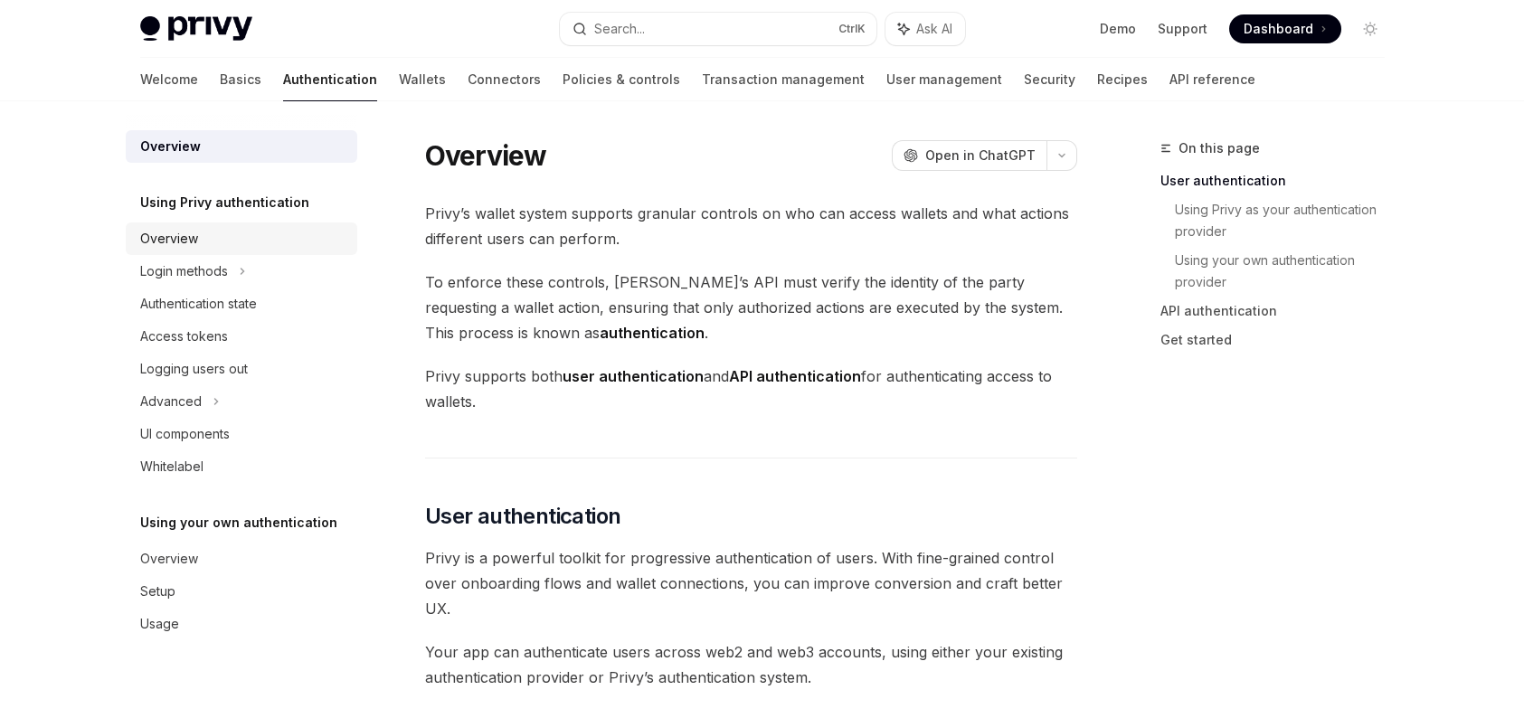
click at [239, 233] on div "Overview" at bounding box center [243, 239] width 206 height 22
type textarea "*"
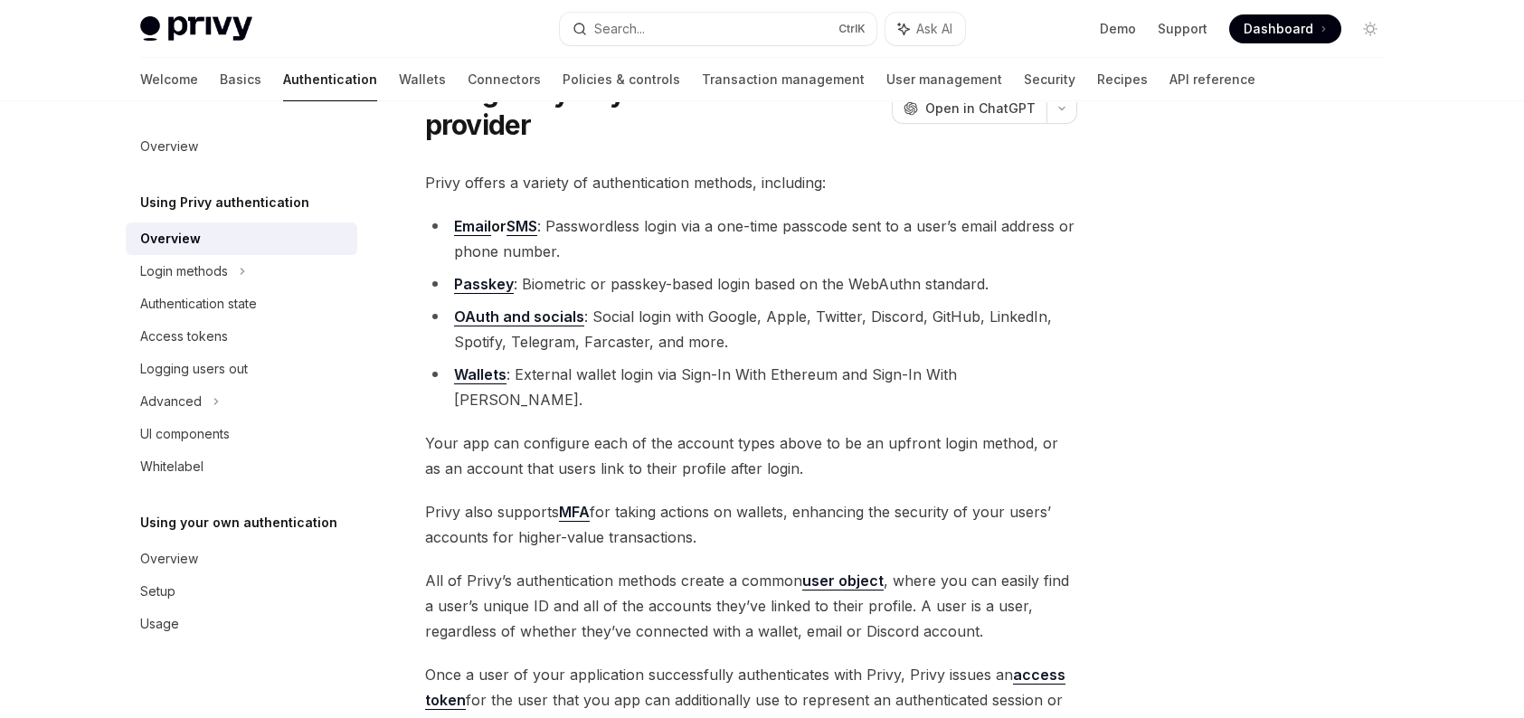
scroll to position [271, 0]
